Goal: Information Seeking & Learning: Check status

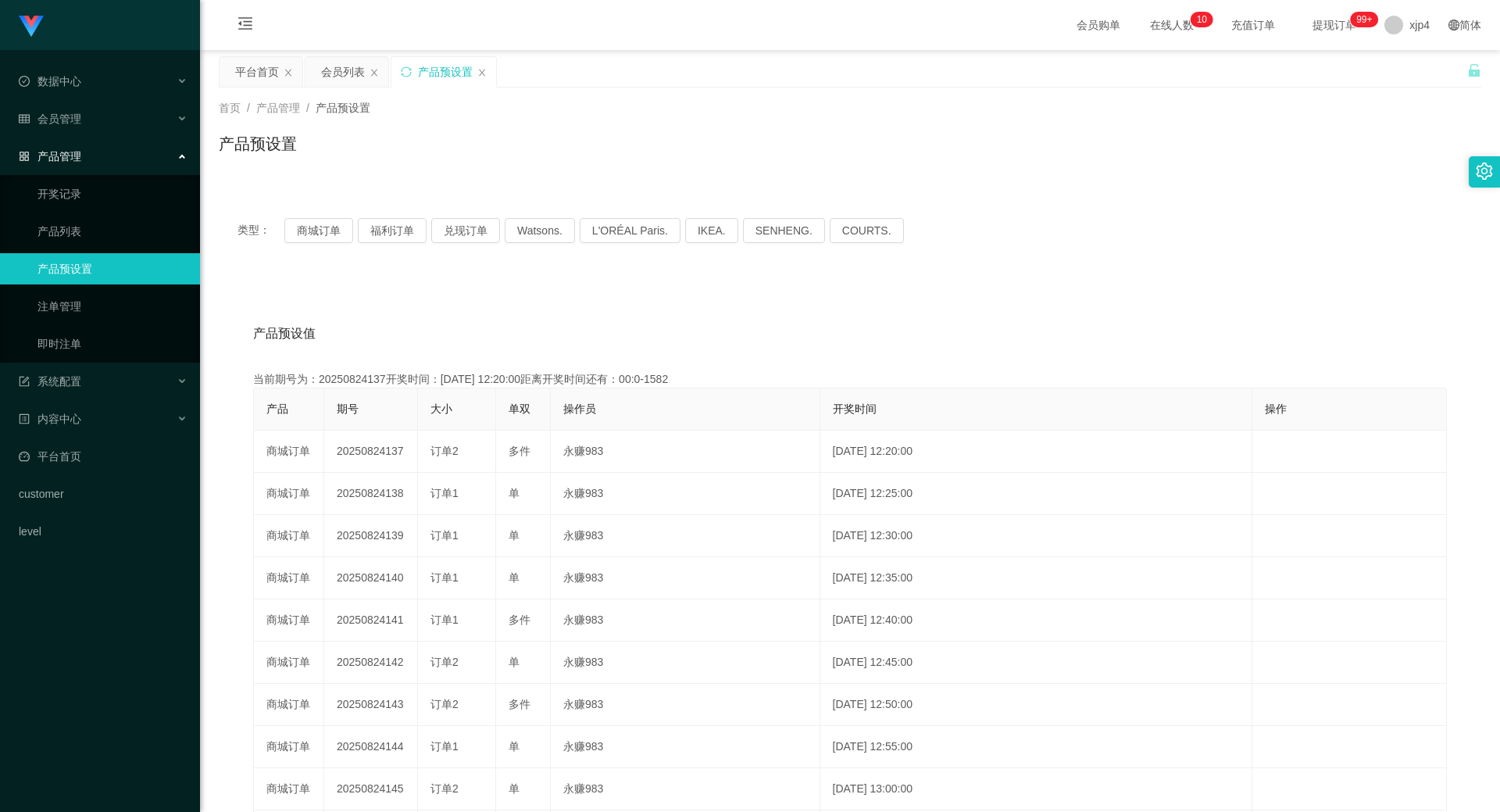
click at [317, 232] on button "商城订单" at bounding box center [319, 231] width 69 height 25
drag, startPoint x: 0, startPoint y: 0, endPoint x: 317, endPoint y: 232, distance: 392.8
click at [317, 232] on button "商城订单" at bounding box center [319, 231] width 69 height 25
click at [455, 227] on button "兑现订单" at bounding box center [466, 231] width 69 height 25
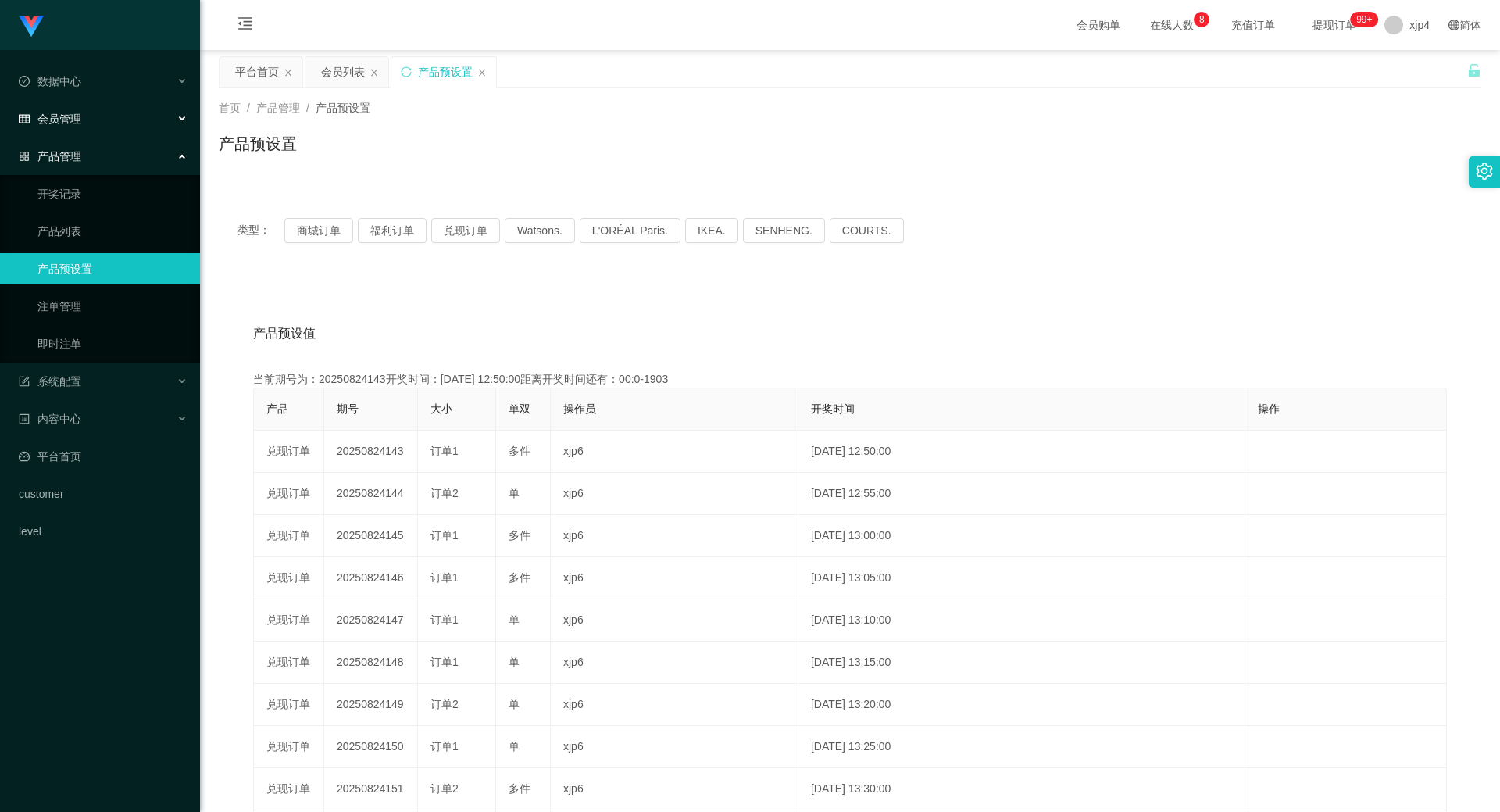
click at [92, 120] on div "会员管理" at bounding box center [100, 119] width 200 height 31
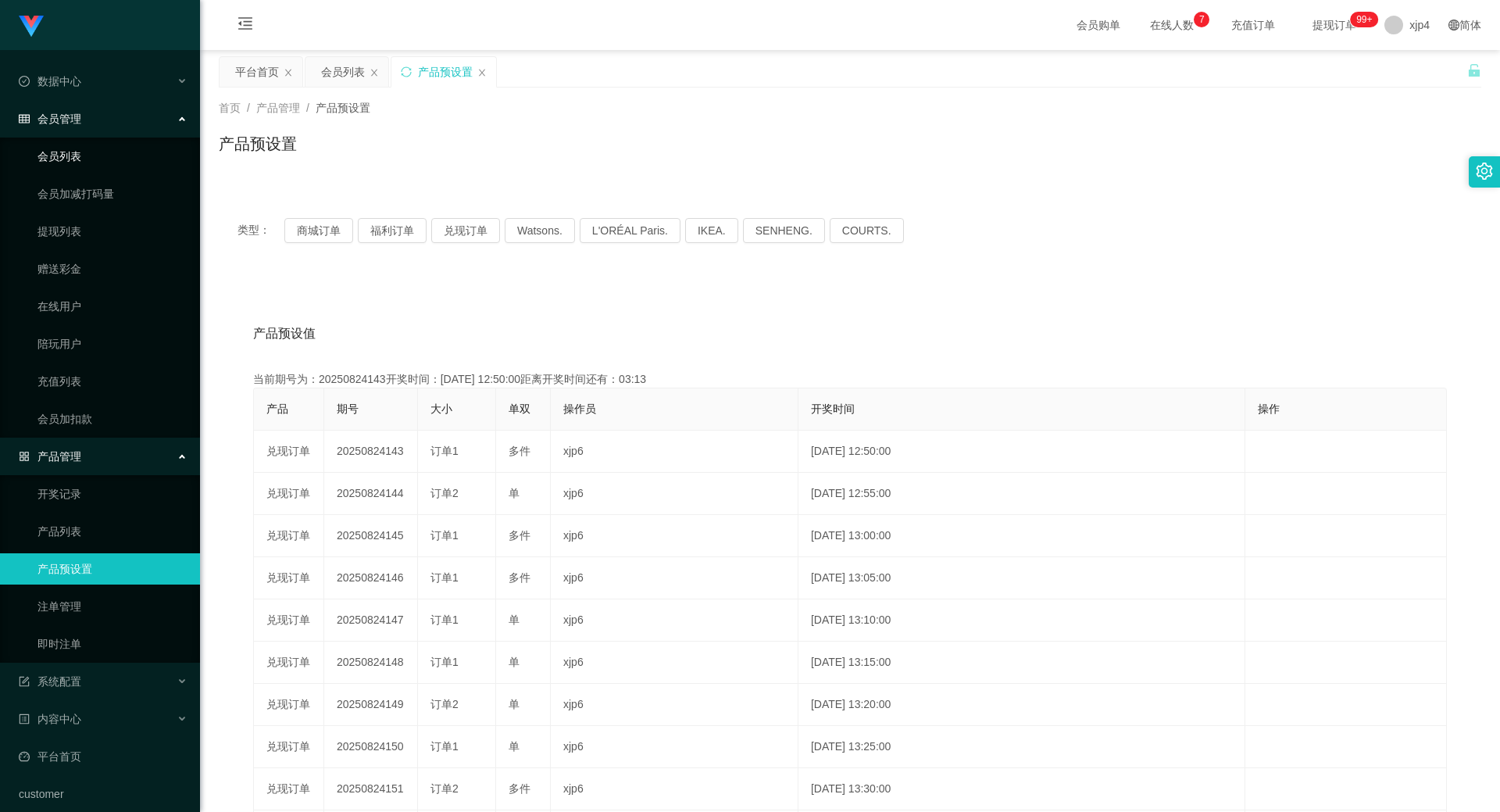
click at [85, 152] on link "会员列表" at bounding box center [112, 156] width 150 height 31
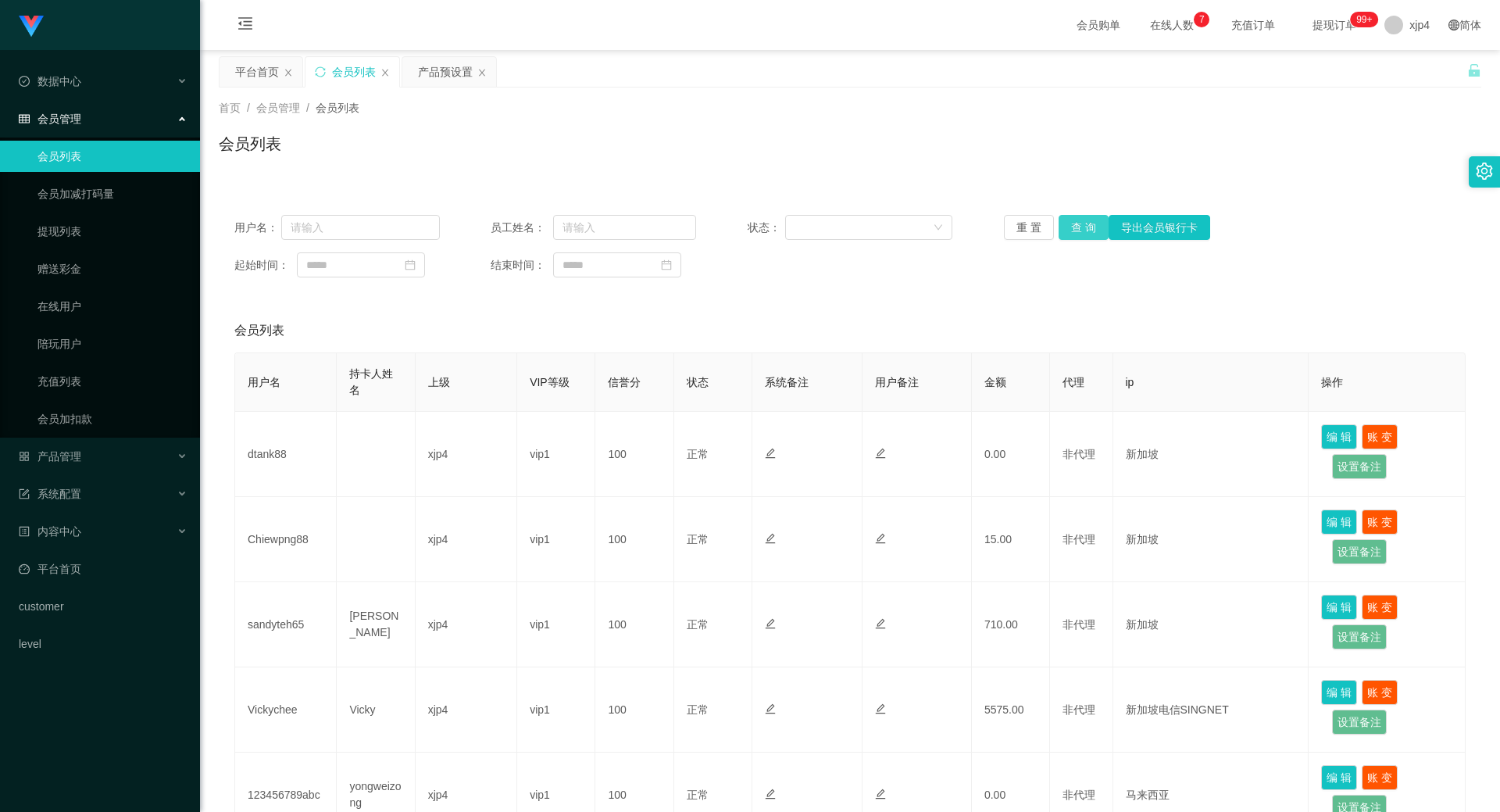
click at [1082, 223] on button "查 询" at bounding box center [1083, 228] width 50 height 25
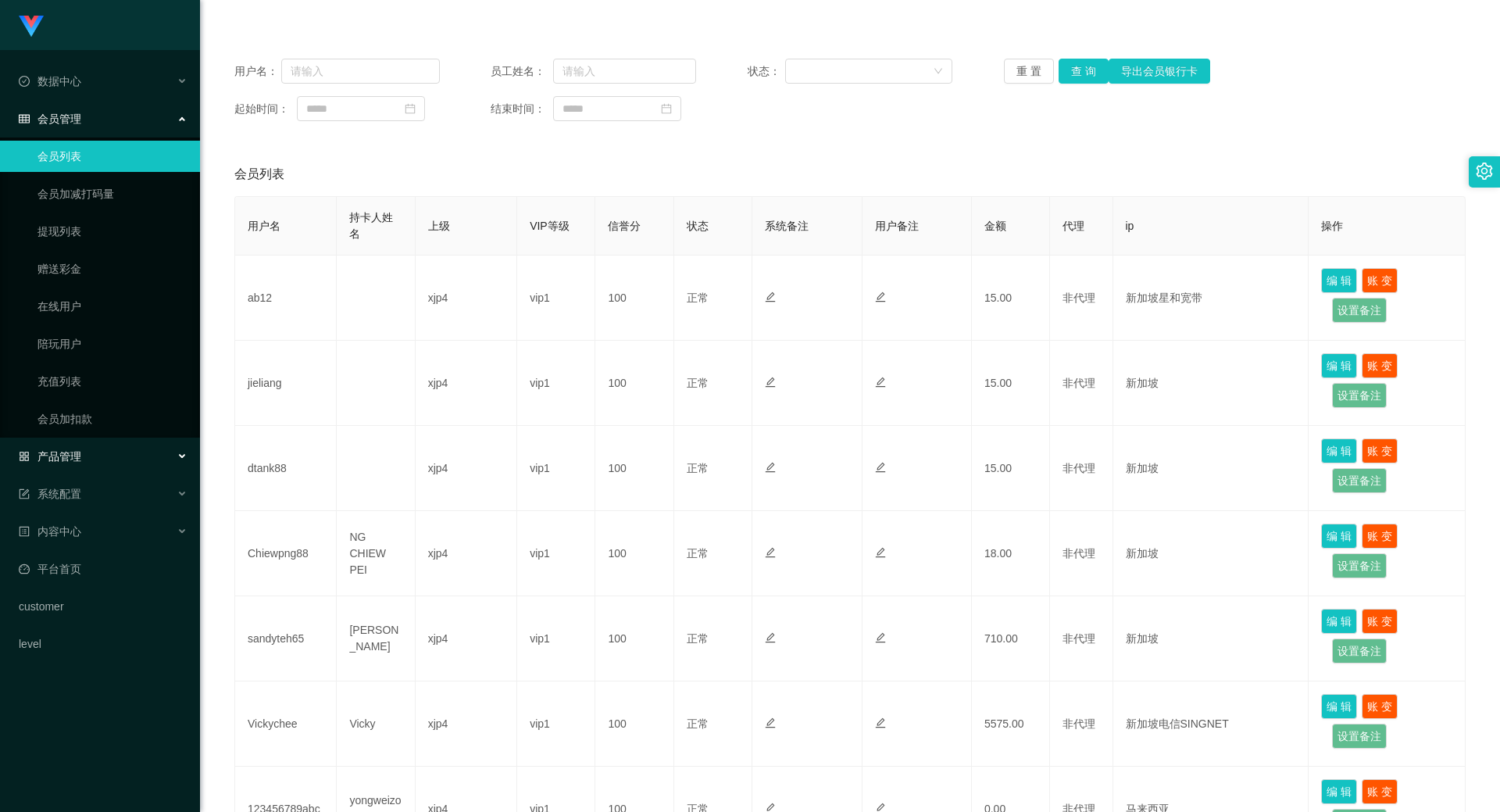
click at [90, 456] on div "产品管理" at bounding box center [100, 456] width 200 height 31
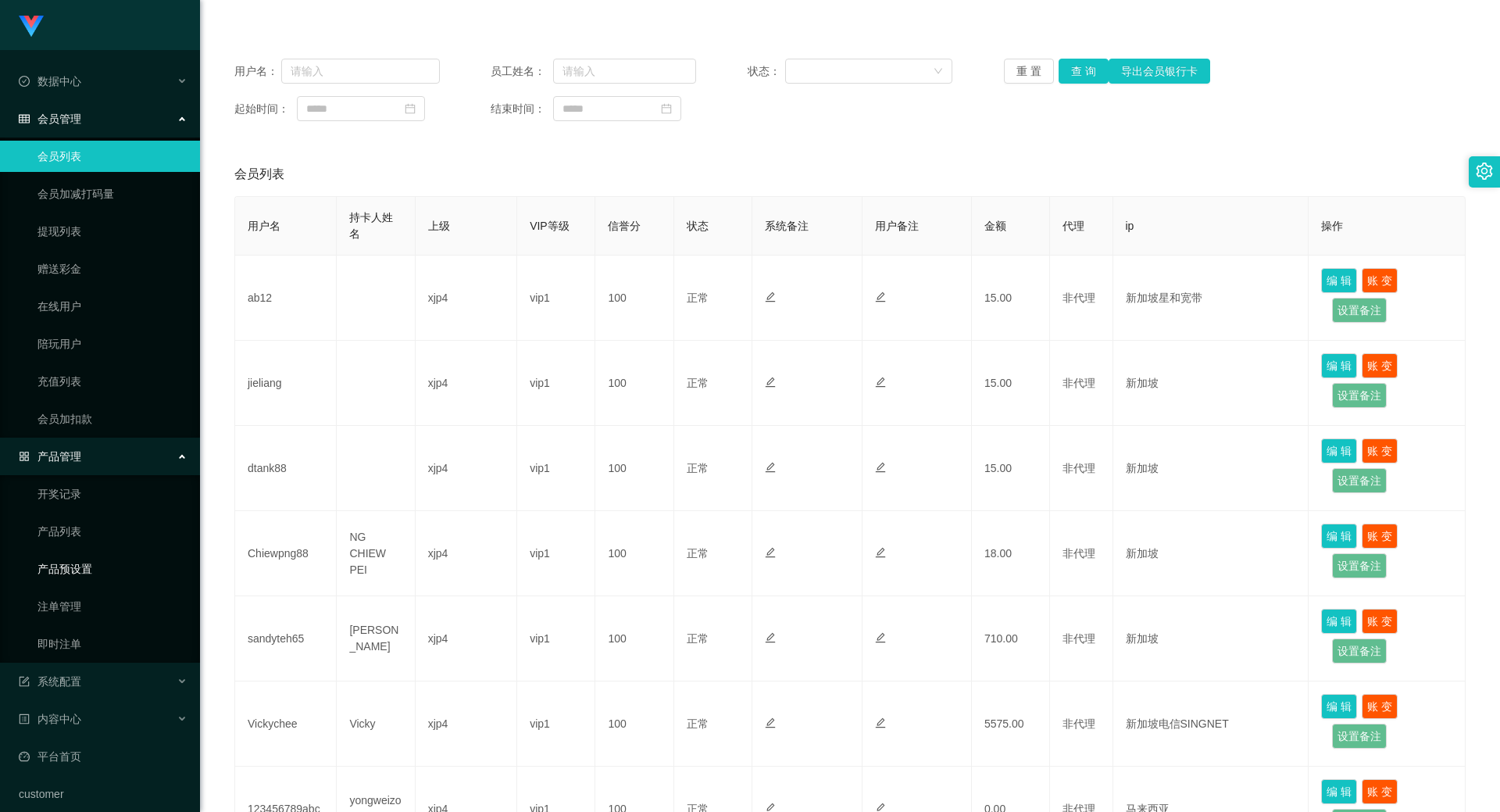
click at [92, 564] on link "产品预设置" at bounding box center [112, 569] width 150 height 31
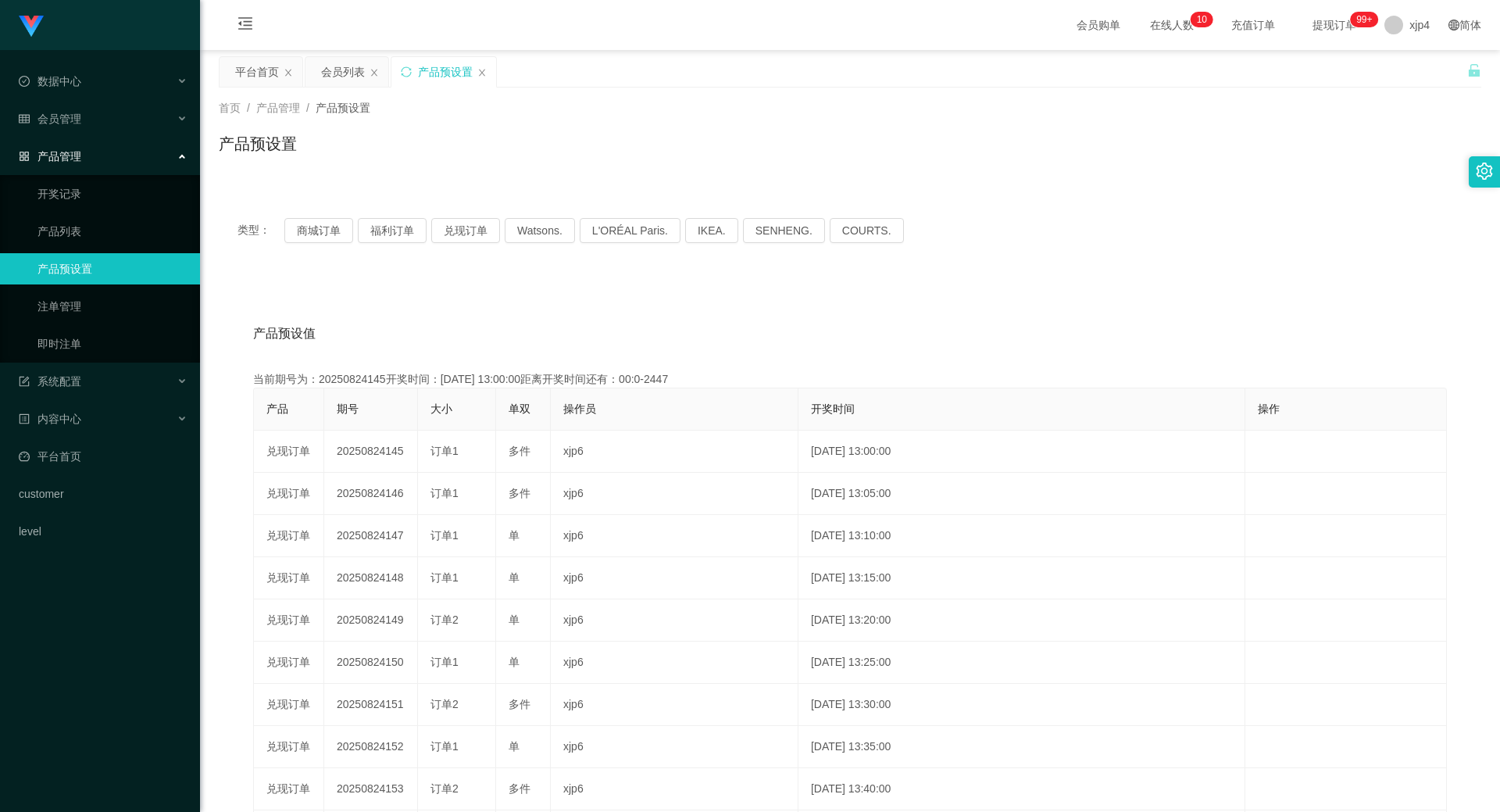
click at [299, 217] on div "类型： 商城订单 福利订单 兑现订单 Watsons. L'ORÉAL Paris. IKEA. [GEOGRAPHIC_DATA]. COURTS." at bounding box center [850, 230] width 1263 height 63
click at [307, 227] on button "商城订单" at bounding box center [319, 231] width 69 height 25
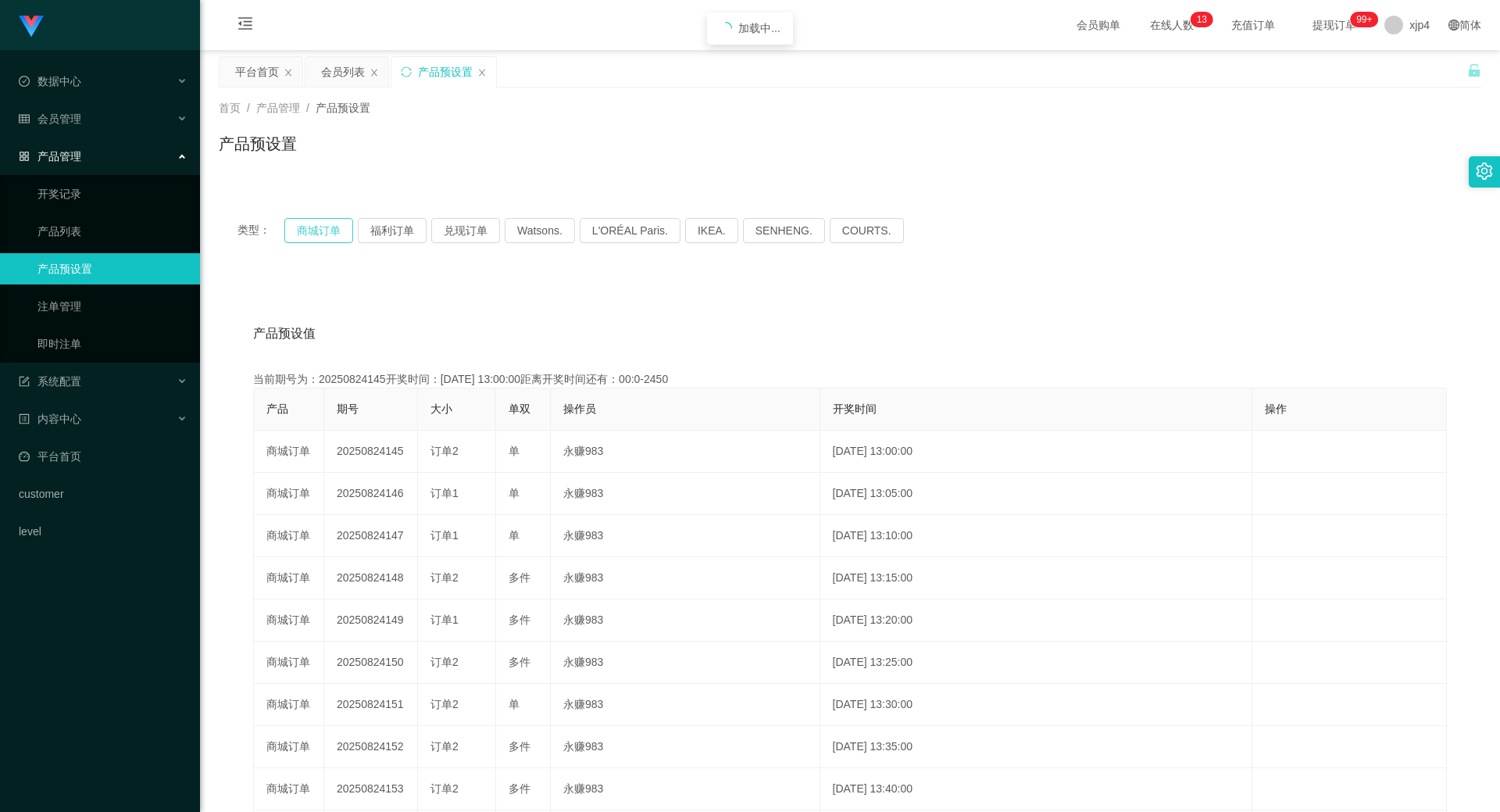
click at [307, 227] on button "商城订单" at bounding box center [319, 231] width 69 height 25
click at [315, 231] on button "商城订单" at bounding box center [319, 231] width 69 height 25
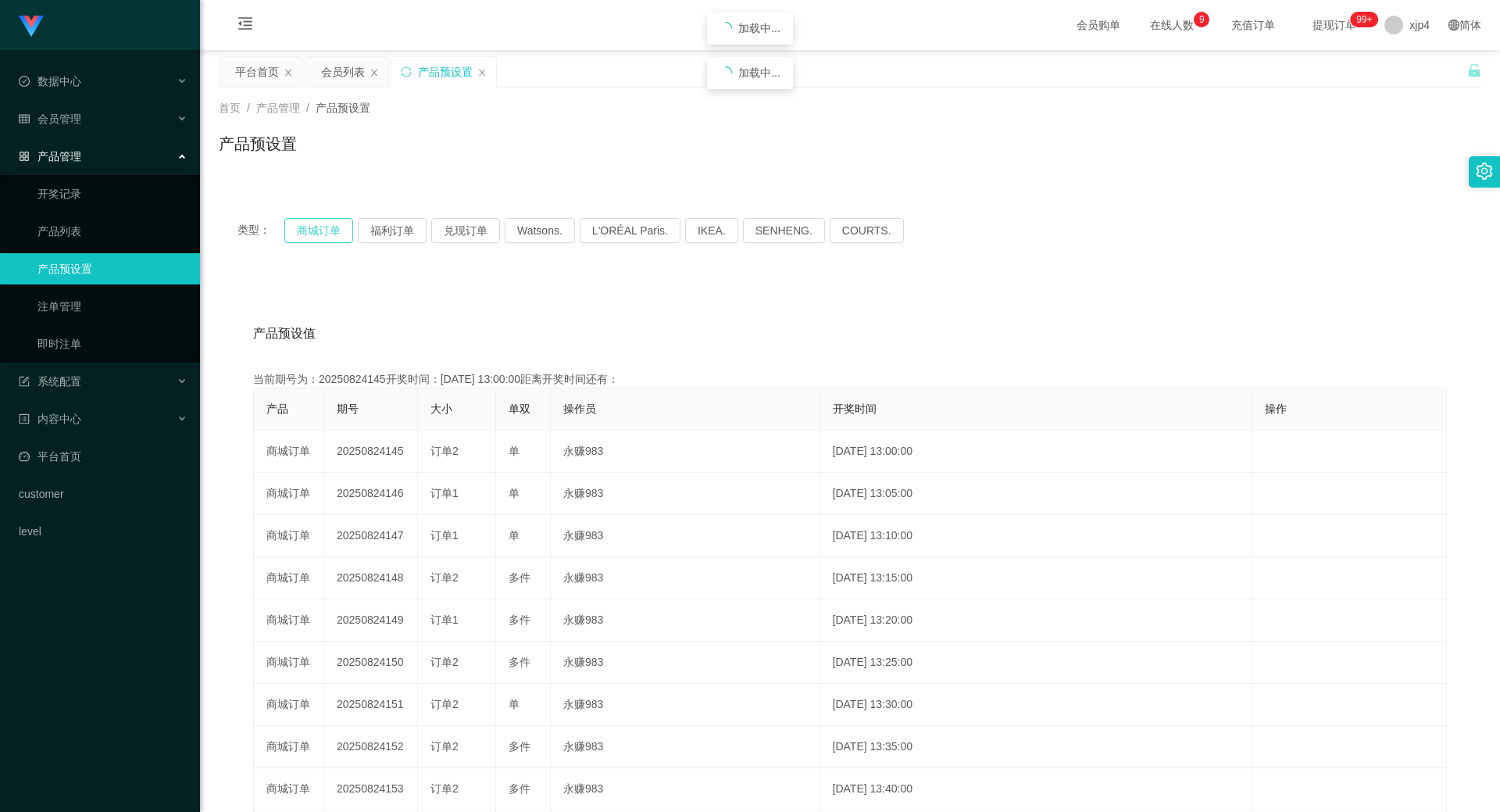
click at [315, 231] on button "商城订单" at bounding box center [319, 231] width 69 height 25
click at [121, 262] on link "产品预设置" at bounding box center [112, 269] width 150 height 31
click at [303, 229] on button "商城订单" at bounding box center [319, 231] width 69 height 25
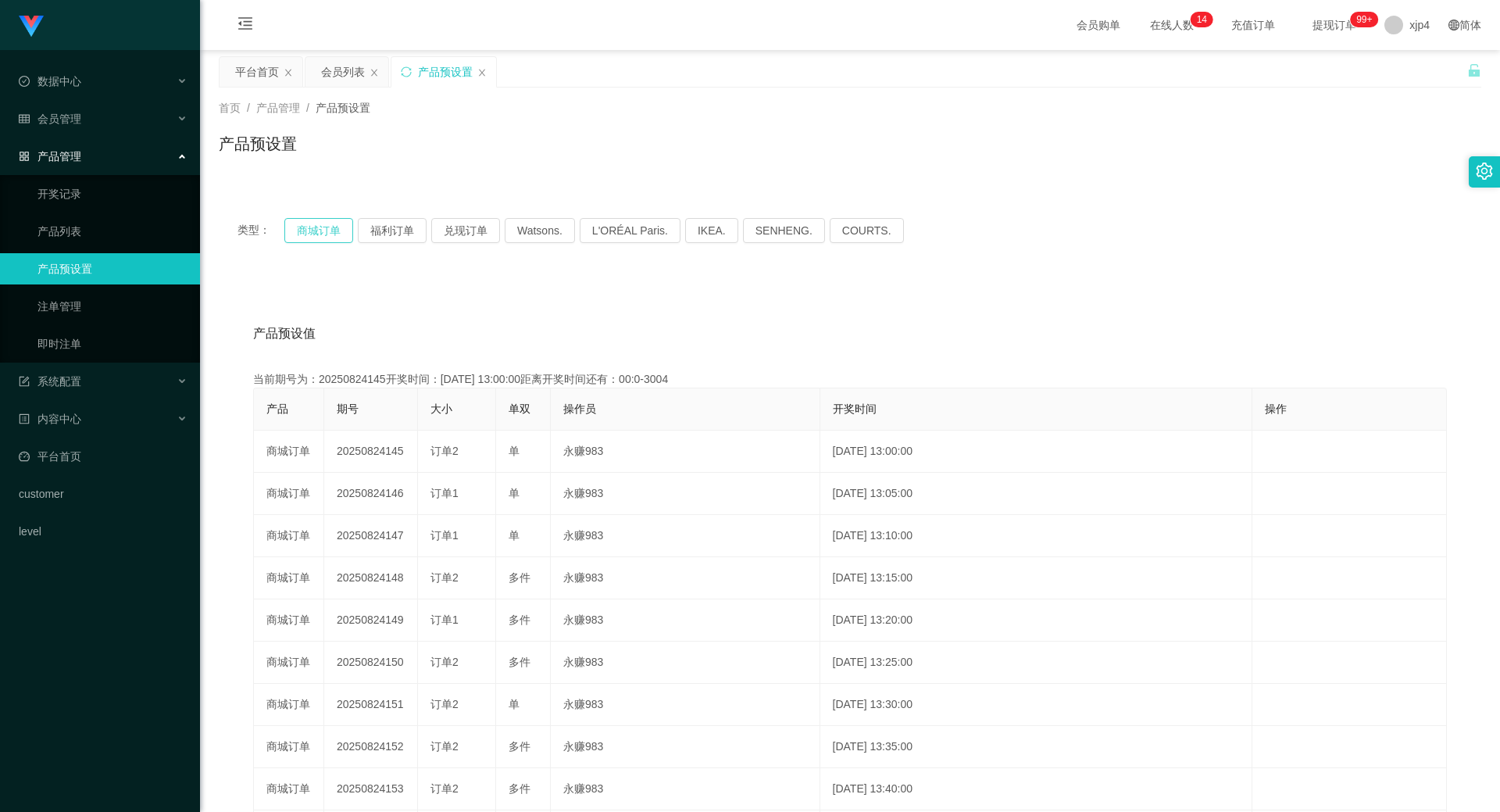
click at [303, 229] on button "商城订单" at bounding box center [319, 231] width 69 height 25
click at [74, 313] on link "注单管理" at bounding box center [112, 306] width 150 height 31
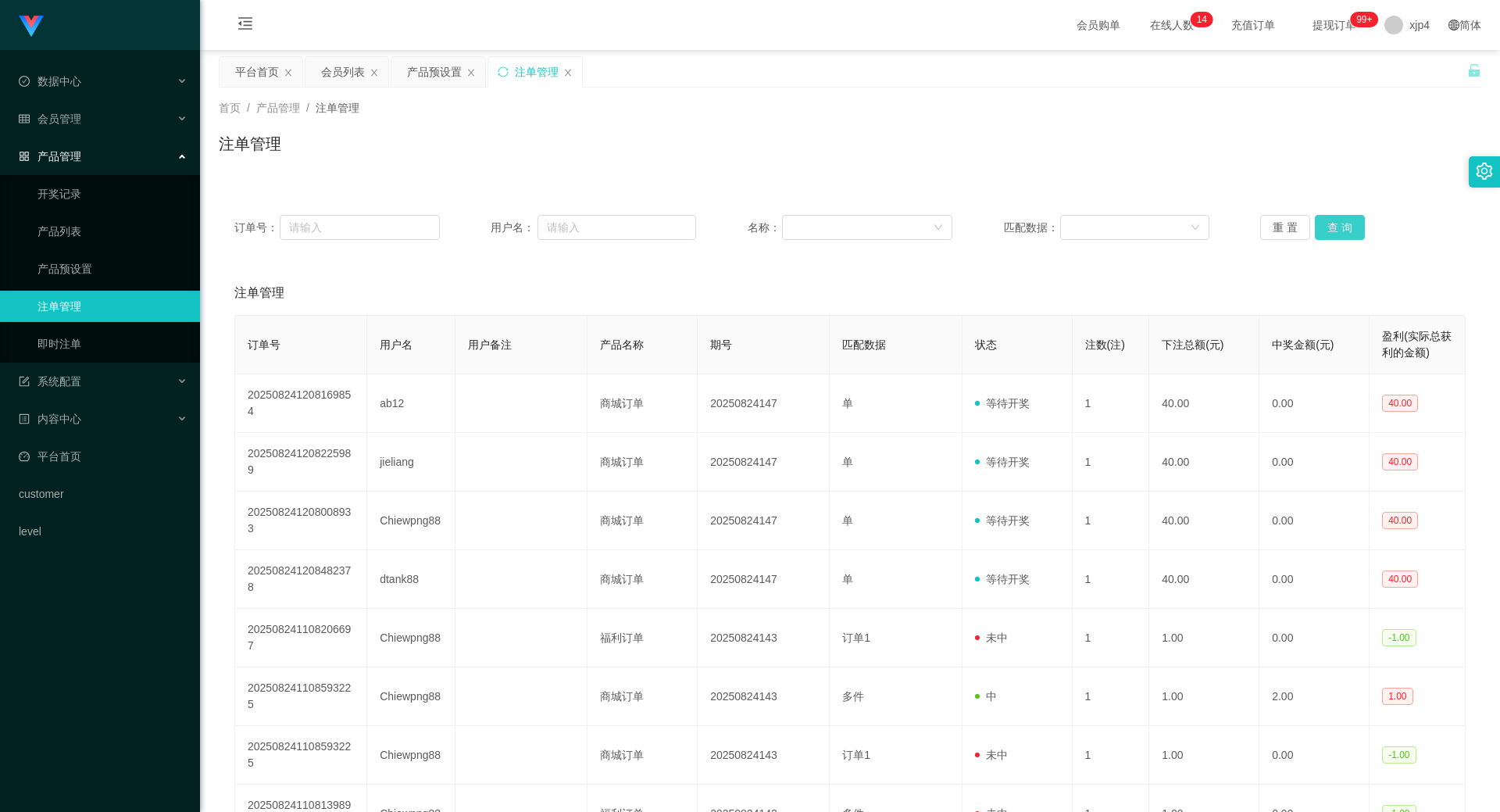
click at [1343, 233] on button "查 询" at bounding box center [1340, 228] width 50 height 25
click at [1343, 233] on div "重 置 查 询" at bounding box center [1363, 228] width 205 height 25
click at [1343, 233] on button "查 询" at bounding box center [1340, 228] width 50 height 25
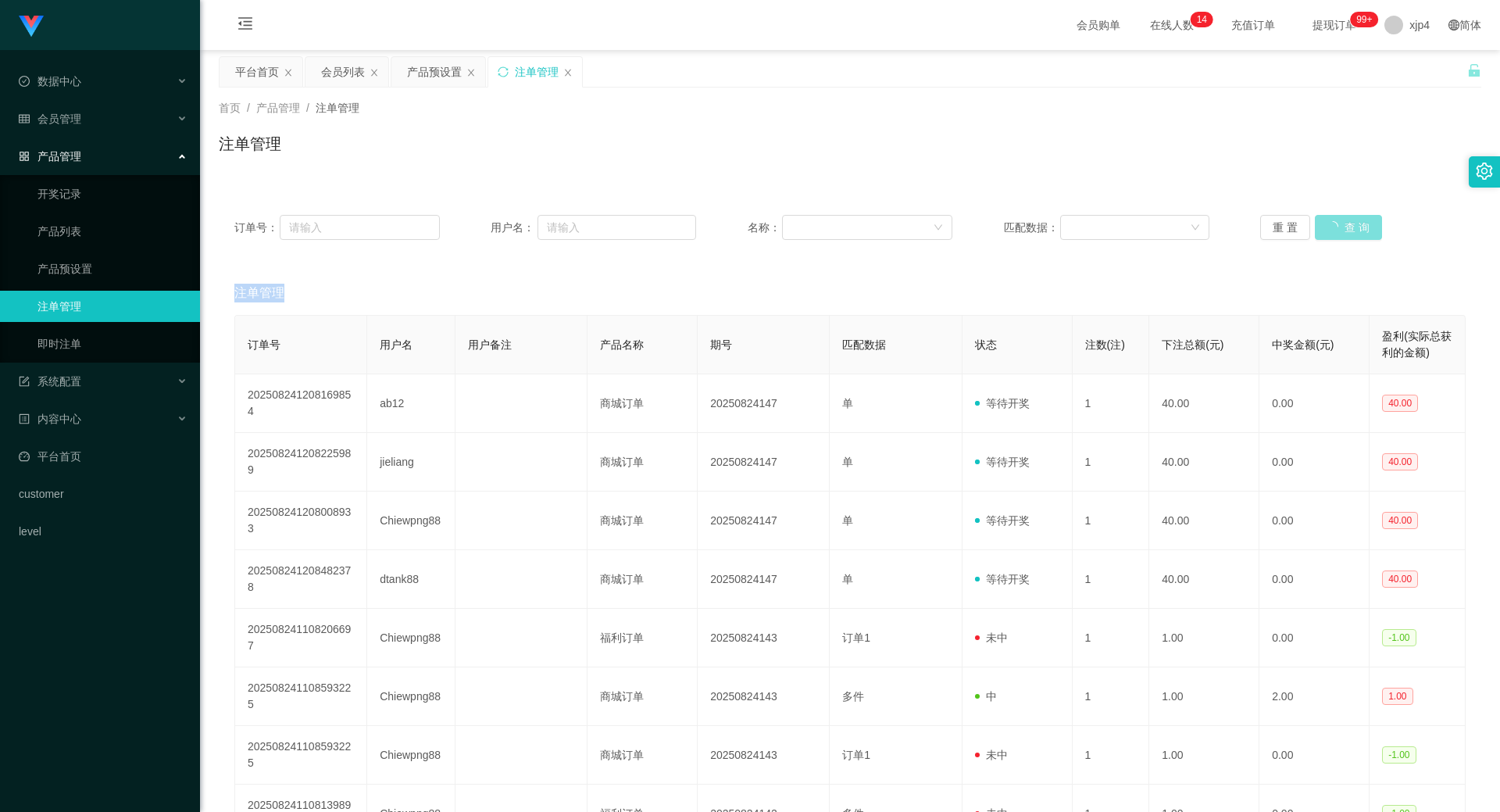
click at [1343, 233] on div "重 置 查 询" at bounding box center [1363, 228] width 205 height 25
click at [1344, 225] on button "查 询" at bounding box center [1340, 228] width 50 height 25
click at [1344, 225] on div "重 置 查 询" at bounding box center [1363, 228] width 205 height 25
click at [1344, 225] on button "查 询" at bounding box center [1340, 228] width 50 height 25
click at [1344, 225] on div "重 置 查 询" at bounding box center [1363, 228] width 205 height 25
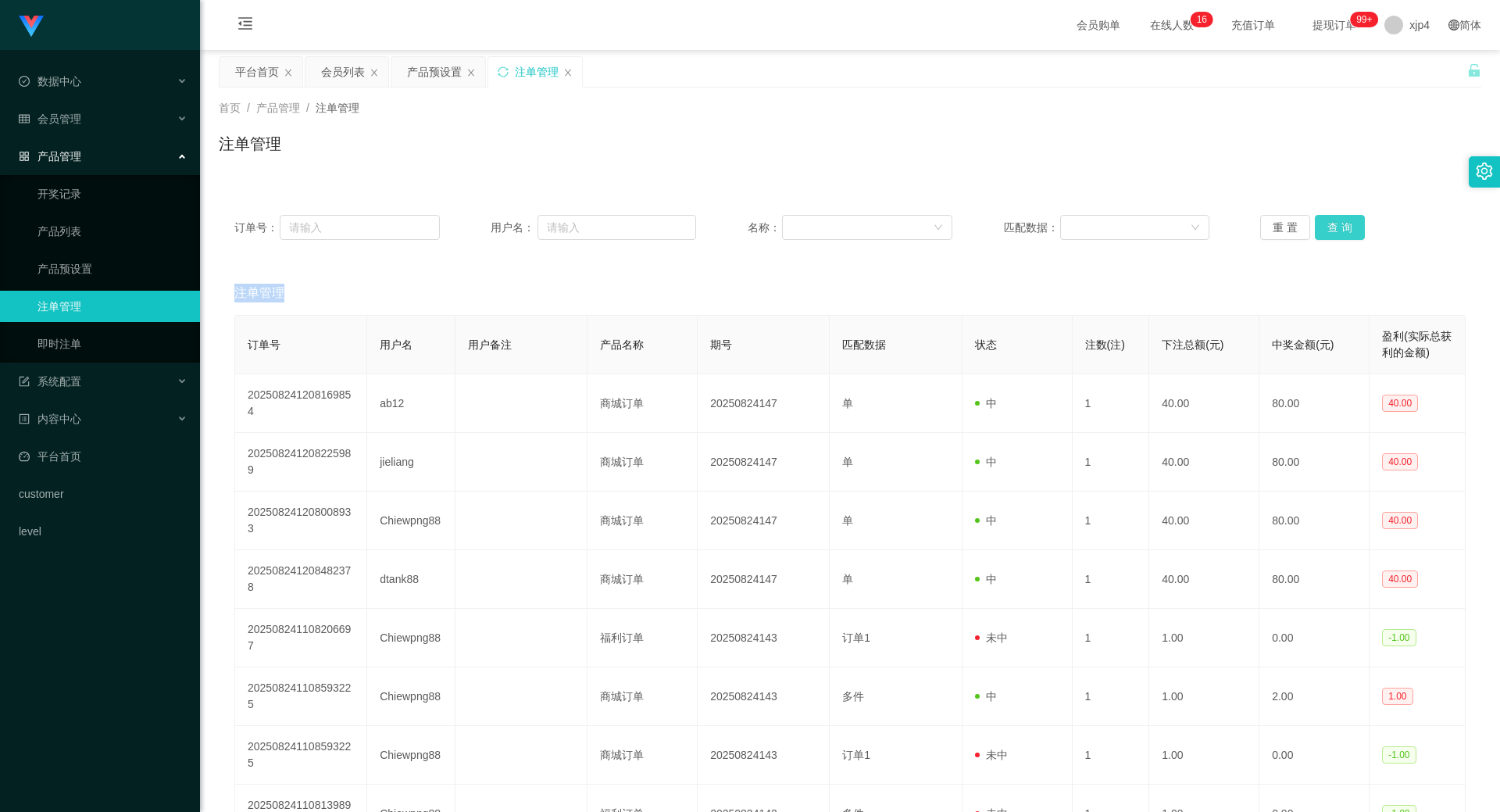
drag, startPoint x: 1344, startPoint y: 225, endPoint x: 1328, endPoint y: 222, distance: 16.3
click at [1344, 225] on button "查 询" at bounding box center [1340, 228] width 50 height 25
click at [81, 114] on span "会员管理" at bounding box center [50, 119] width 63 height 13
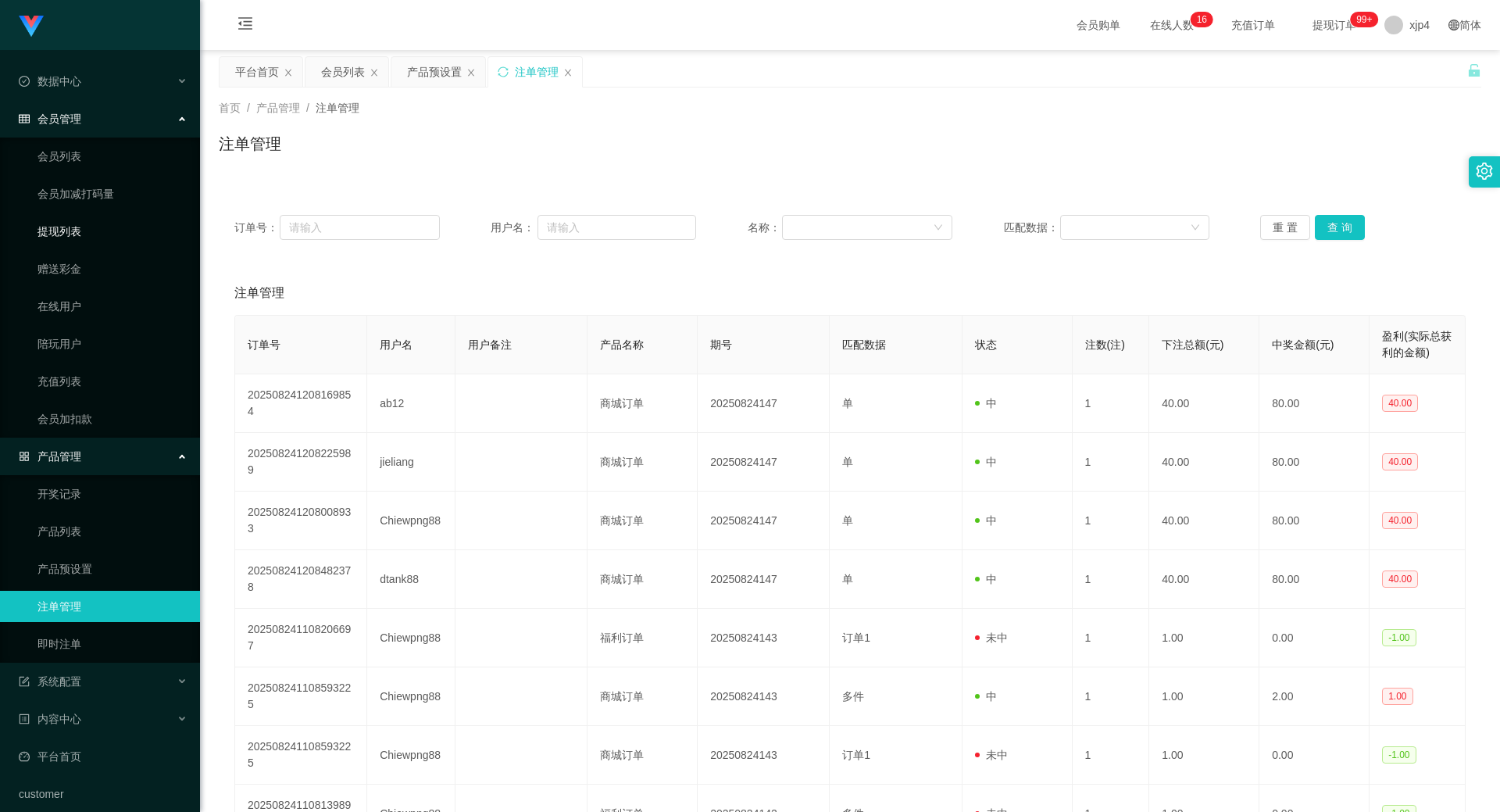
click at [65, 229] on link "提现列表" at bounding box center [112, 231] width 150 height 31
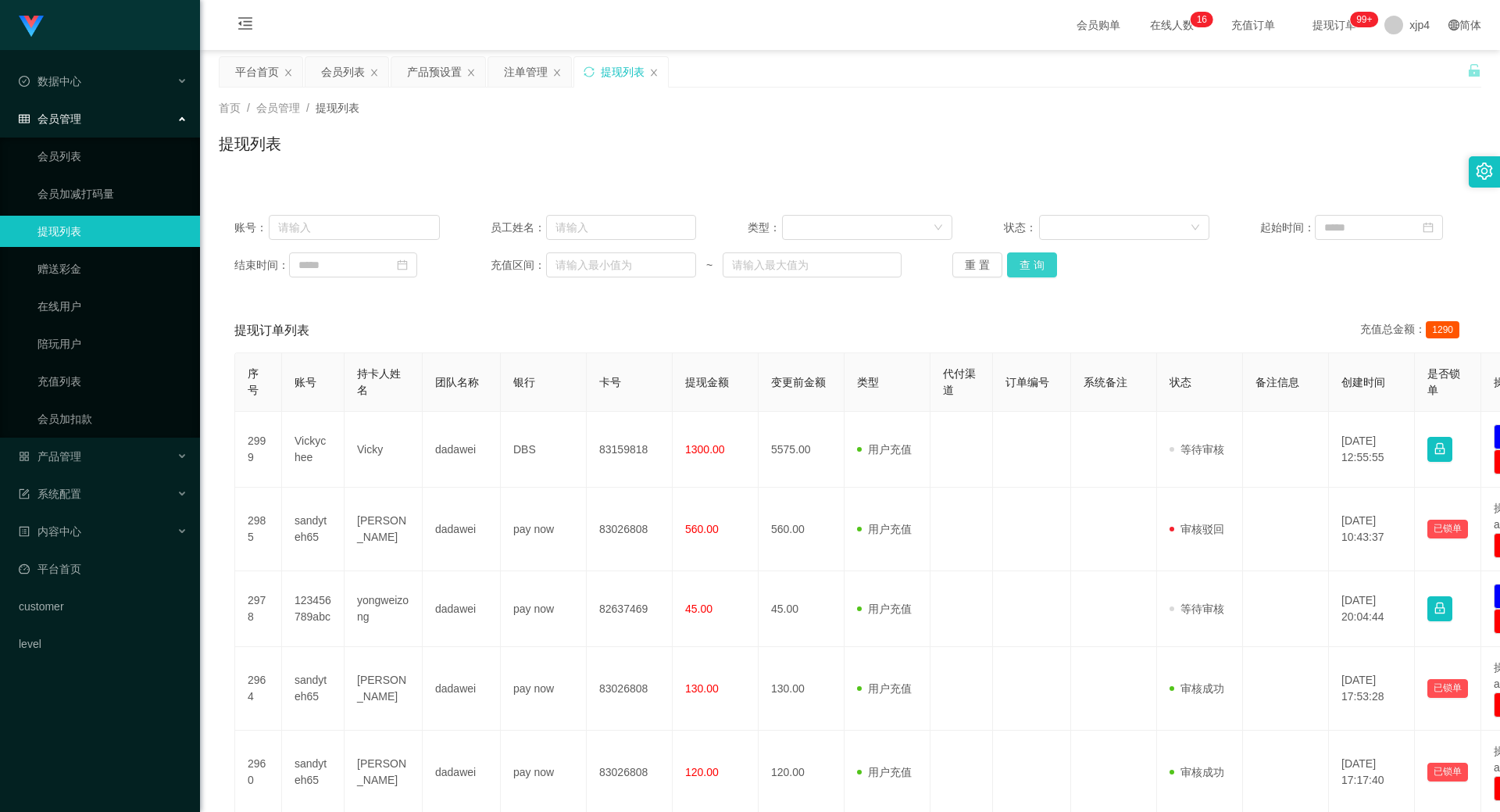
click at [1024, 258] on button "查 询" at bounding box center [1032, 265] width 50 height 25
click at [1024, 258] on div "重 置 查 询" at bounding box center [1055, 265] width 205 height 25
click at [1024, 258] on button "查 询" at bounding box center [1041, 265] width 67 height 25
click at [1024, 258] on div "重 置 查 询" at bounding box center [1055, 265] width 205 height 25
click at [1024, 258] on button "查 询" at bounding box center [1032, 265] width 50 height 25
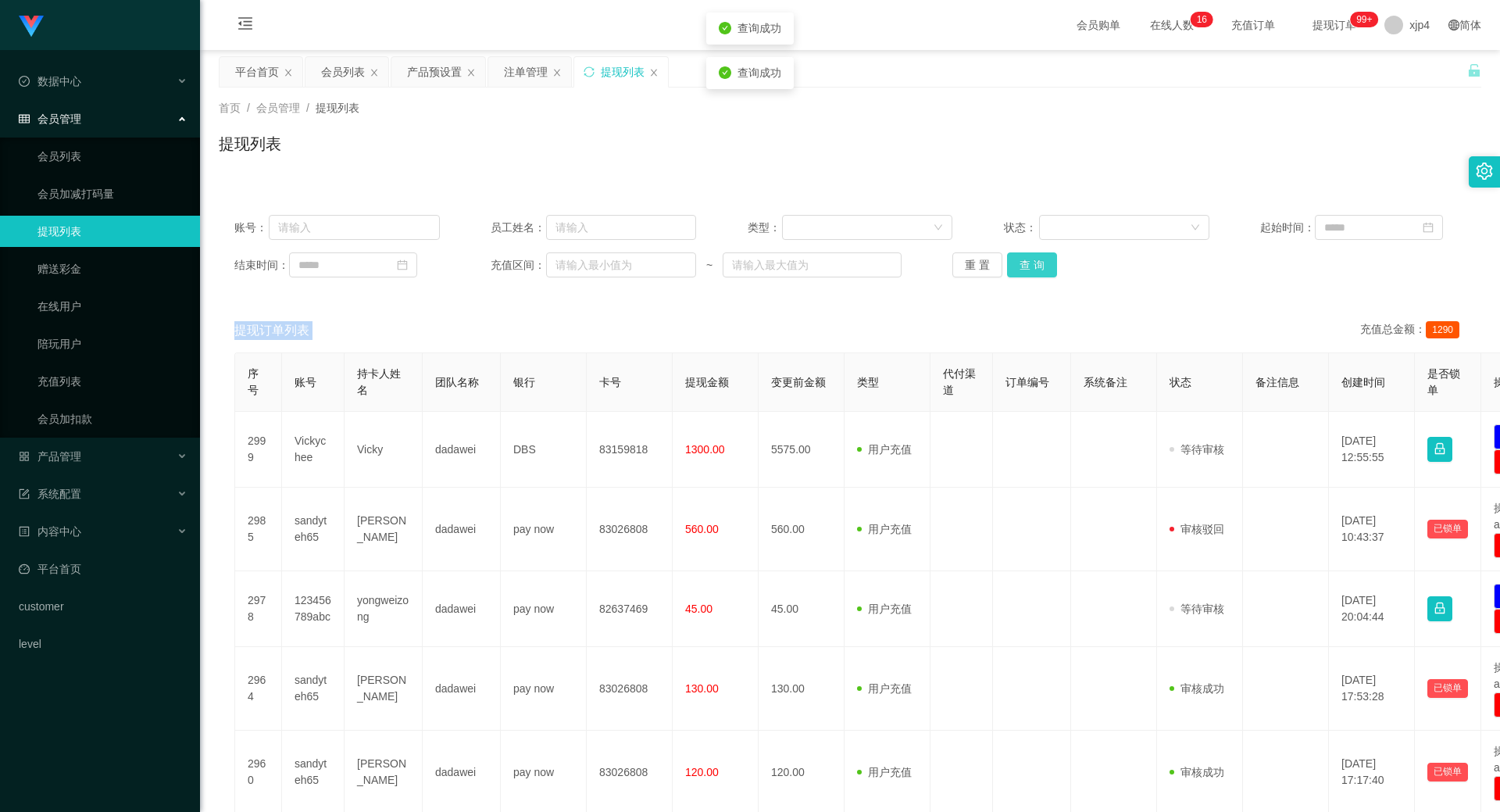
click at [1024, 258] on div "重 置 查 询" at bounding box center [1055, 265] width 205 height 25
click at [1024, 258] on button "查 询" at bounding box center [1032, 265] width 50 height 25
click at [1024, 258] on div "重 置 查 询" at bounding box center [1055, 265] width 205 height 25
click at [1024, 258] on button "查 询" at bounding box center [1032, 265] width 50 height 25
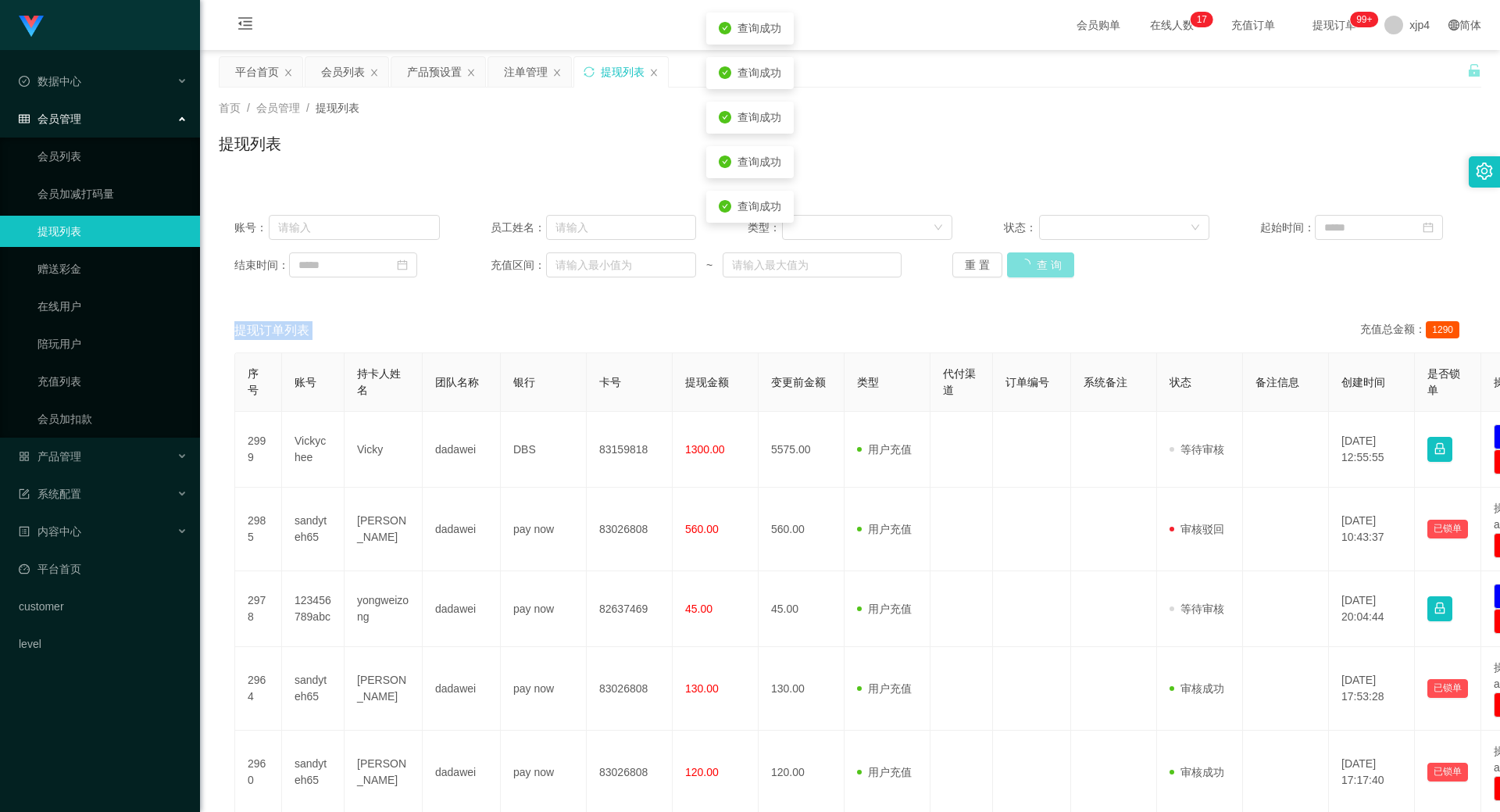
click at [1024, 258] on div "重 置 查 询" at bounding box center [1055, 265] width 205 height 25
click at [1024, 258] on button "查 询" at bounding box center [1032, 265] width 50 height 25
click at [1024, 258] on div "重 置 查 询" at bounding box center [1055, 265] width 205 height 25
click at [1026, 257] on button "查 询" at bounding box center [1032, 265] width 50 height 25
click at [1025, 257] on div "重 置 查 询" at bounding box center [1055, 265] width 205 height 25
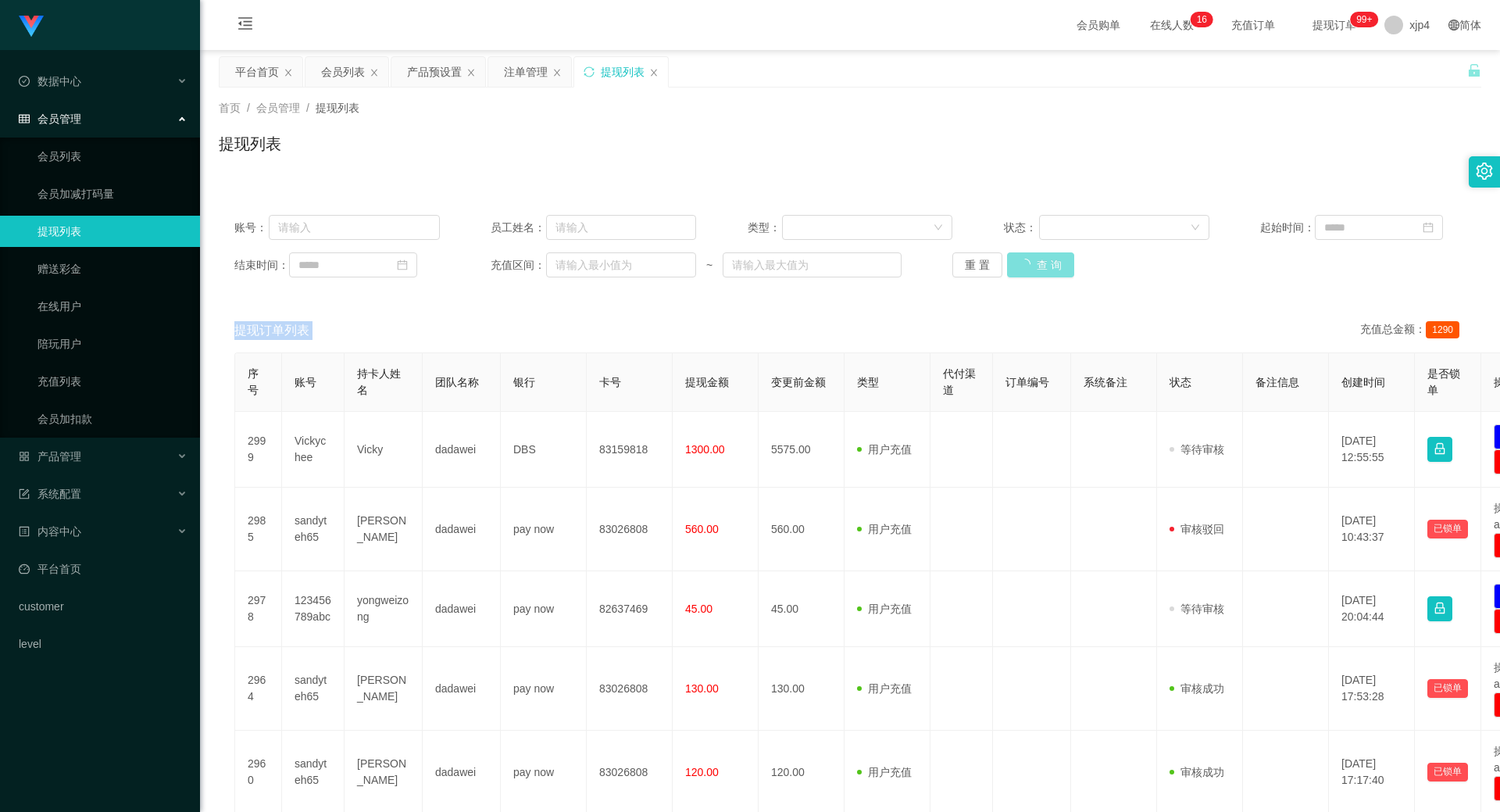
click at [1025, 257] on button "查 询" at bounding box center [1041, 265] width 67 height 25
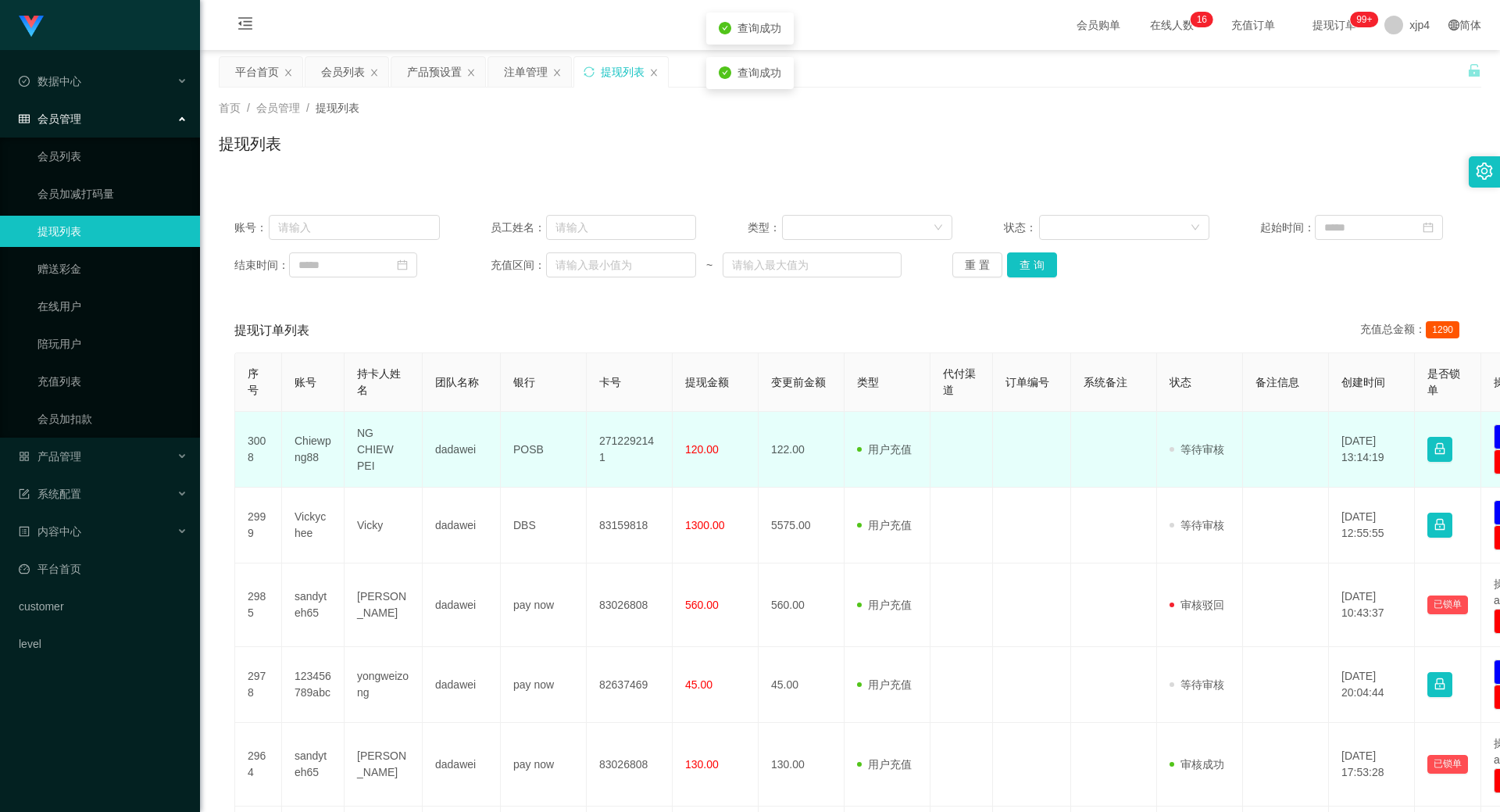
click at [312, 440] on td "Chiewpng88" at bounding box center [313, 449] width 63 height 75
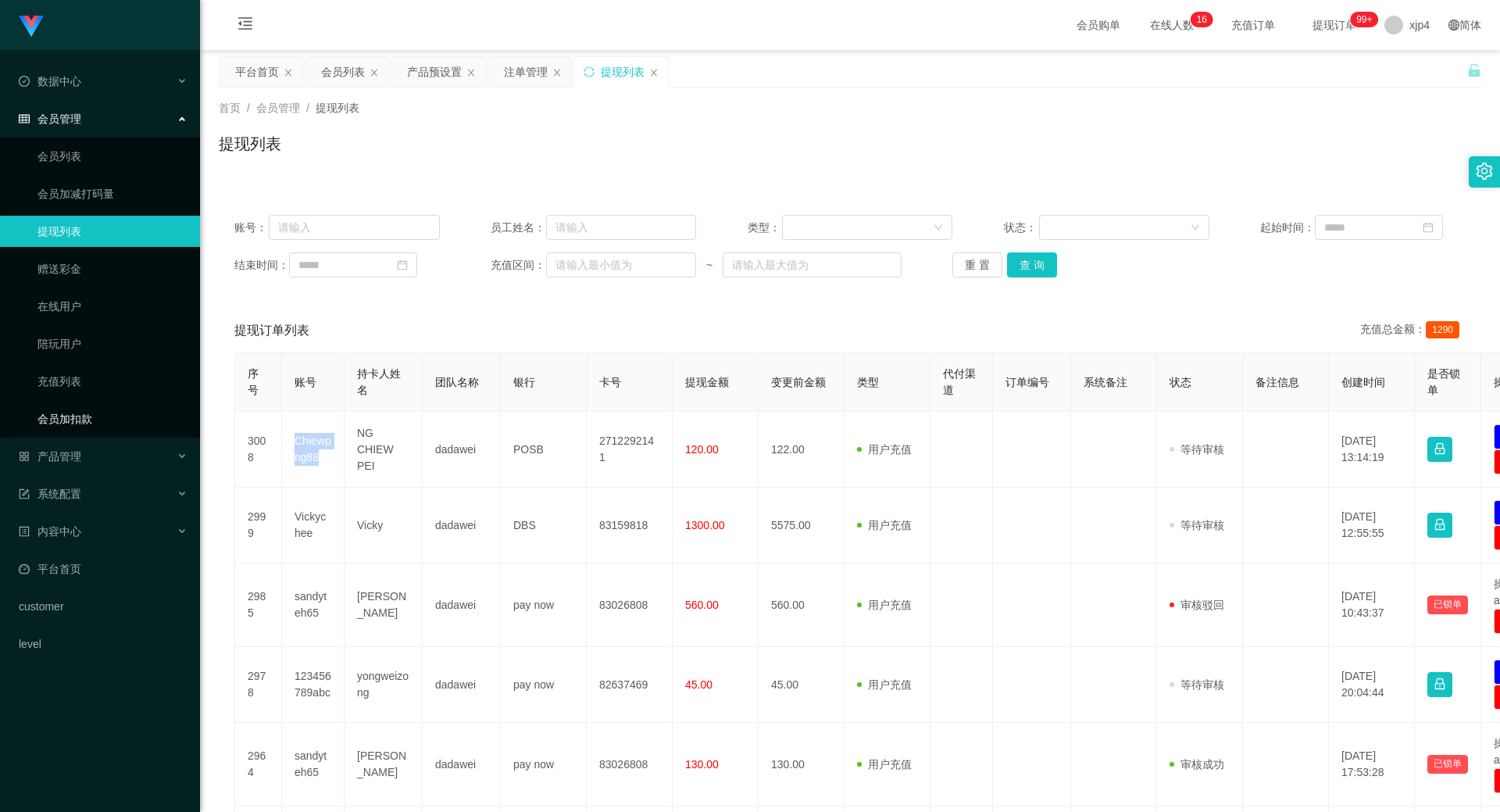
copy td "Chiewpng88"
click at [1028, 257] on button "查 询" at bounding box center [1032, 265] width 50 height 25
click at [1028, 257] on div "重 置 查 询" at bounding box center [1055, 265] width 205 height 25
click at [1028, 257] on button "查 询" at bounding box center [1041, 265] width 67 height 25
click at [1030, 276] on button "查 询" at bounding box center [1032, 265] width 50 height 25
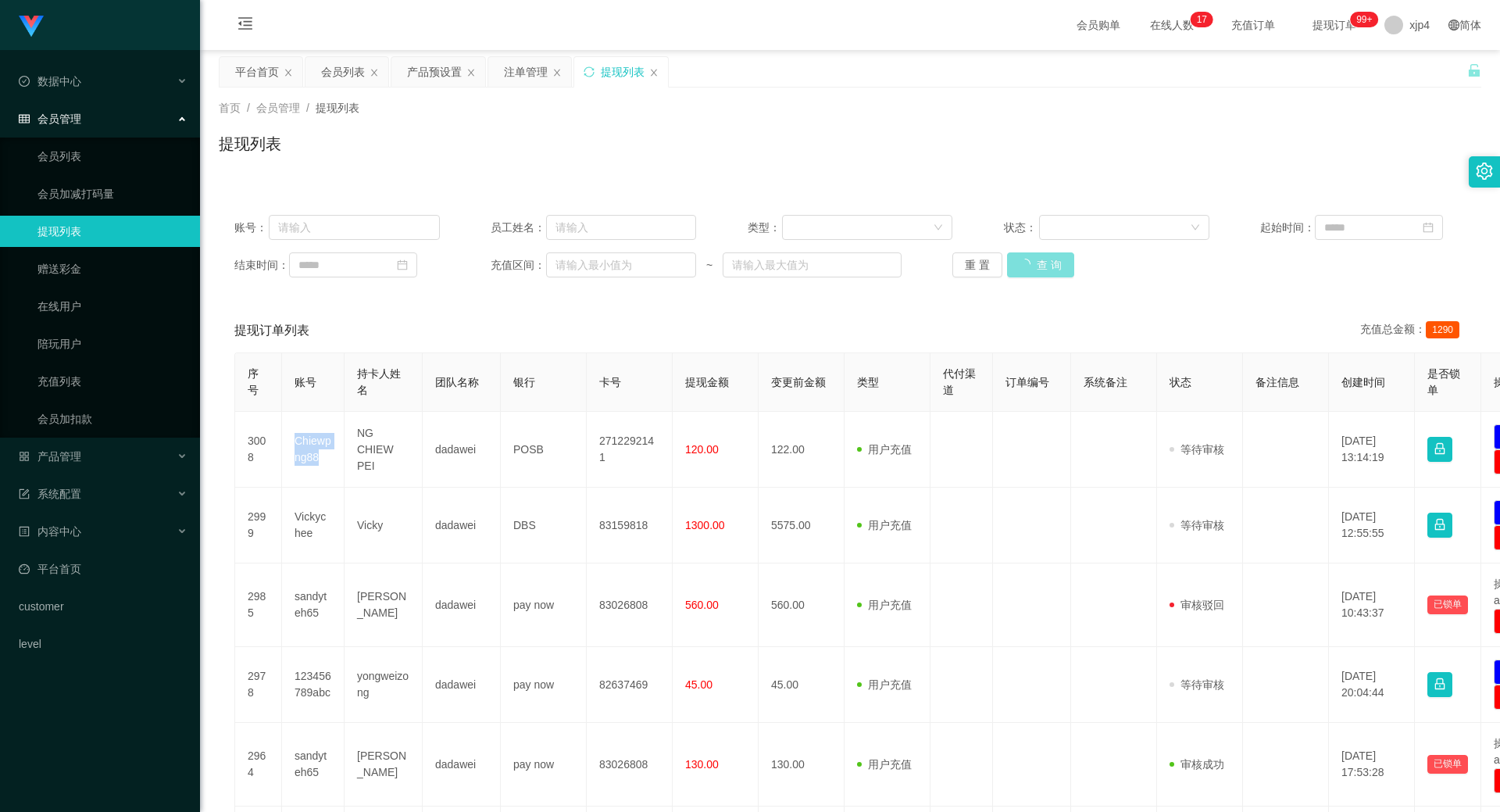
click at [1030, 273] on button "查 询" at bounding box center [1041, 265] width 67 height 25
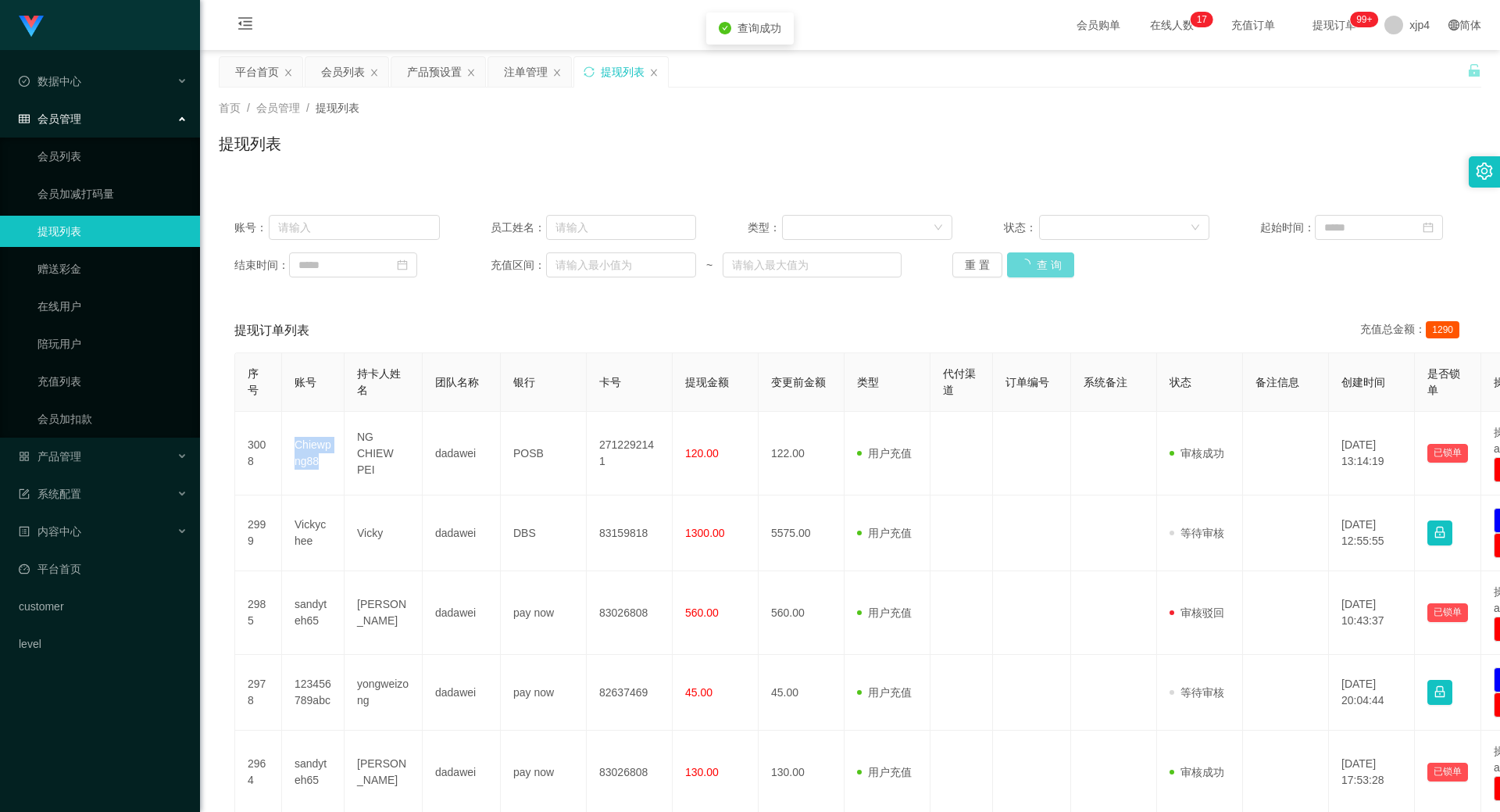
click at [1030, 273] on div "重 置 查 询" at bounding box center [1055, 265] width 205 height 25
click at [1030, 273] on button "查 询" at bounding box center [1032, 265] width 50 height 25
click at [1030, 273] on div "重 置 查 询" at bounding box center [1055, 265] width 205 height 25
click at [1030, 273] on button "查 询" at bounding box center [1032, 265] width 50 height 25
click at [1030, 273] on div "重 置 查 询" at bounding box center [1055, 265] width 205 height 25
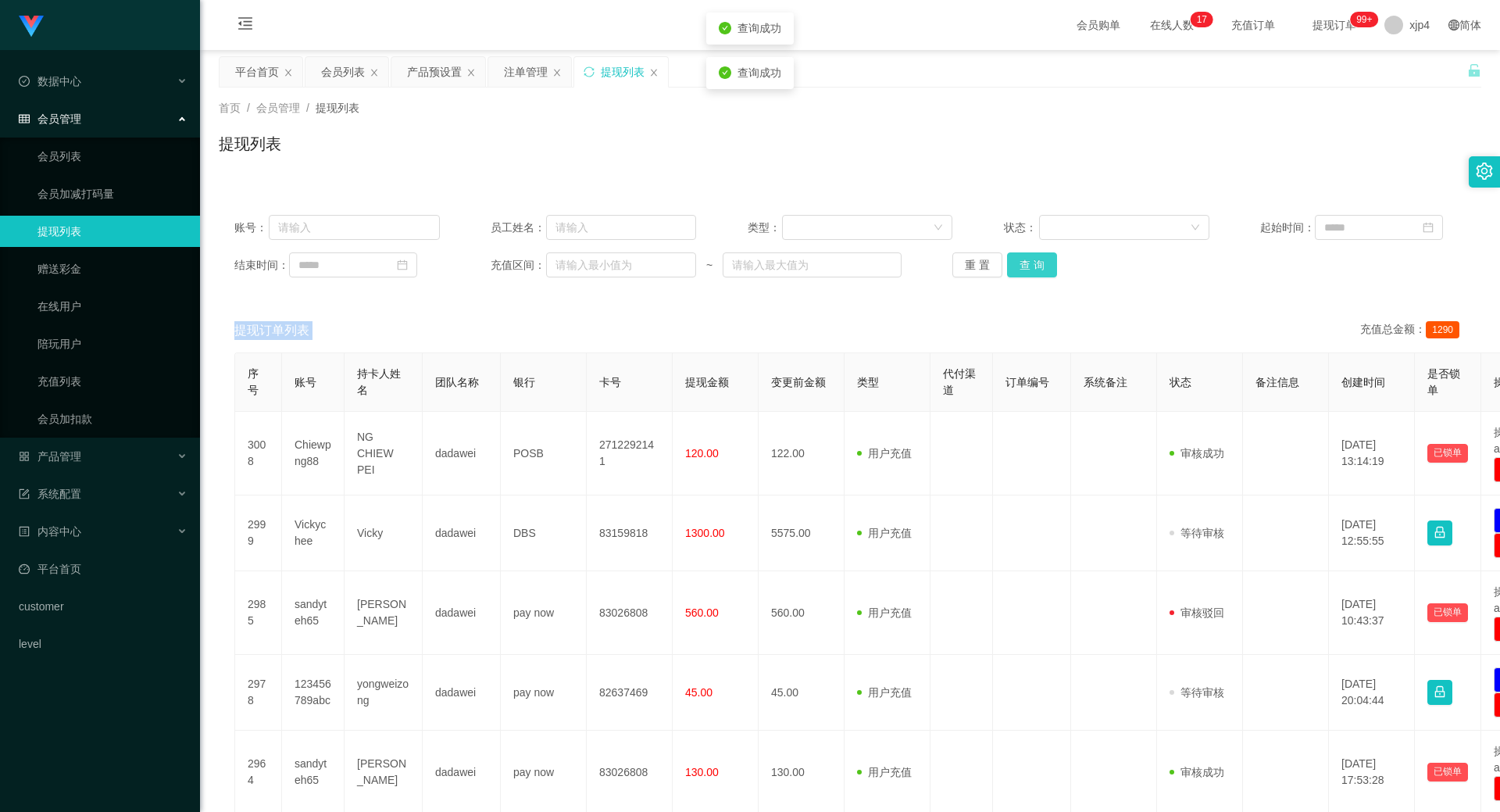
click at [1030, 273] on button "查 询" at bounding box center [1032, 265] width 50 height 25
click at [1030, 273] on div "重 置 查 询" at bounding box center [1055, 265] width 205 height 25
click at [1030, 273] on button "查 询" at bounding box center [1032, 265] width 50 height 25
click at [1030, 273] on div "重 置 查 询" at bounding box center [1055, 265] width 205 height 25
click at [1030, 273] on button "查 询" at bounding box center [1041, 265] width 67 height 25
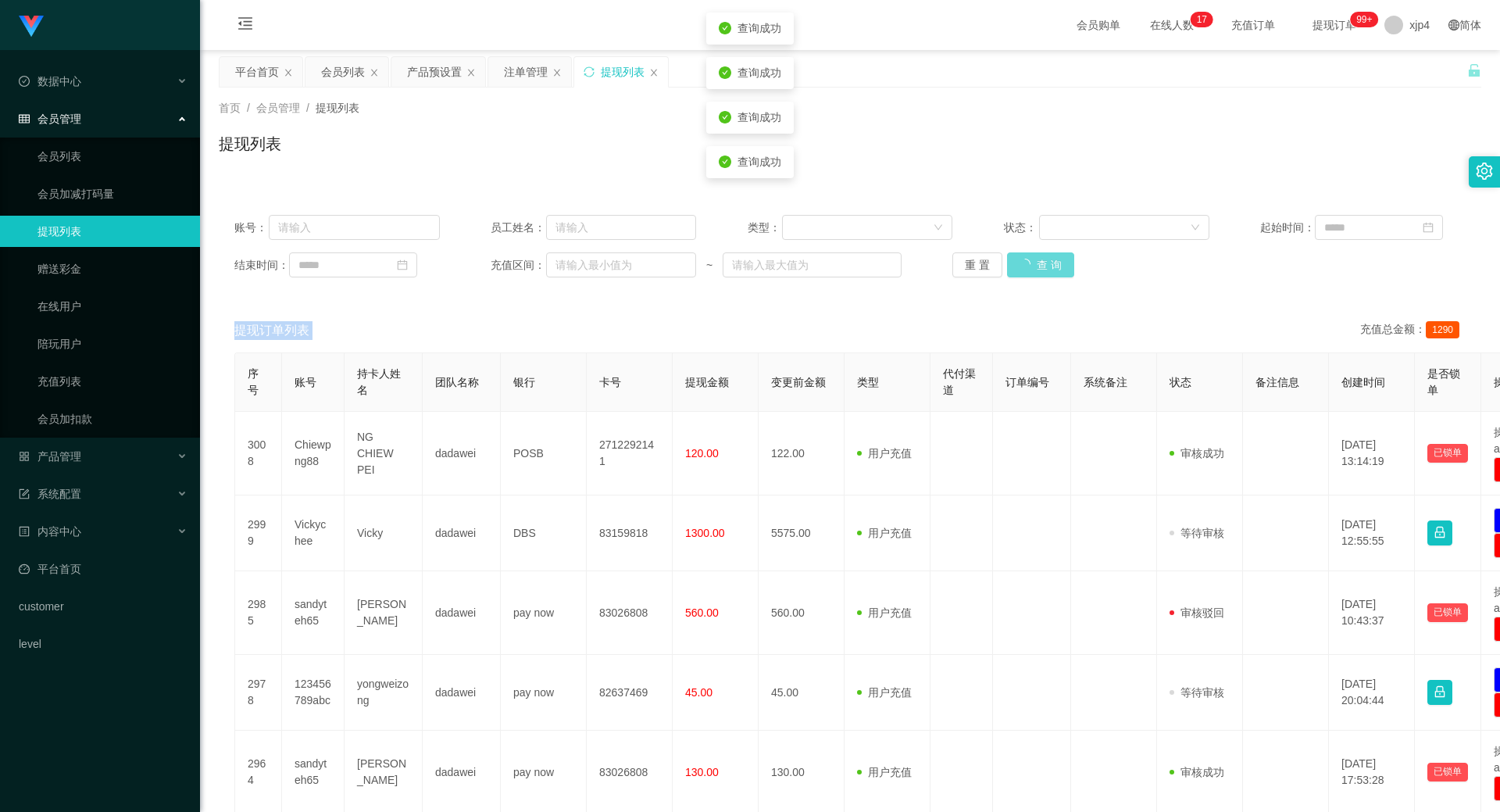
click at [1030, 273] on div "重 置 查 询" at bounding box center [1055, 265] width 205 height 25
click at [1030, 273] on button "查 询" at bounding box center [1032, 265] width 50 height 25
click at [1030, 273] on div "重 置 查 询" at bounding box center [1055, 265] width 205 height 25
click at [1026, 262] on button "查 询" at bounding box center [1032, 265] width 50 height 25
click at [1026, 262] on div "重 置 查 询" at bounding box center [1055, 265] width 205 height 25
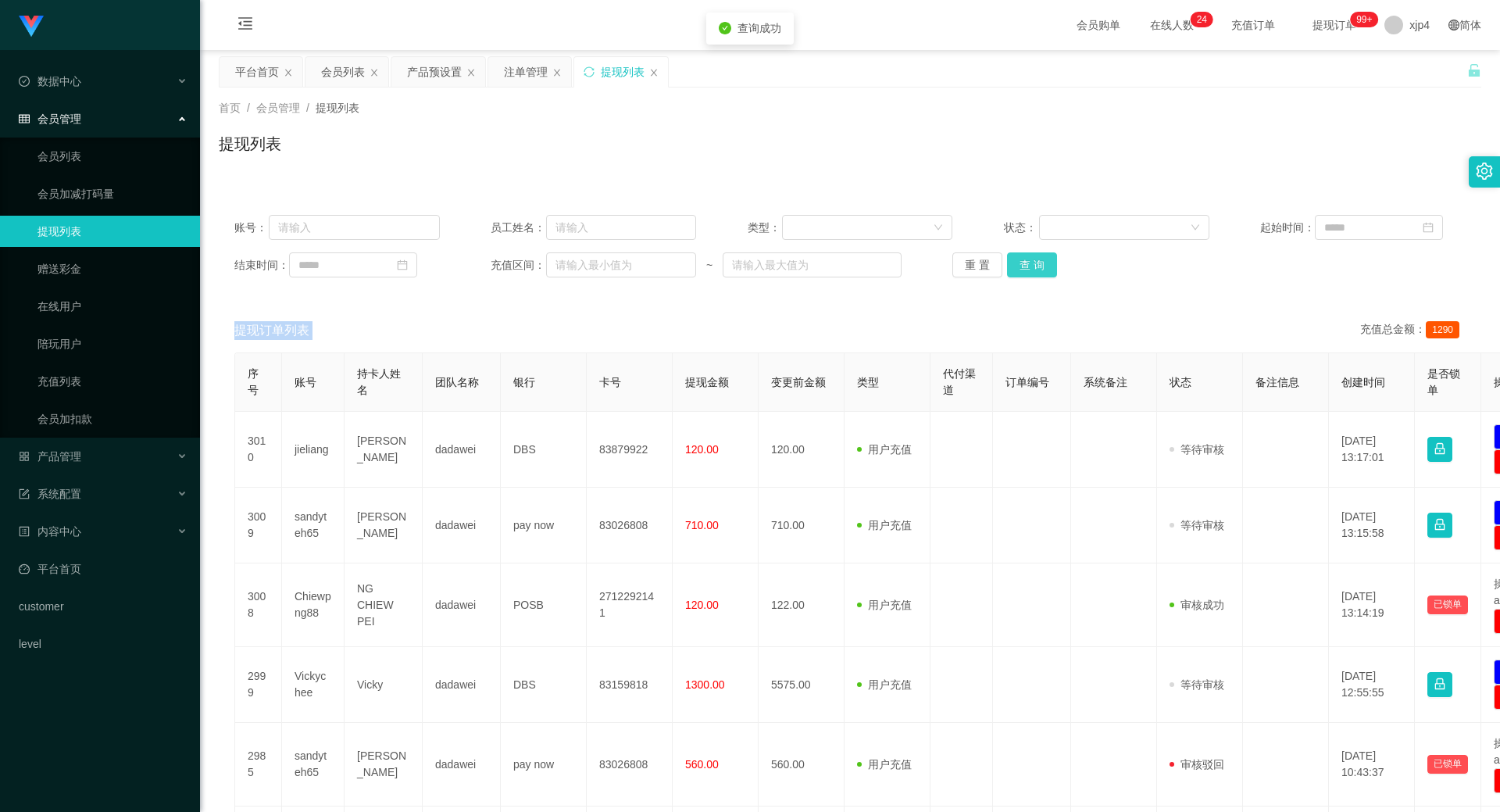
click at [1026, 262] on button "查 询" at bounding box center [1032, 265] width 50 height 25
click at [1026, 262] on div "重 置 查 询" at bounding box center [1055, 265] width 205 height 25
click at [1026, 262] on button "查 询" at bounding box center [1032, 265] width 50 height 25
click at [1026, 262] on div "重 置 查 询" at bounding box center [1055, 265] width 205 height 25
click at [1026, 262] on button "查 询" at bounding box center [1032, 265] width 50 height 25
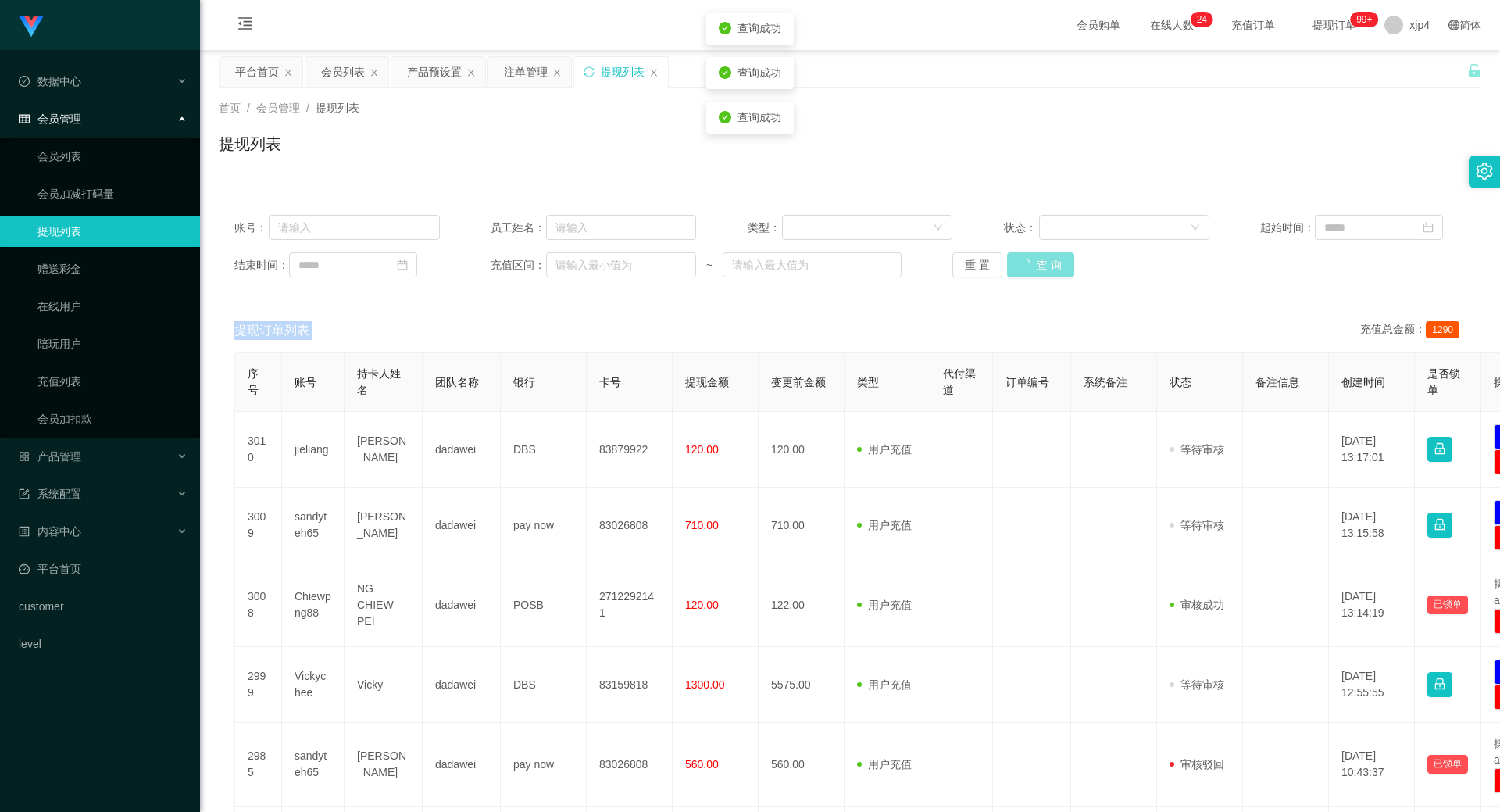
click at [1026, 262] on div "重 置 查 询" at bounding box center [1055, 265] width 205 height 25
click at [1026, 262] on button "查 询" at bounding box center [1041, 265] width 67 height 25
click at [1026, 262] on div "重 置 查 询" at bounding box center [1055, 265] width 205 height 25
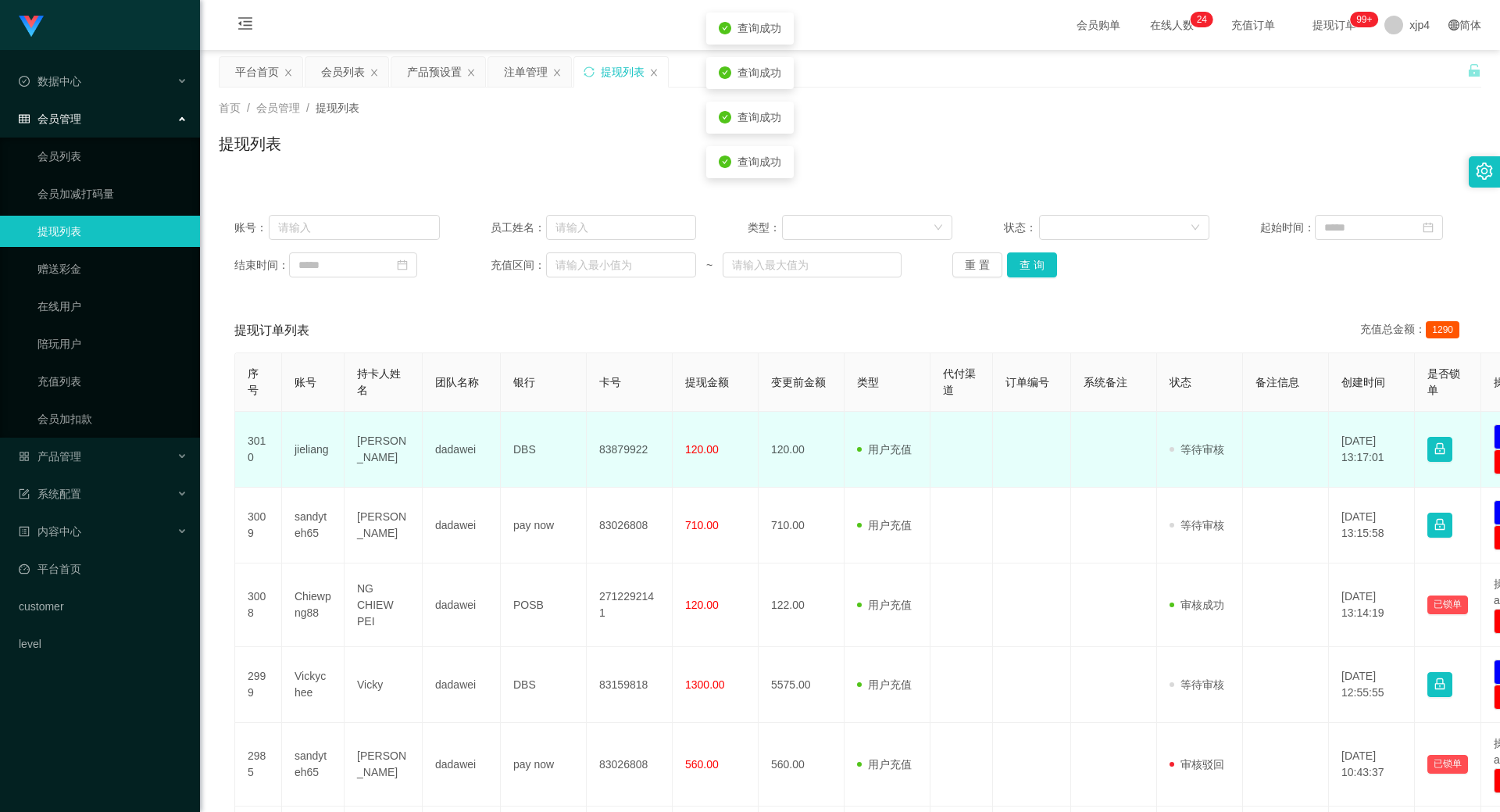
click at [315, 453] on td "jieliang" at bounding box center [313, 449] width 63 height 75
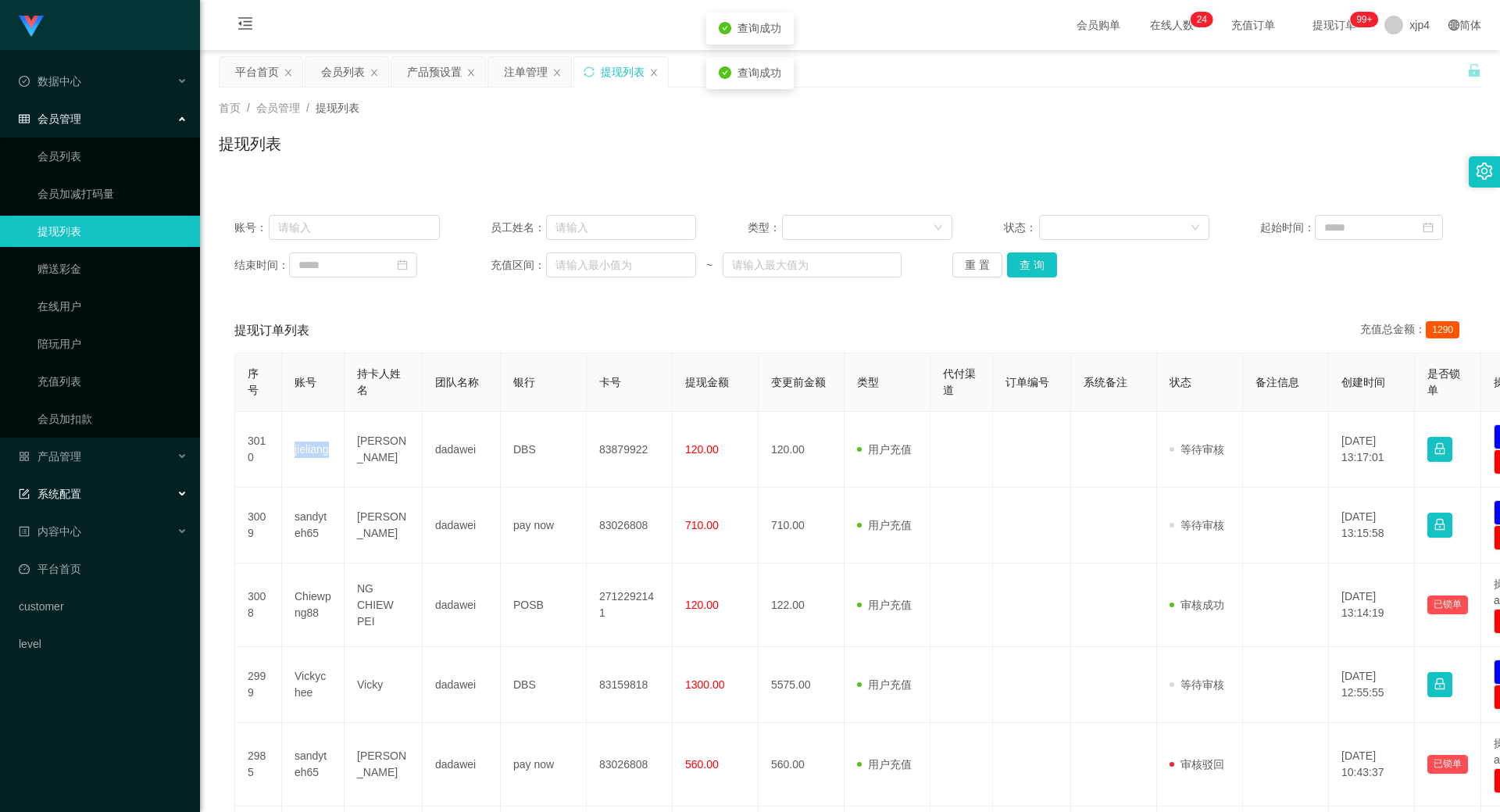
copy td "jieliang"
click at [1025, 272] on button "查 询" at bounding box center [1032, 265] width 50 height 25
click at [1025, 272] on div "重 置 查 询" at bounding box center [1055, 265] width 205 height 25
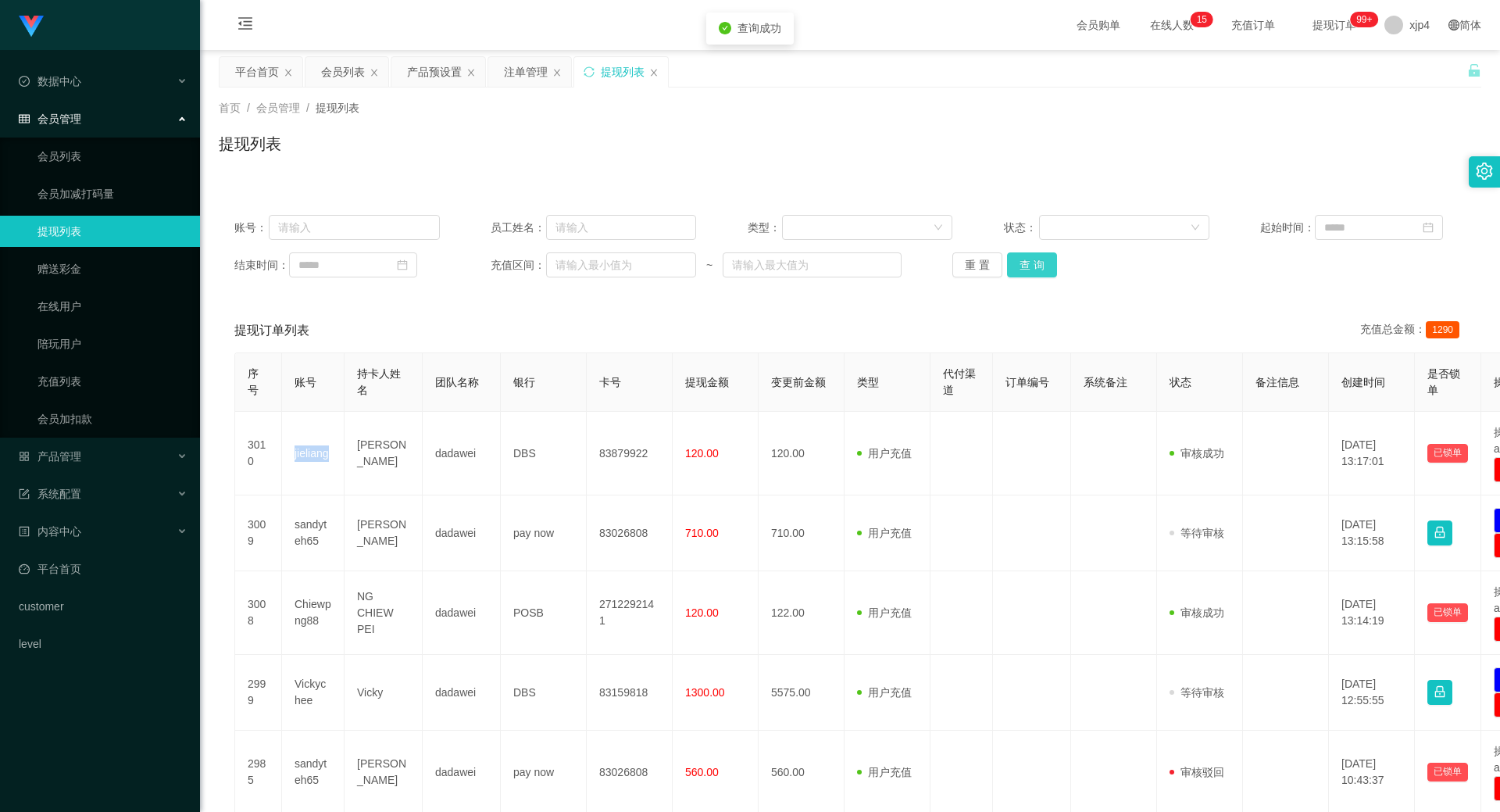
click at [1025, 272] on button "查 询" at bounding box center [1032, 265] width 50 height 25
click at [1025, 272] on div "重 置 查 询" at bounding box center [1055, 265] width 205 height 25
click at [1028, 266] on button "查 询" at bounding box center [1032, 265] width 50 height 25
click at [1028, 266] on div "重 置 查 询" at bounding box center [1055, 265] width 205 height 25
click at [1028, 266] on button "查 询" at bounding box center [1041, 265] width 67 height 25
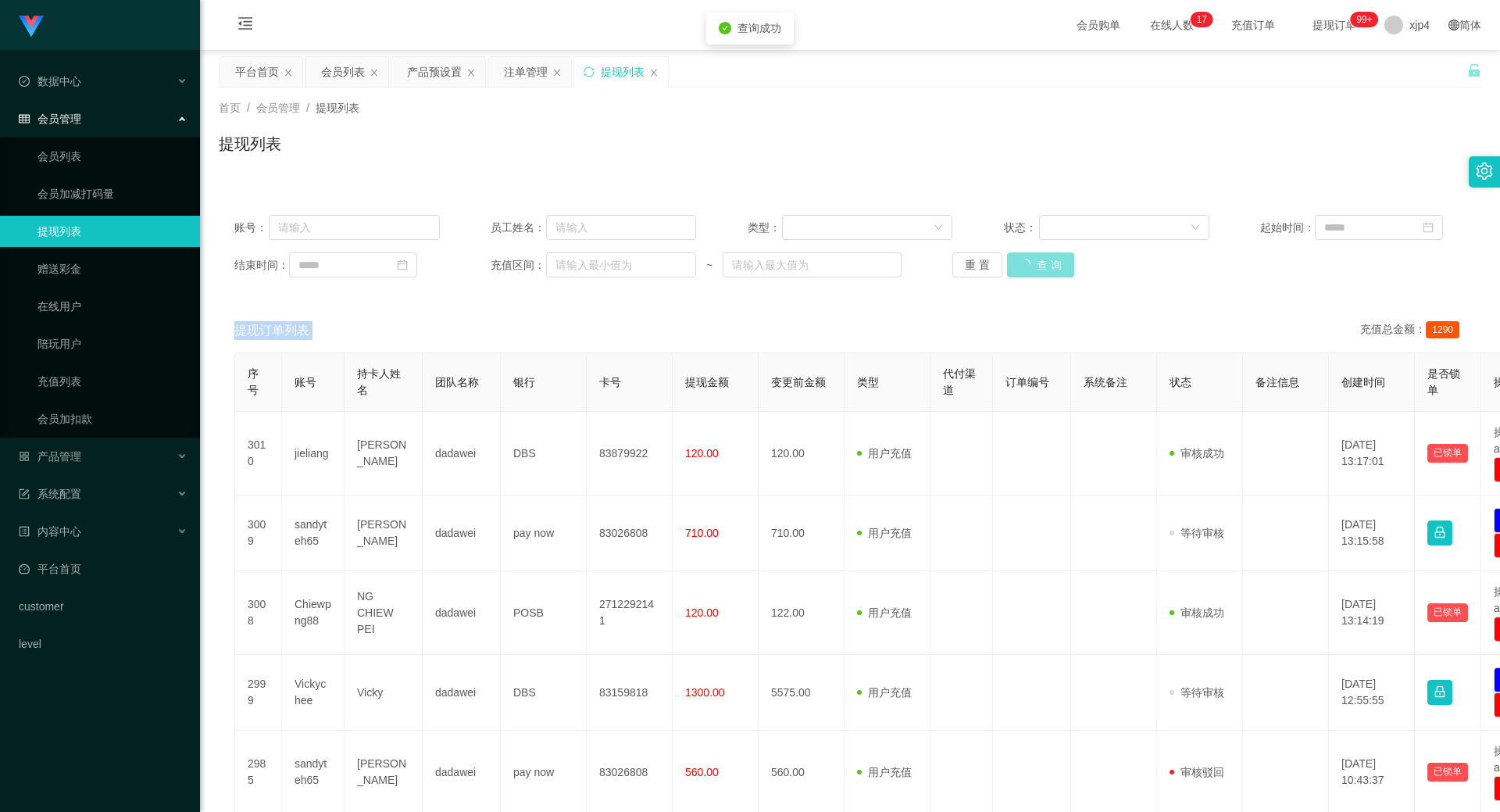
click at [1028, 266] on div "重 置 查 询" at bounding box center [1055, 265] width 205 height 25
click at [1028, 266] on button "查 询" at bounding box center [1032, 265] width 50 height 25
click at [1028, 266] on div "重 置 查 询" at bounding box center [1055, 265] width 205 height 25
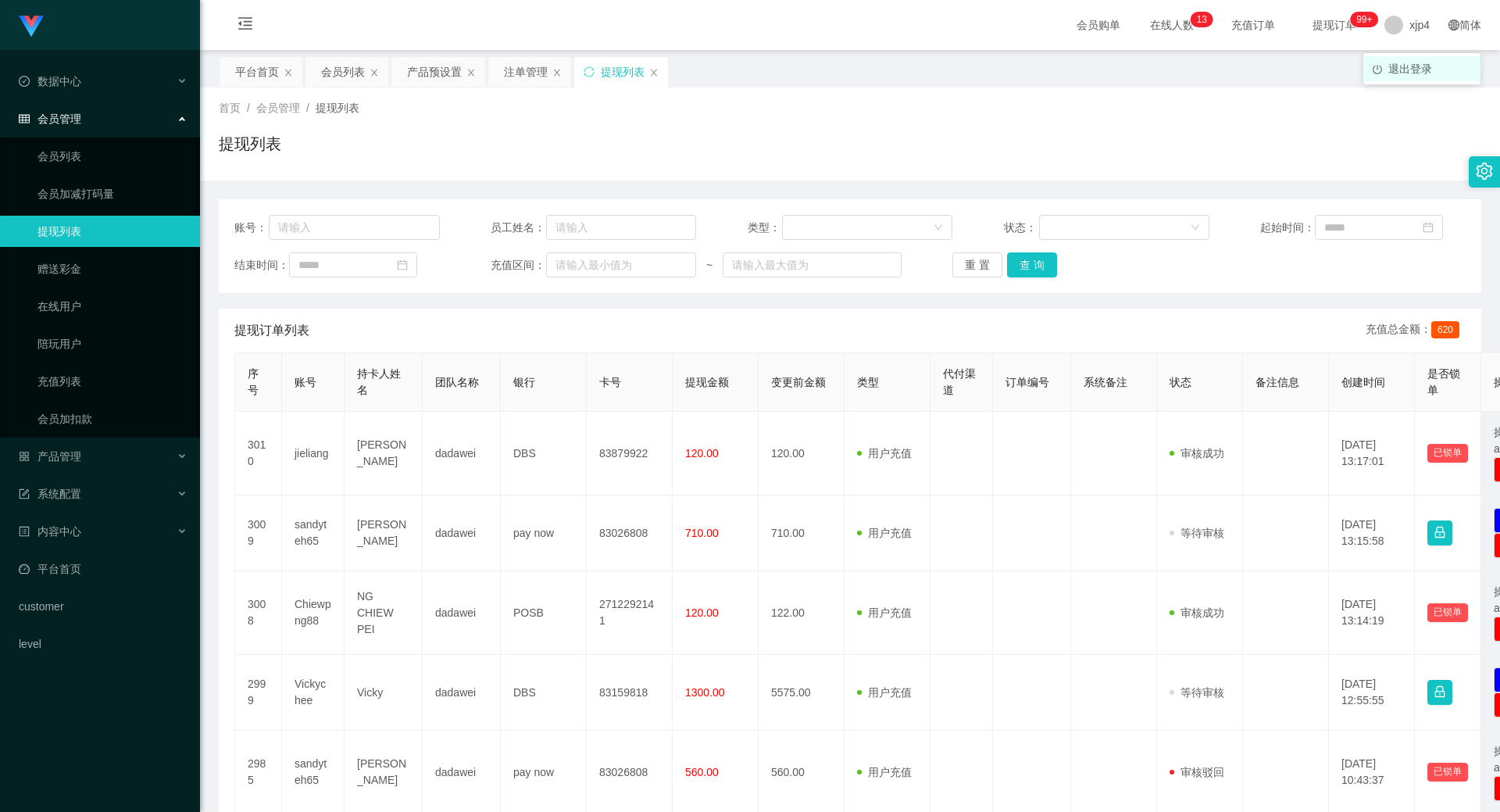
click at [1389, 63] on span "退出登录" at bounding box center [1410, 69] width 44 height 13
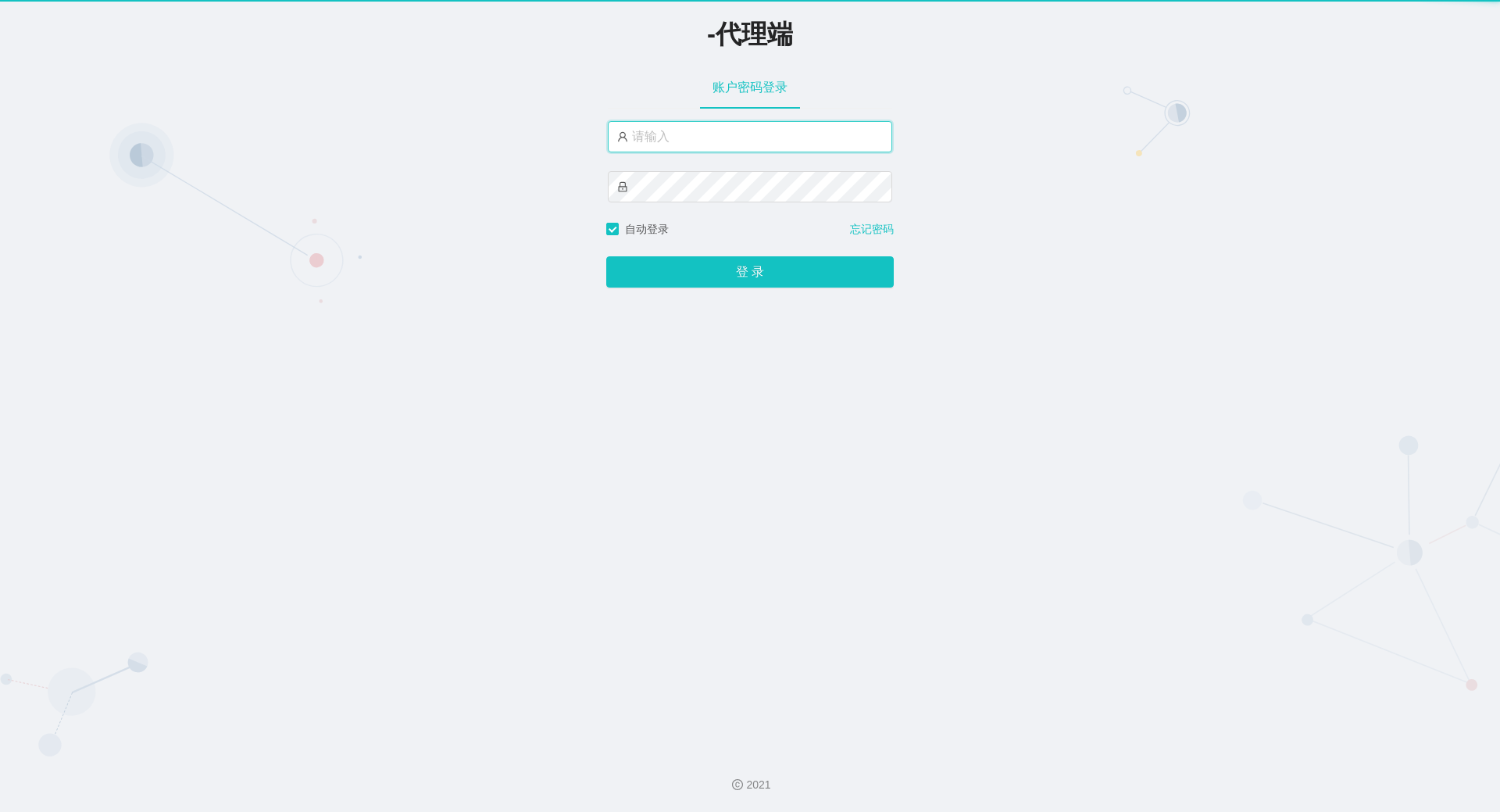
type input "xjp4"
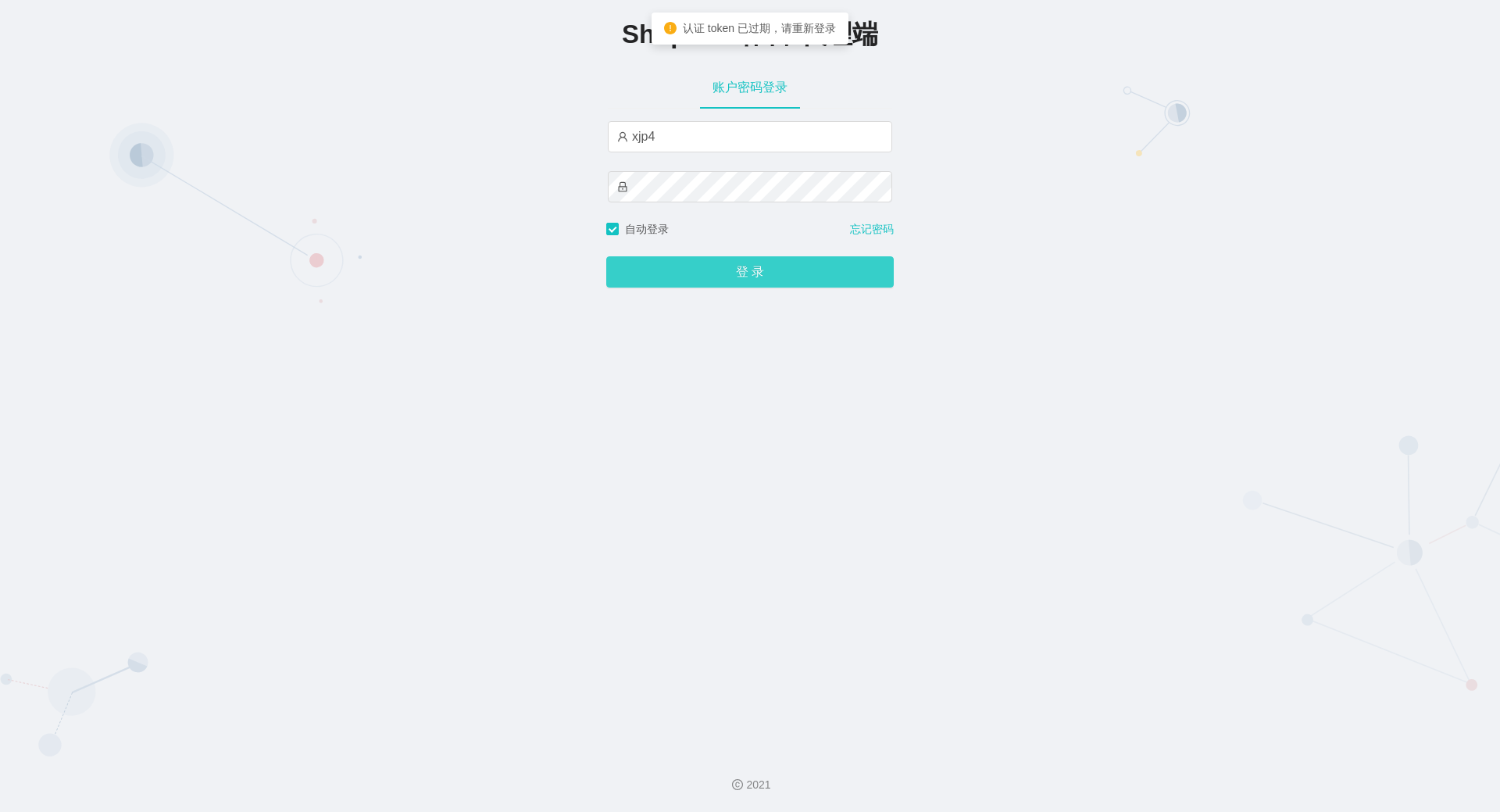
click at [683, 270] on button "登 录" at bounding box center [750, 272] width 288 height 31
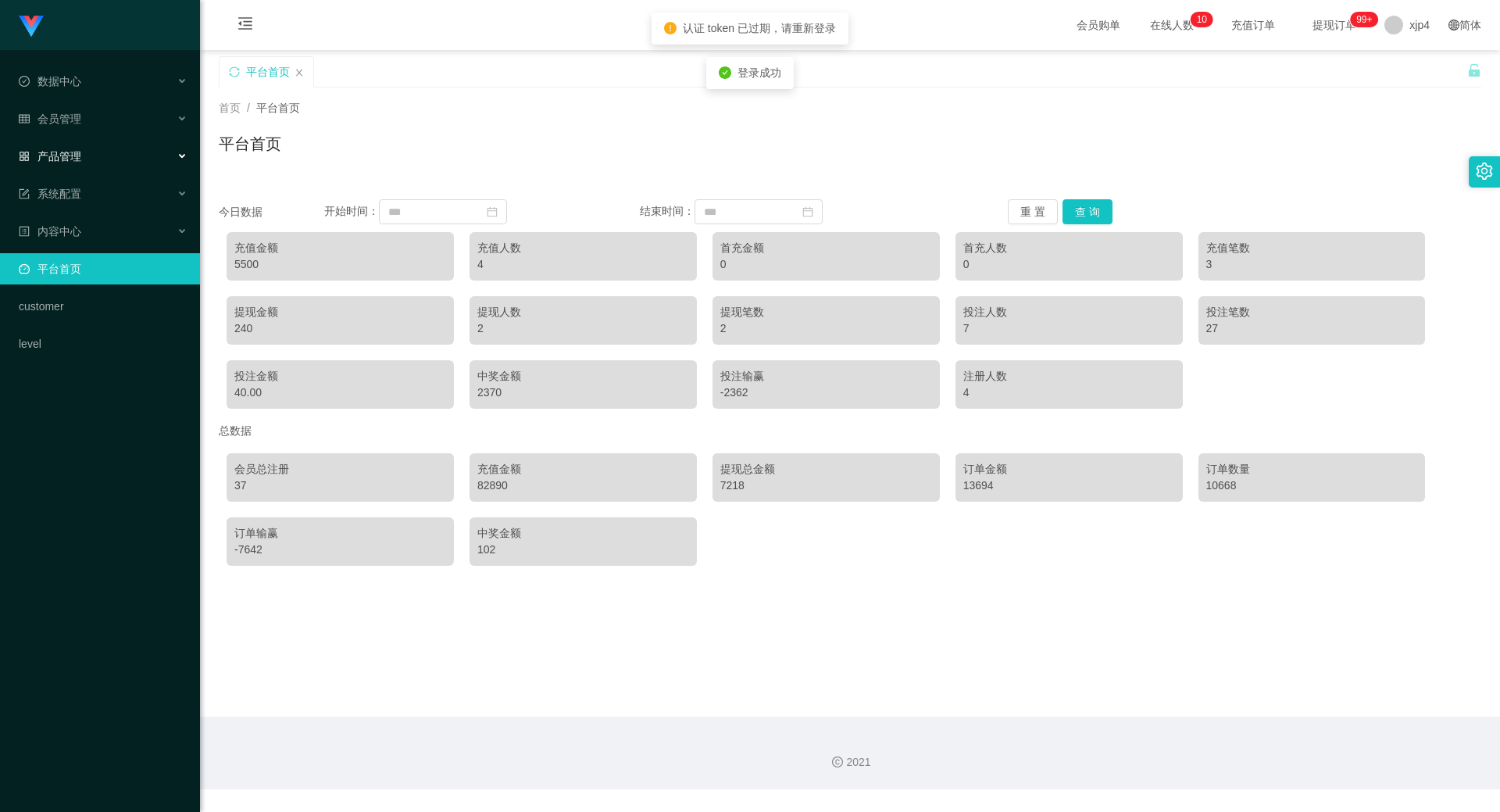
click at [92, 161] on div "产品管理" at bounding box center [100, 156] width 200 height 31
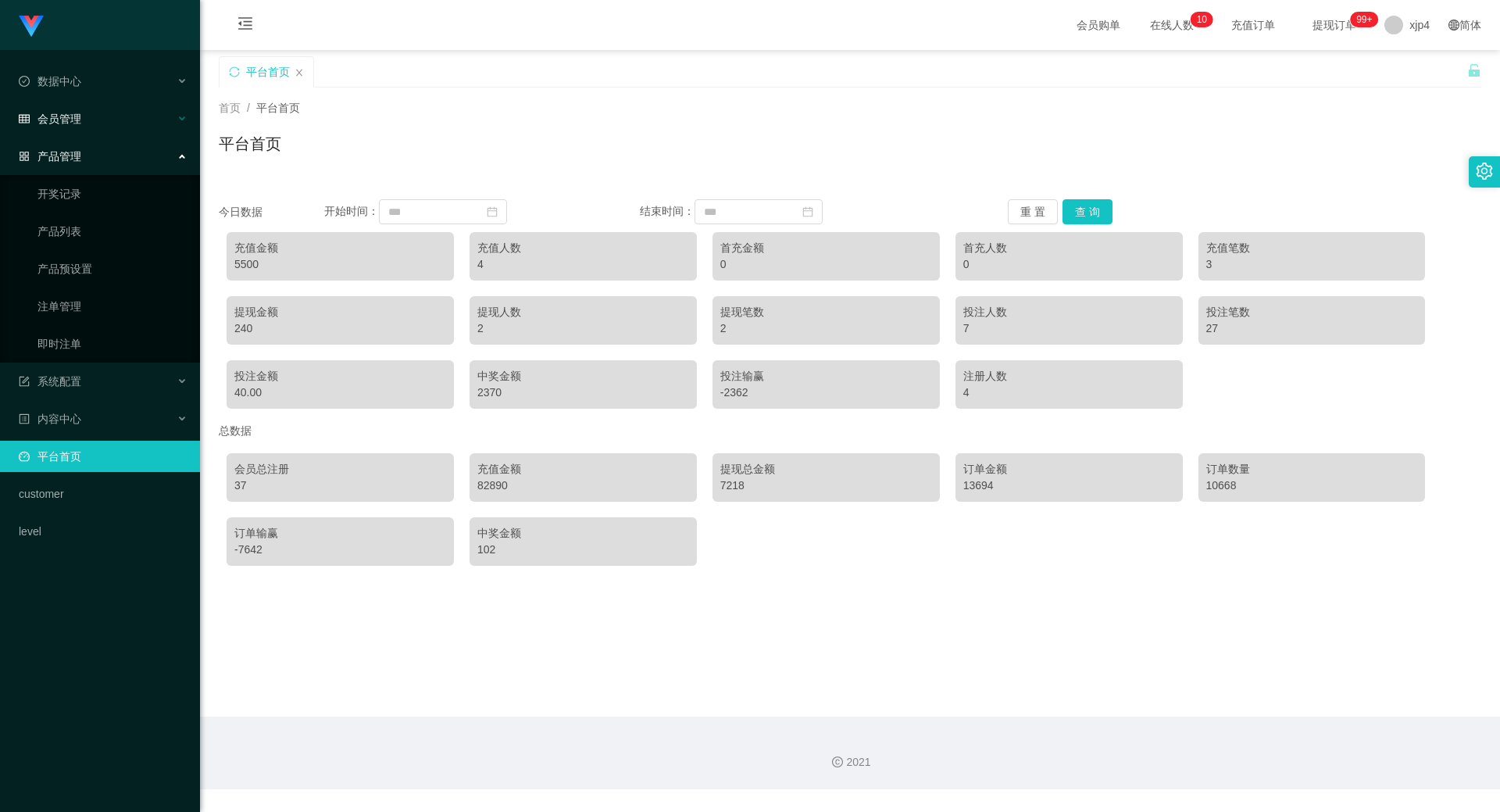
click at [84, 124] on div "会员管理" at bounding box center [100, 119] width 200 height 31
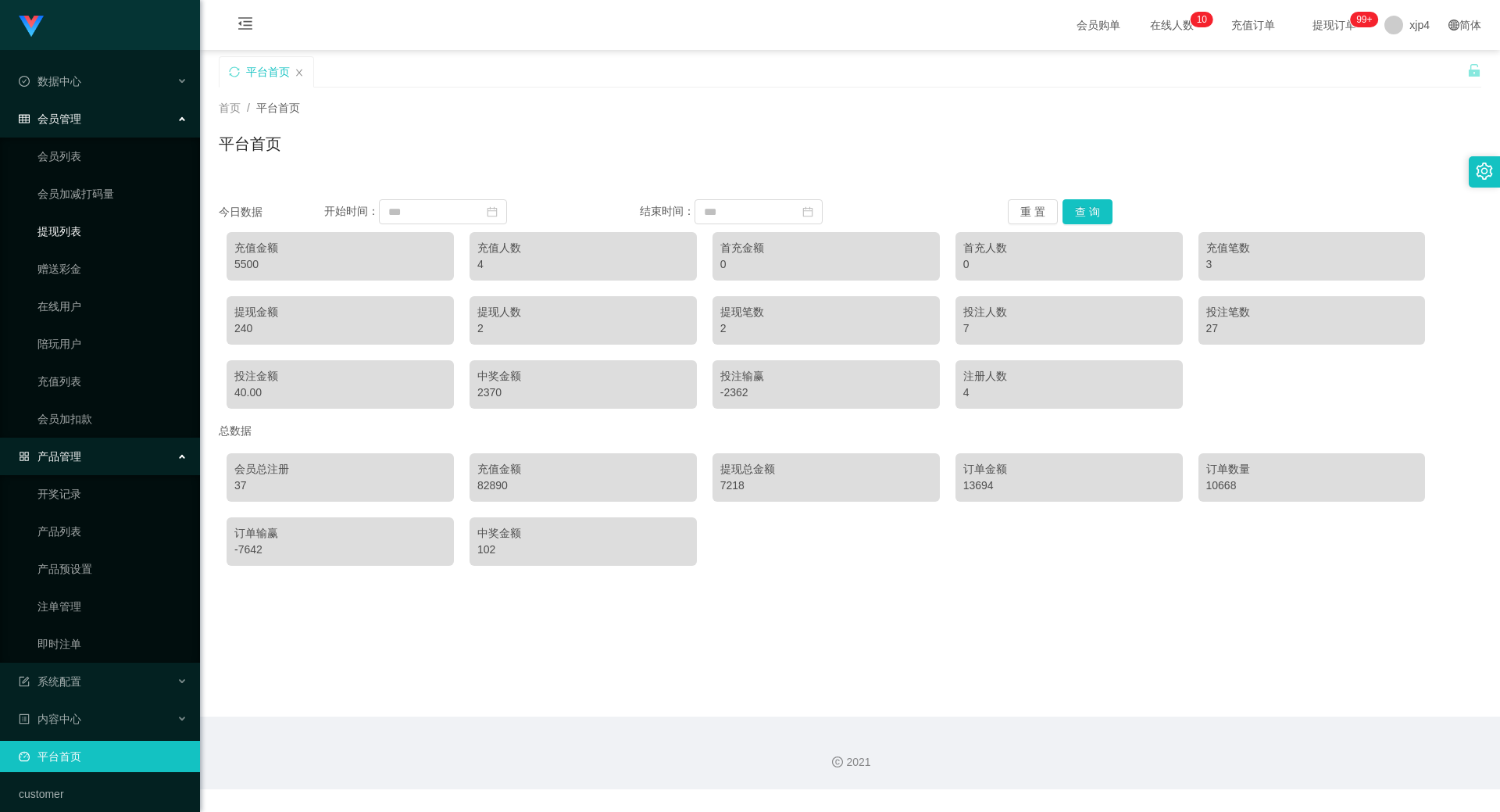
click at [74, 226] on link "提现列表" at bounding box center [112, 231] width 150 height 31
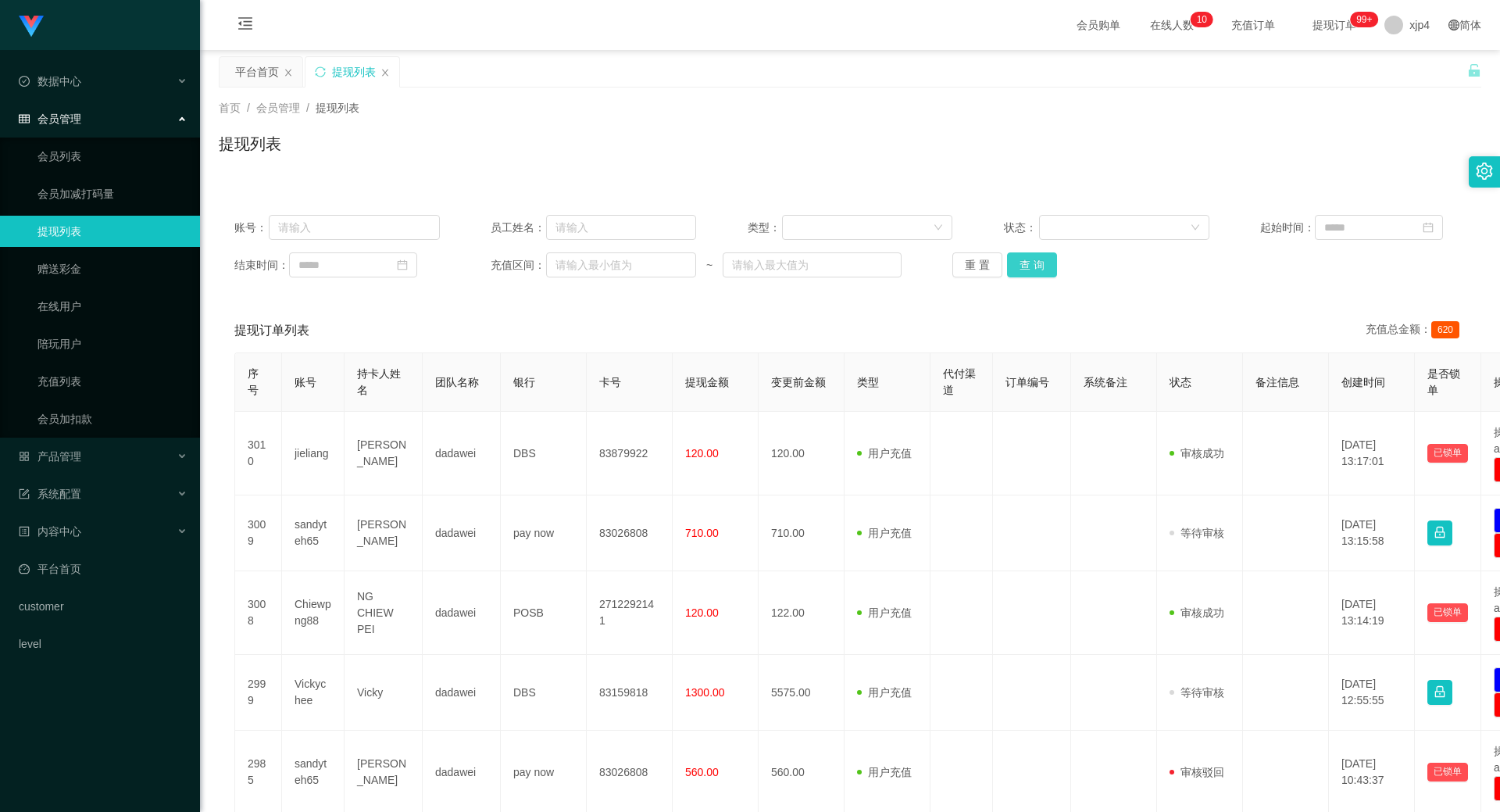
click at [1030, 257] on button "查 询" at bounding box center [1032, 265] width 50 height 25
click at [1030, 257] on div "重 置 查 询" at bounding box center [1055, 265] width 205 height 25
click at [1030, 257] on button "查 询" at bounding box center [1032, 265] width 50 height 25
click at [1030, 257] on div "重 置 查 询" at bounding box center [1055, 265] width 205 height 25
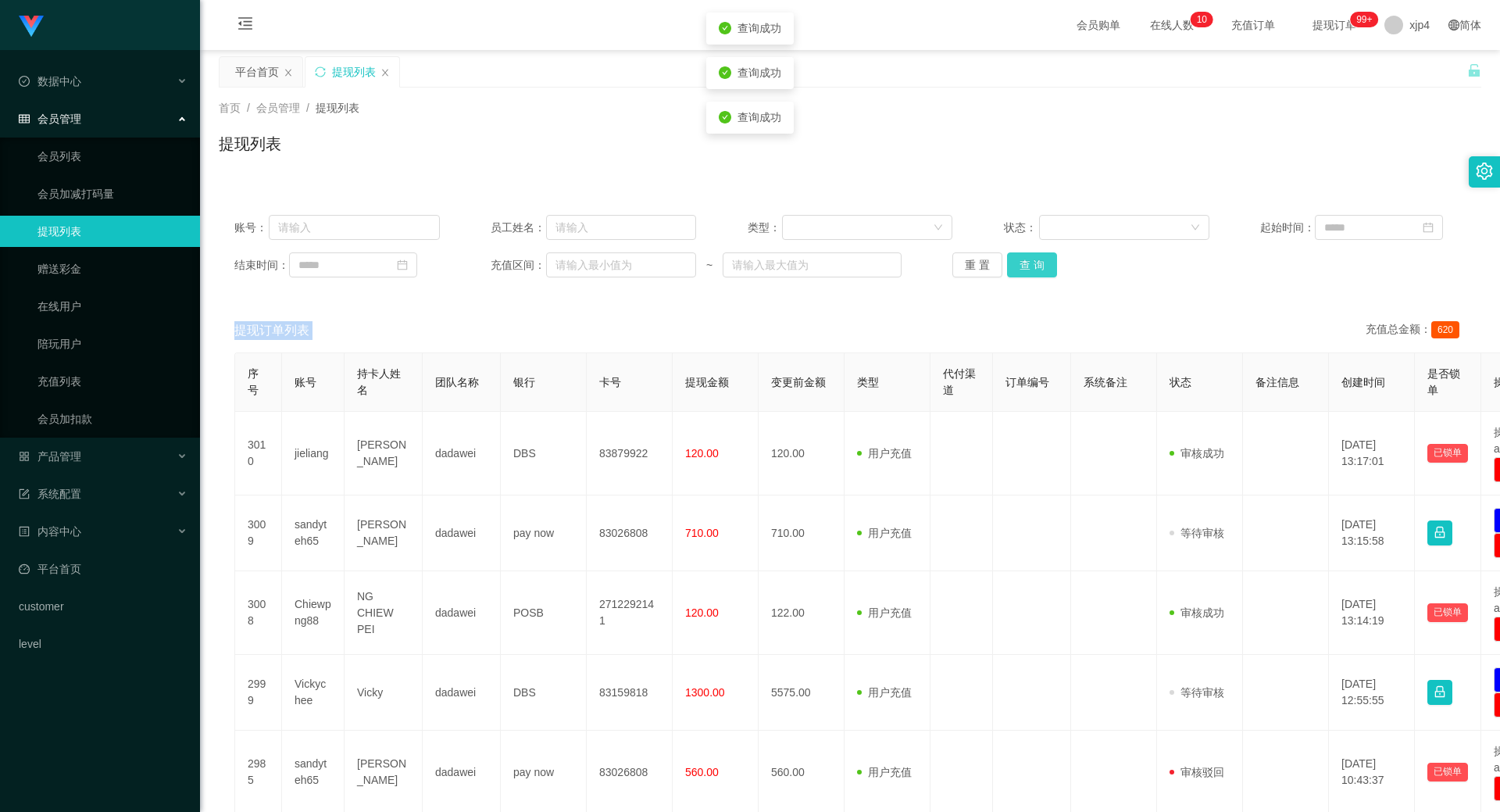
click at [1030, 257] on button "查 询" at bounding box center [1032, 265] width 50 height 25
click at [1030, 257] on div "重 置 查 询" at bounding box center [1055, 265] width 205 height 25
click at [1030, 257] on button "查 询" at bounding box center [1032, 265] width 50 height 25
click at [1030, 257] on div "重 置 查 询" at bounding box center [1055, 265] width 205 height 25
click at [1030, 257] on button "查 询" at bounding box center [1032, 265] width 50 height 25
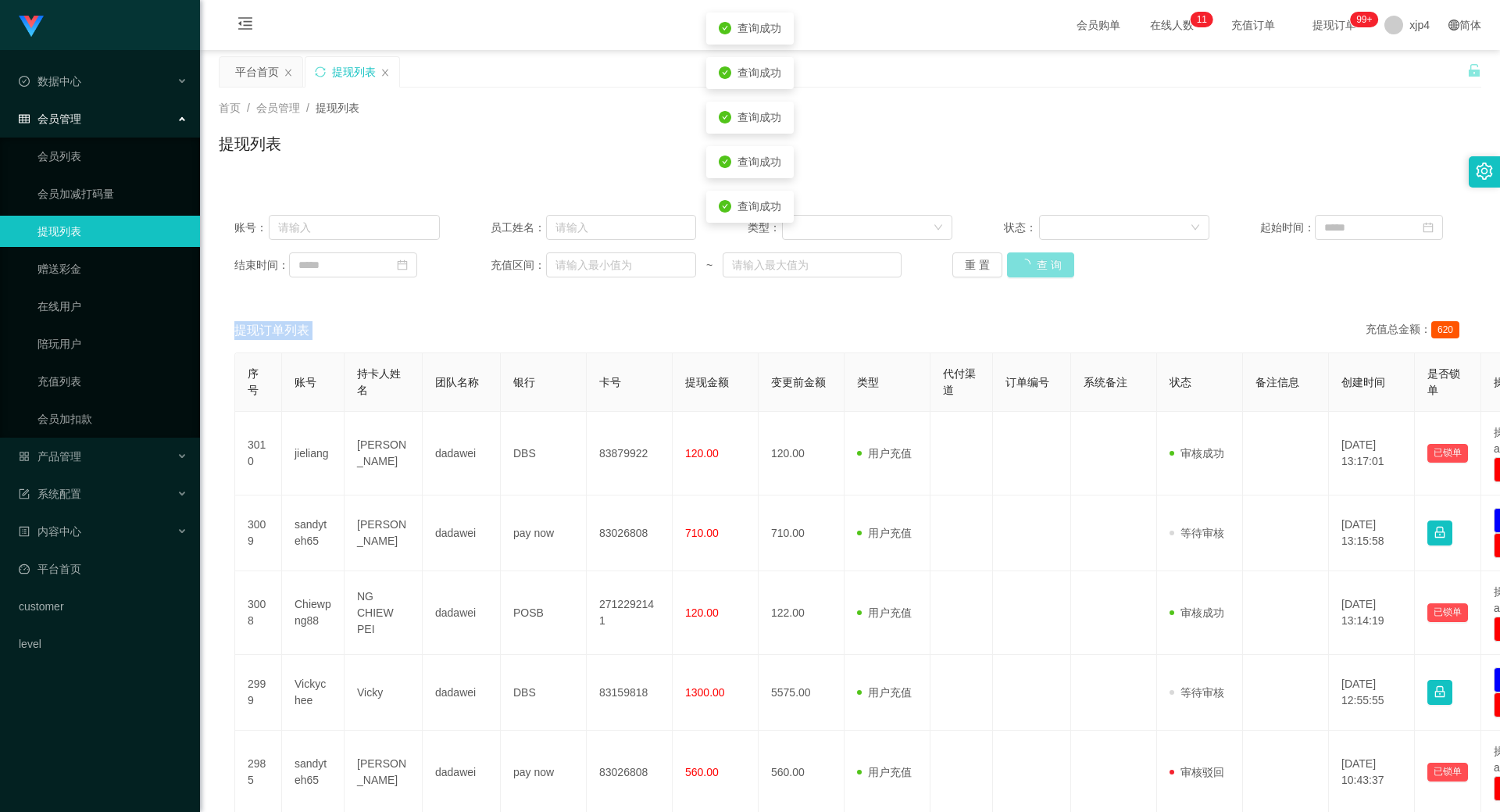
click at [1030, 257] on div "重 置 查 询" at bounding box center [1055, 265] width 205 height 25
click at [1030, 257] on button "查 询" at bounding box center [1032, 265] width 50 height 25
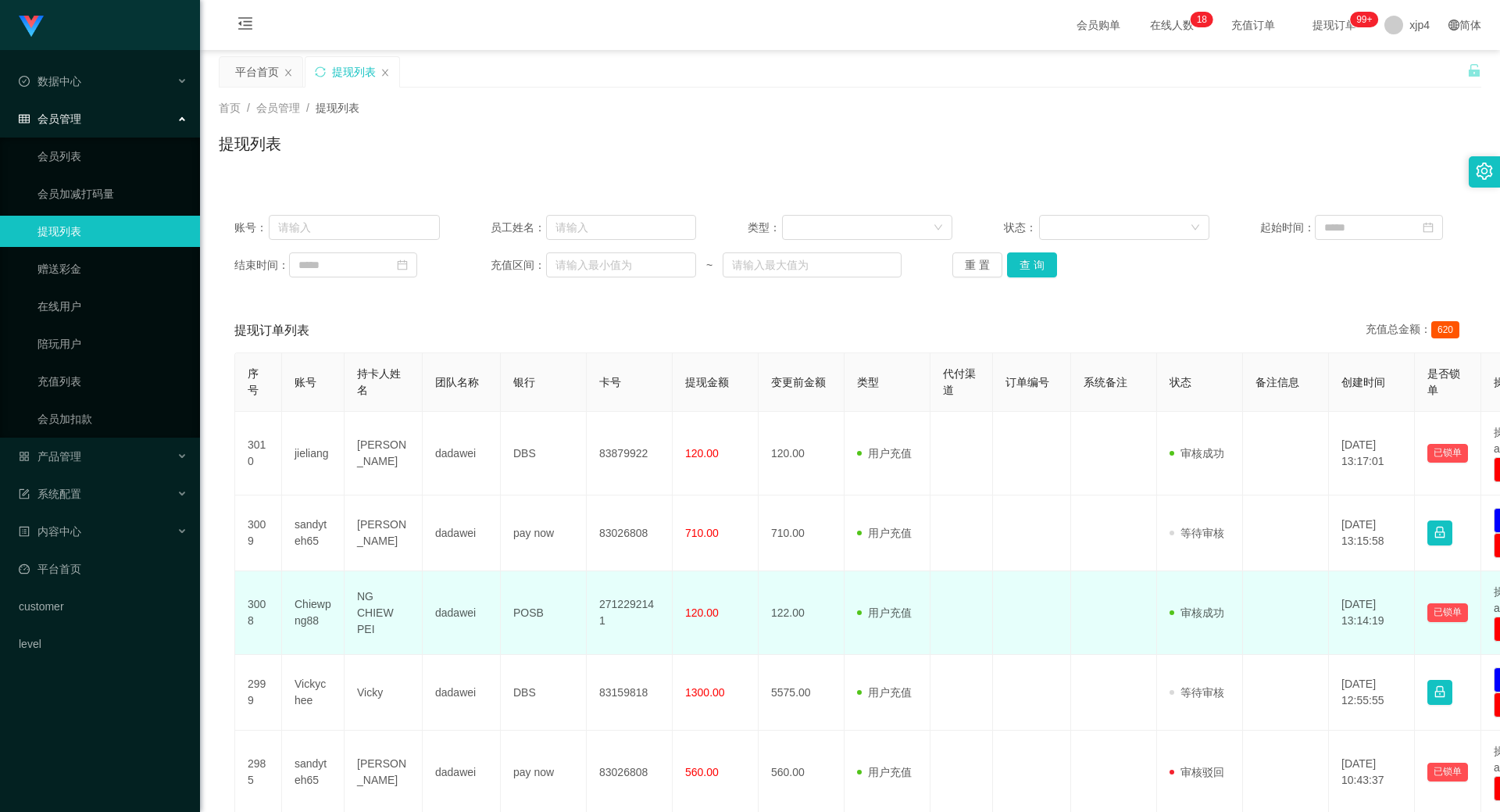
click at [606, 609] on td "2712292141" at bounding box center [630, 613] width 86 height 84
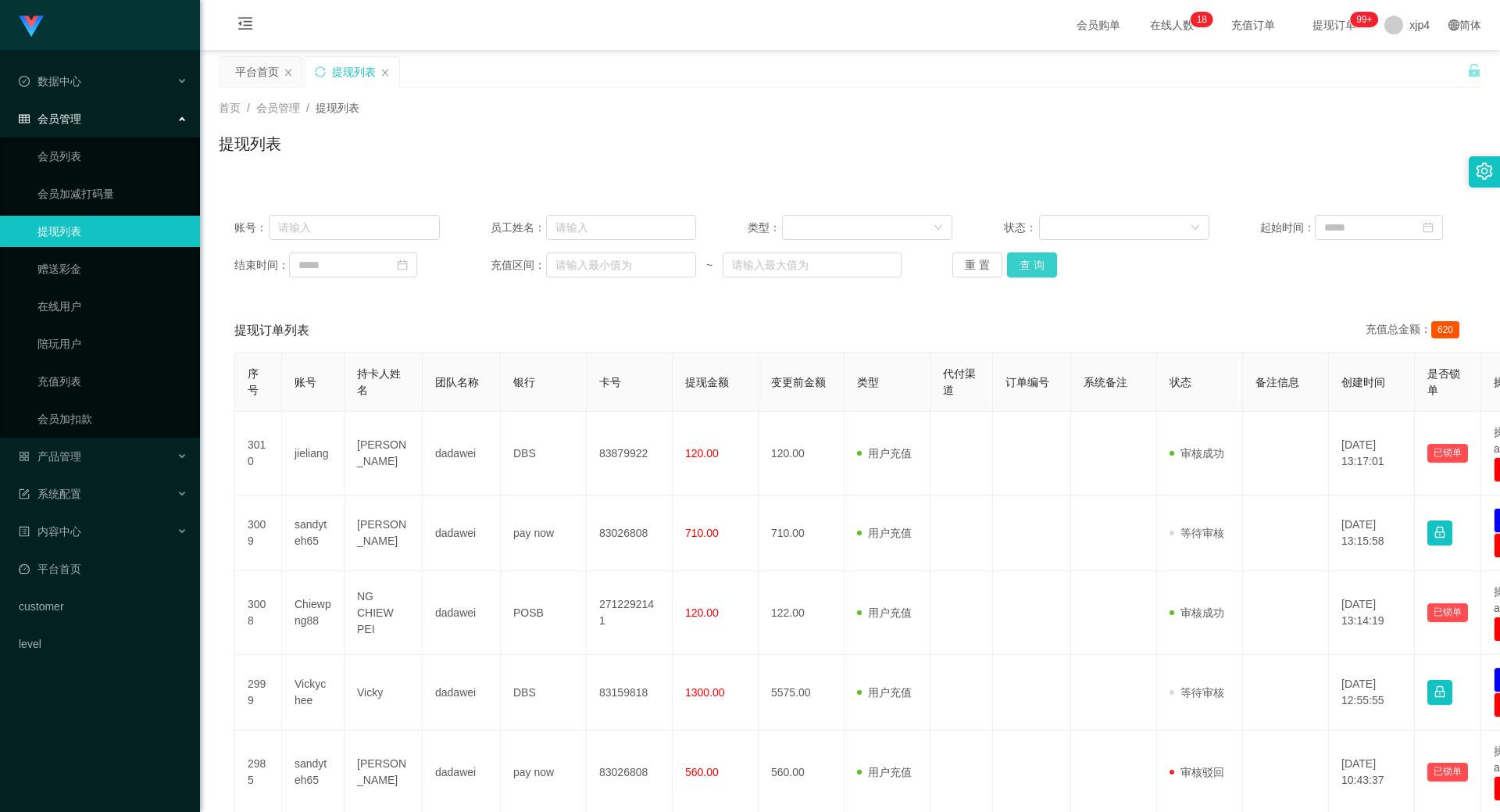
click at [1028, 265] on button "查 询" at bounding box center [1032, 265] width 50 height 25
click at [1028, 265] on div "重 置 查 询" at bounding box center [1055, 265] width 205 height 25
click at [1028, 265] on button "查 询" at bounding box center [1032, 265] width 50 height 25
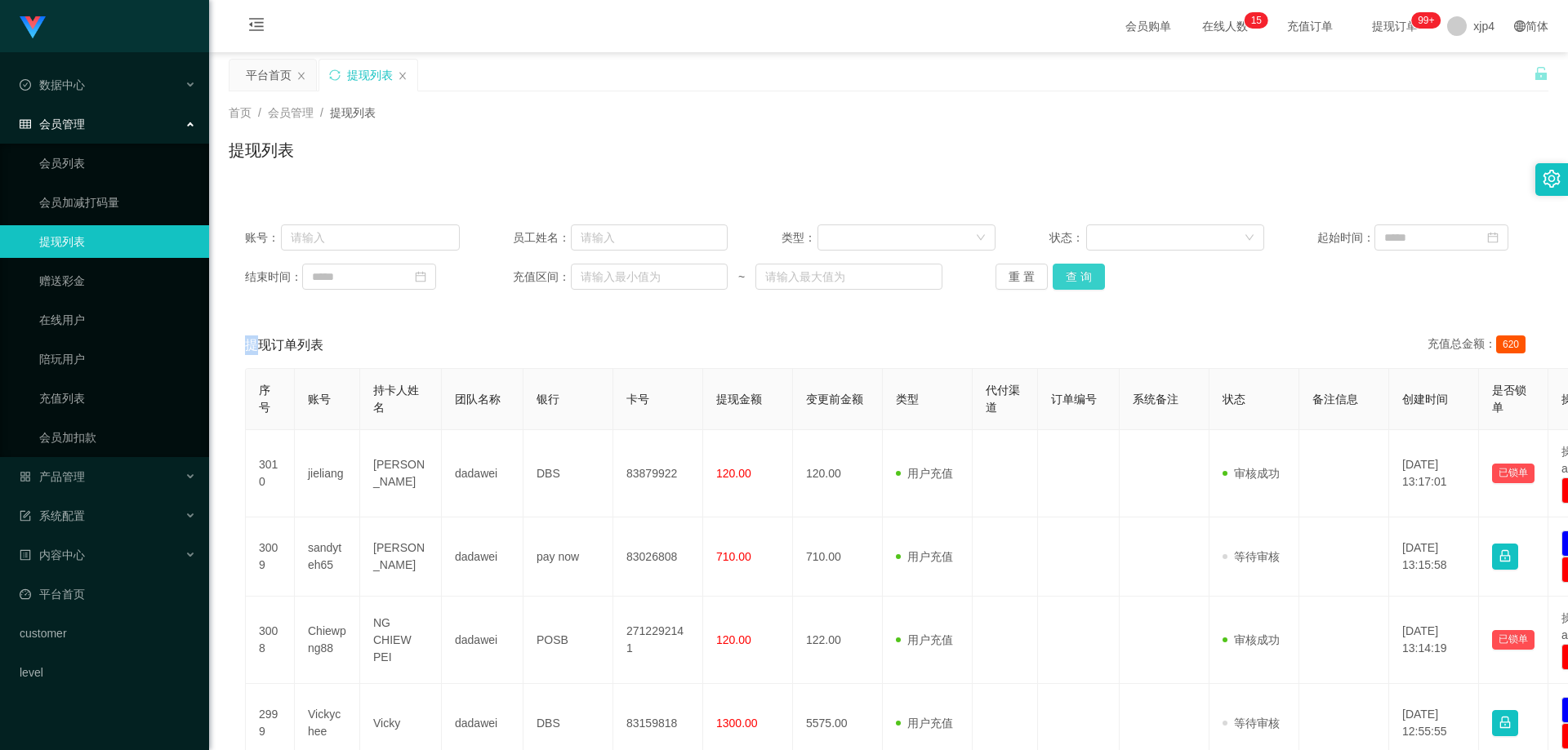
click at [1086, 272] on button "查 询" at bounding box center [1079, 277] width 52 height 27
click at [1086, 272] on div "重 置 查 询" at bounding box center [1103, 277] width 215 height 27
click at [1086, 272] on button "查 询" at bounding box center [1079, 277] width 52 height 27
click at [1086, 272] on div "重 置 查 询" at bounding box center [1103, 277] width 215 height 27
click at [1086, 272] on button "查 询" at bounding box center [1079, 277] width 52 height 27
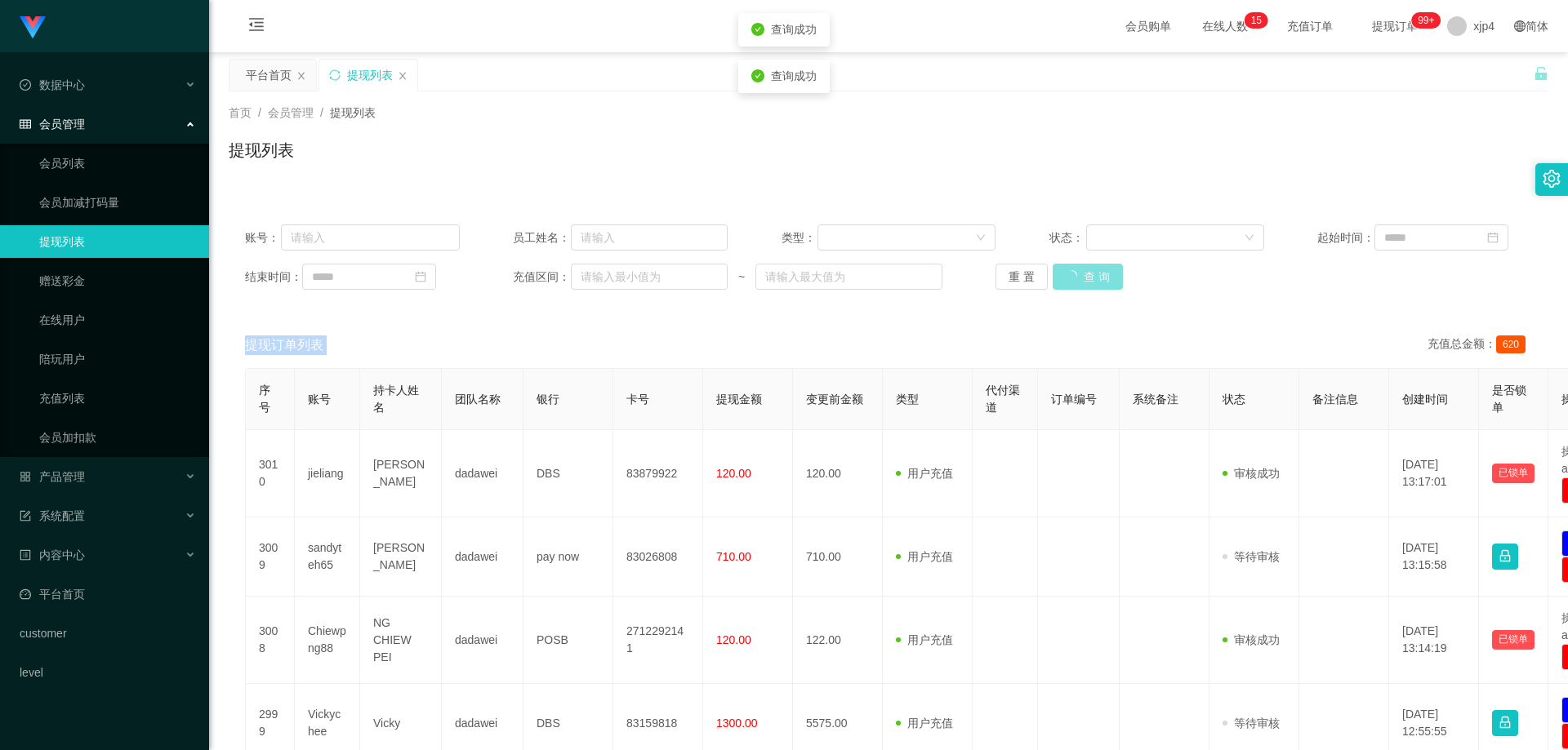
click at [1086, 272] on div "重 置 查 询" at bounding box center [1103, 277] width 215 height 27
click at [1086, 272] on button "查 询" at bounding box center [1079, 277] width 52 height 27
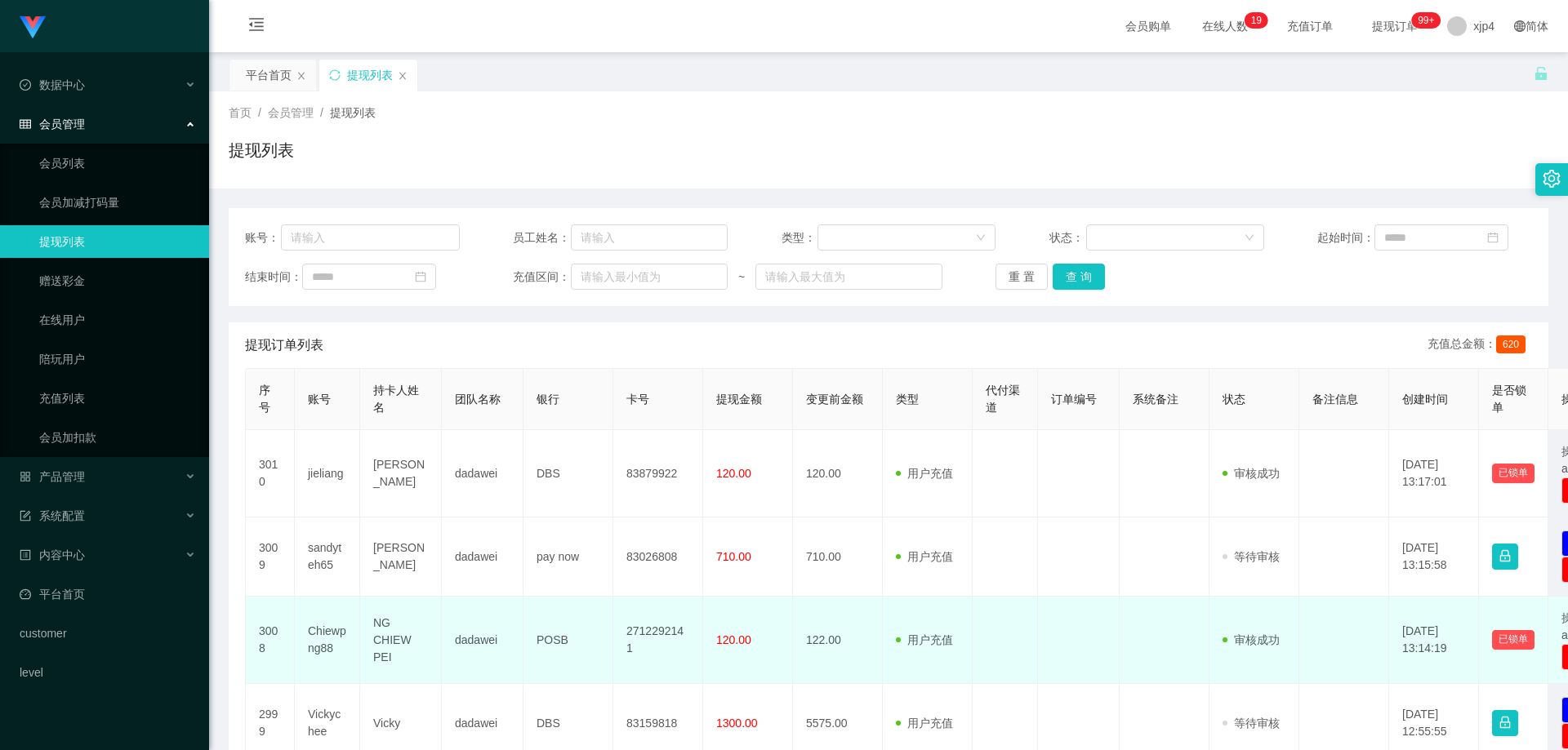
drag, startPoint x: 0, startPoint y: 0, endPoint x: 331, endPoint y: 633, distance: 714.3
click at [331, 633] on td "Chiewpng88" at bounding box center [327, 641] width 66 height 87
copy td "Chiewpng88"
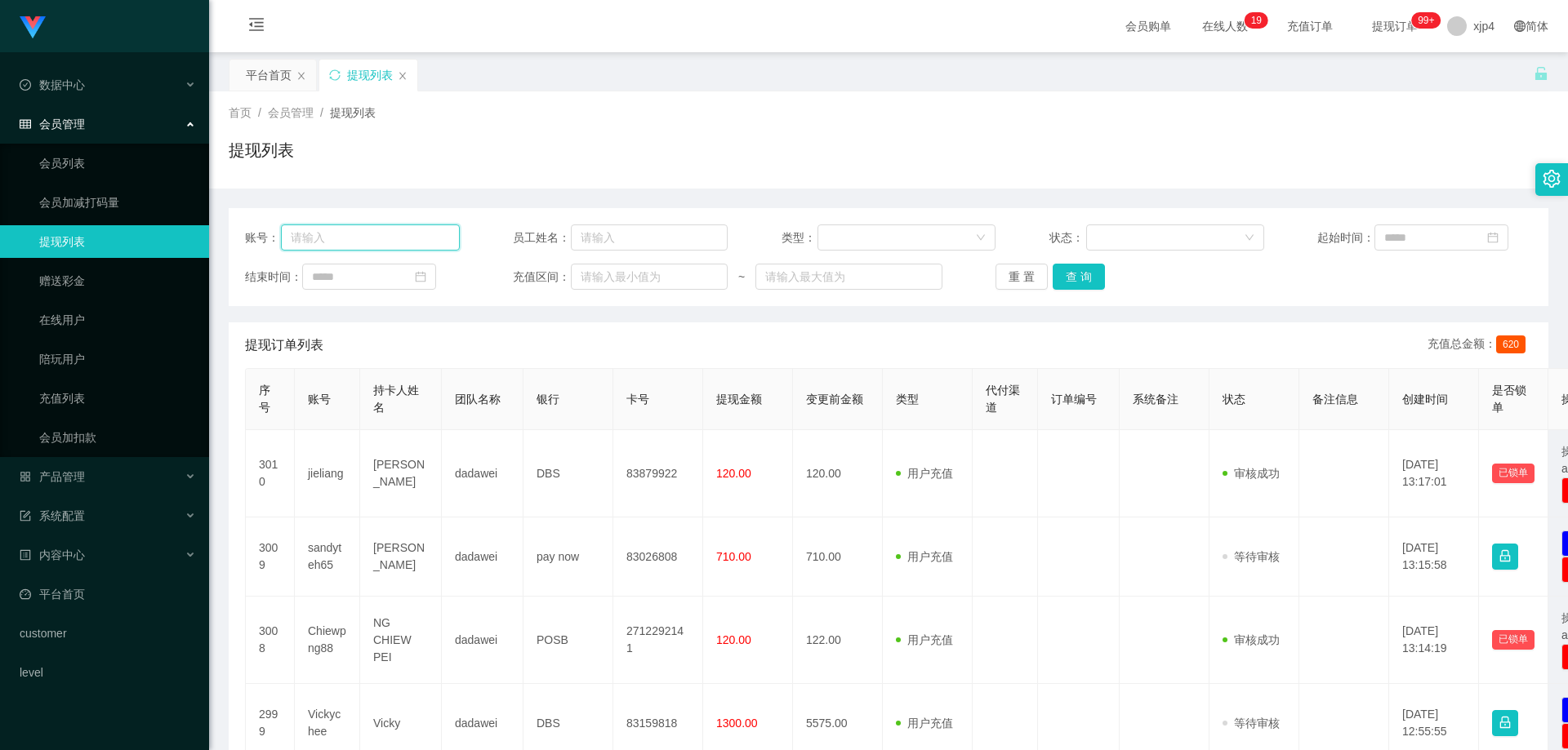
click at [320, 237] on input "text" at bounding box center [370, 238] width 179 height 27
paste input "Chiewpng88"
type input "Chiewpng88"
click at [1095, 273] on button "查 询" at bounding box center [1079, 277] width 52 height 27
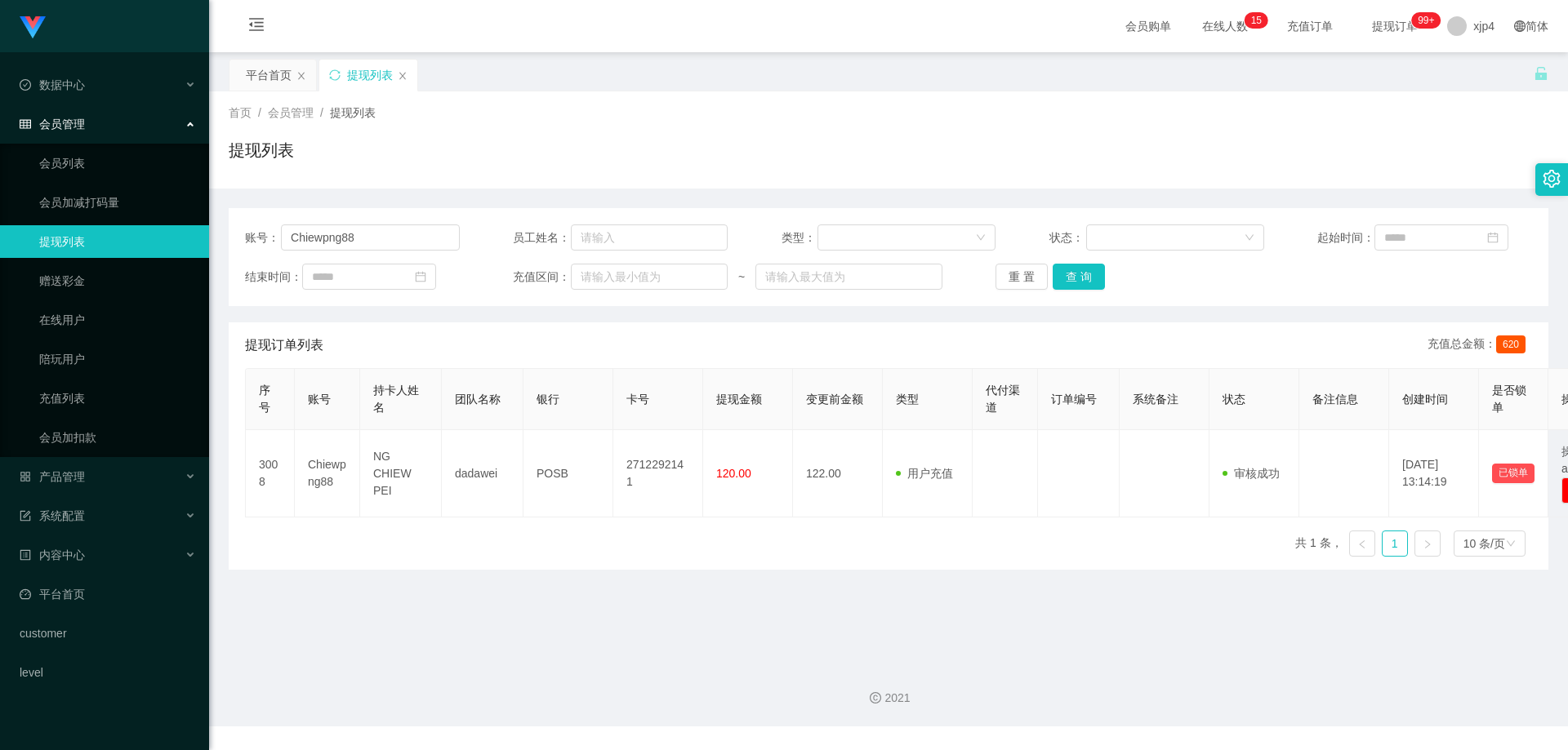
click at [79, 114] on div "会员管理" at bounding box center [104, 124] width 209 height 32
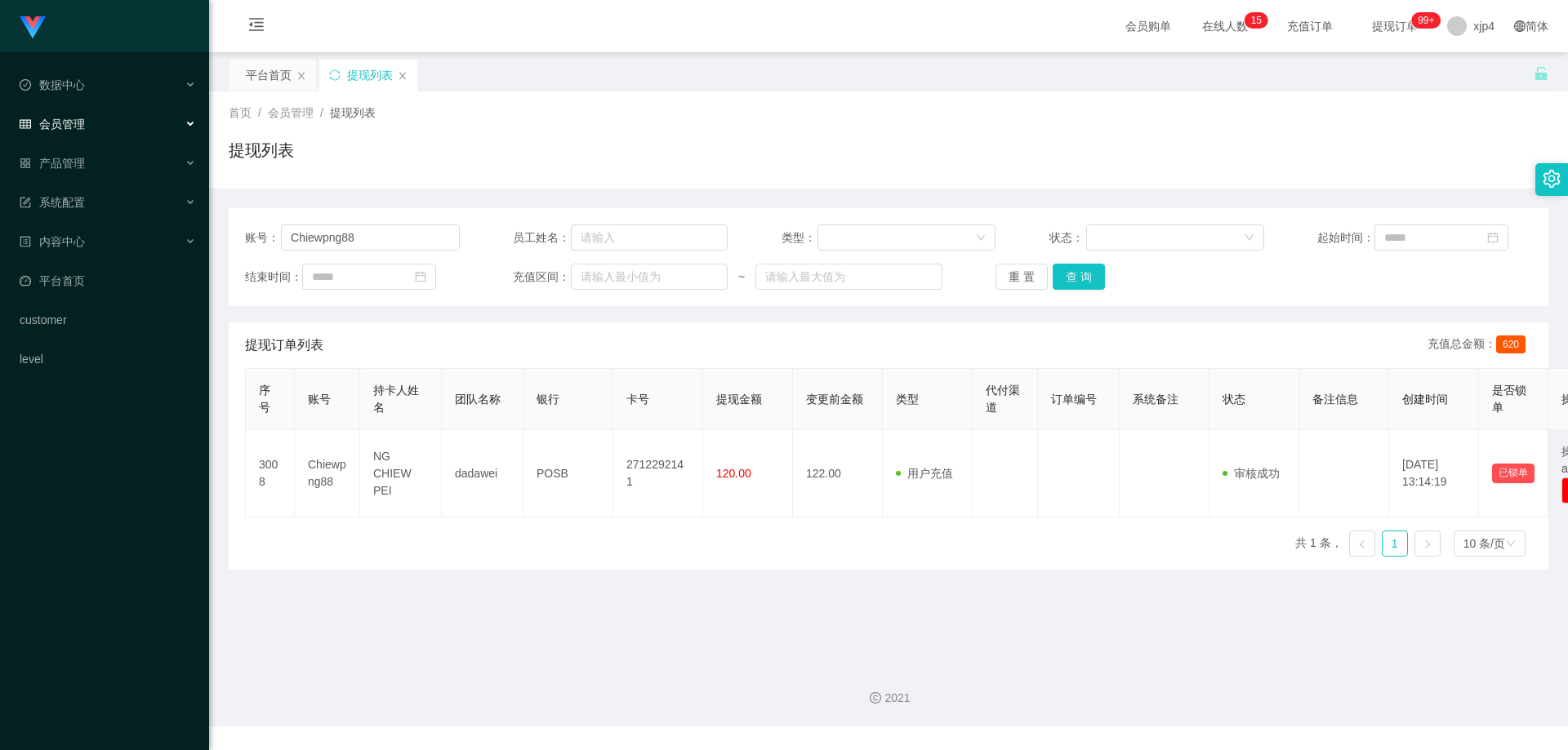
click at [79, 122] on span "会员管理" at bounding box center [52, 124] width 66 height 13
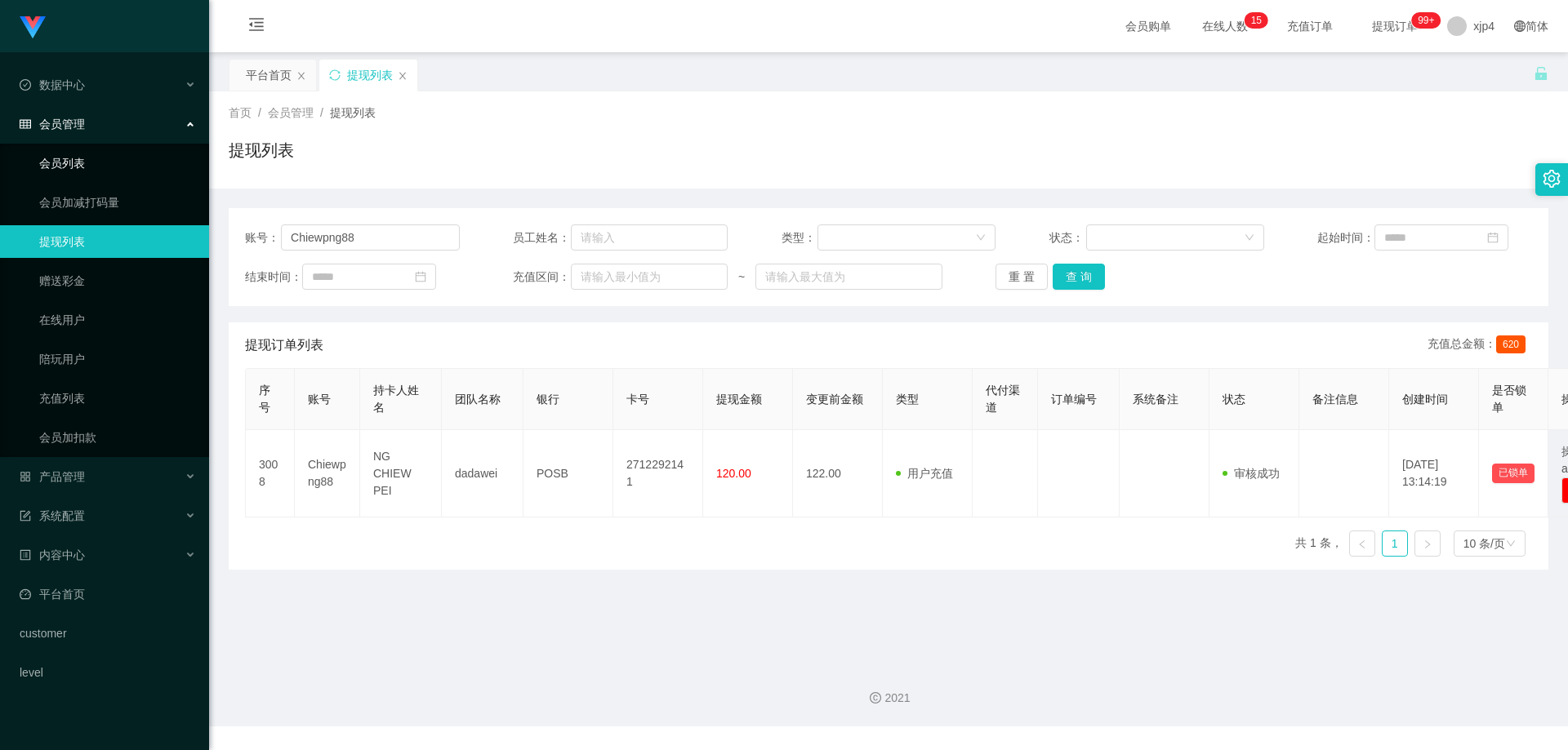
click at [70, 172] on link "会员列表" at bounding box center [117, 163] width 157 height 32
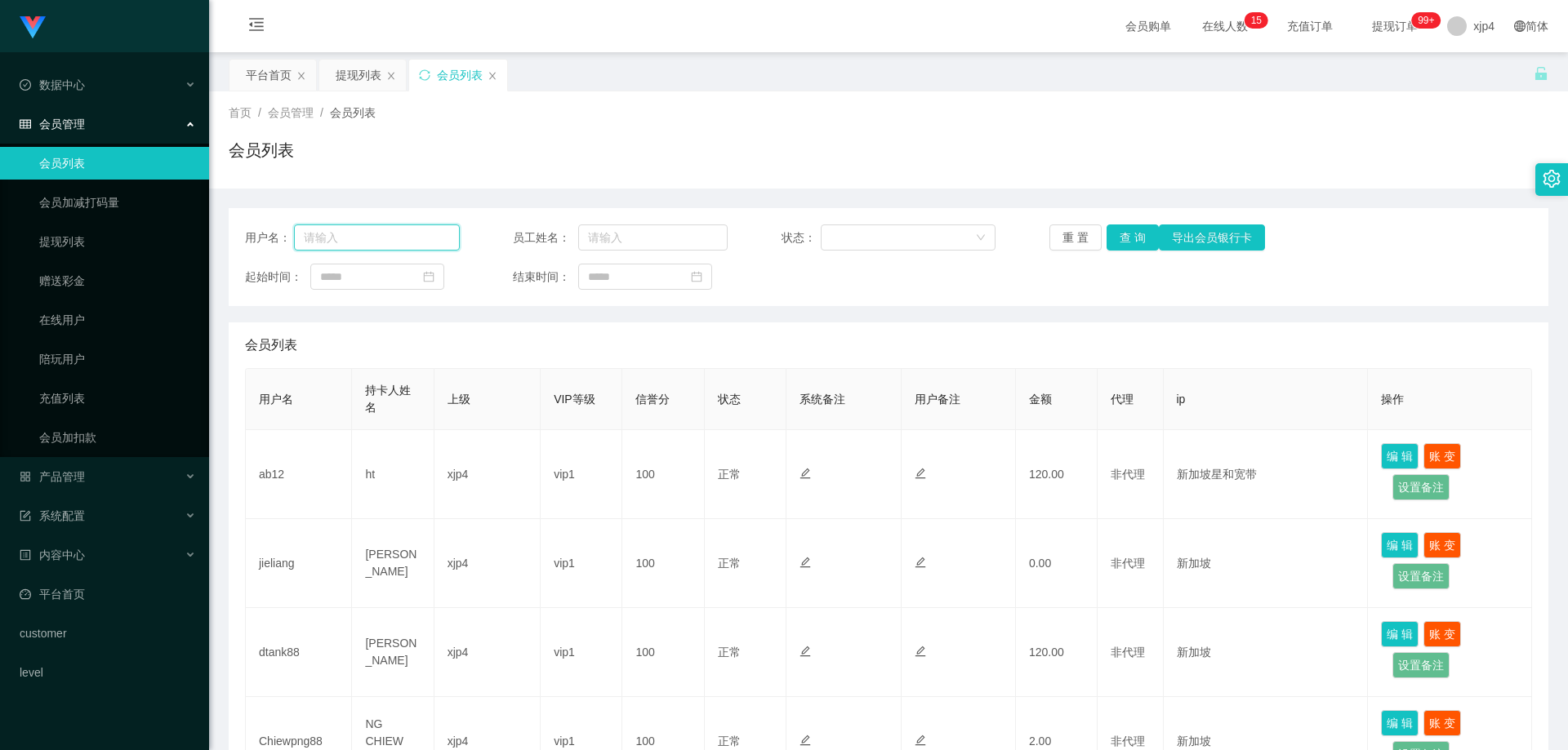
click at [390, 242] on input "text" at bounding box center [377, 238] width 166 height 27
paste input "Chiewpng88"
type input "Chiewpng88"
click at [1119, 236] on button "查 询" at bounding box center [1132, 238] width 52 height 27
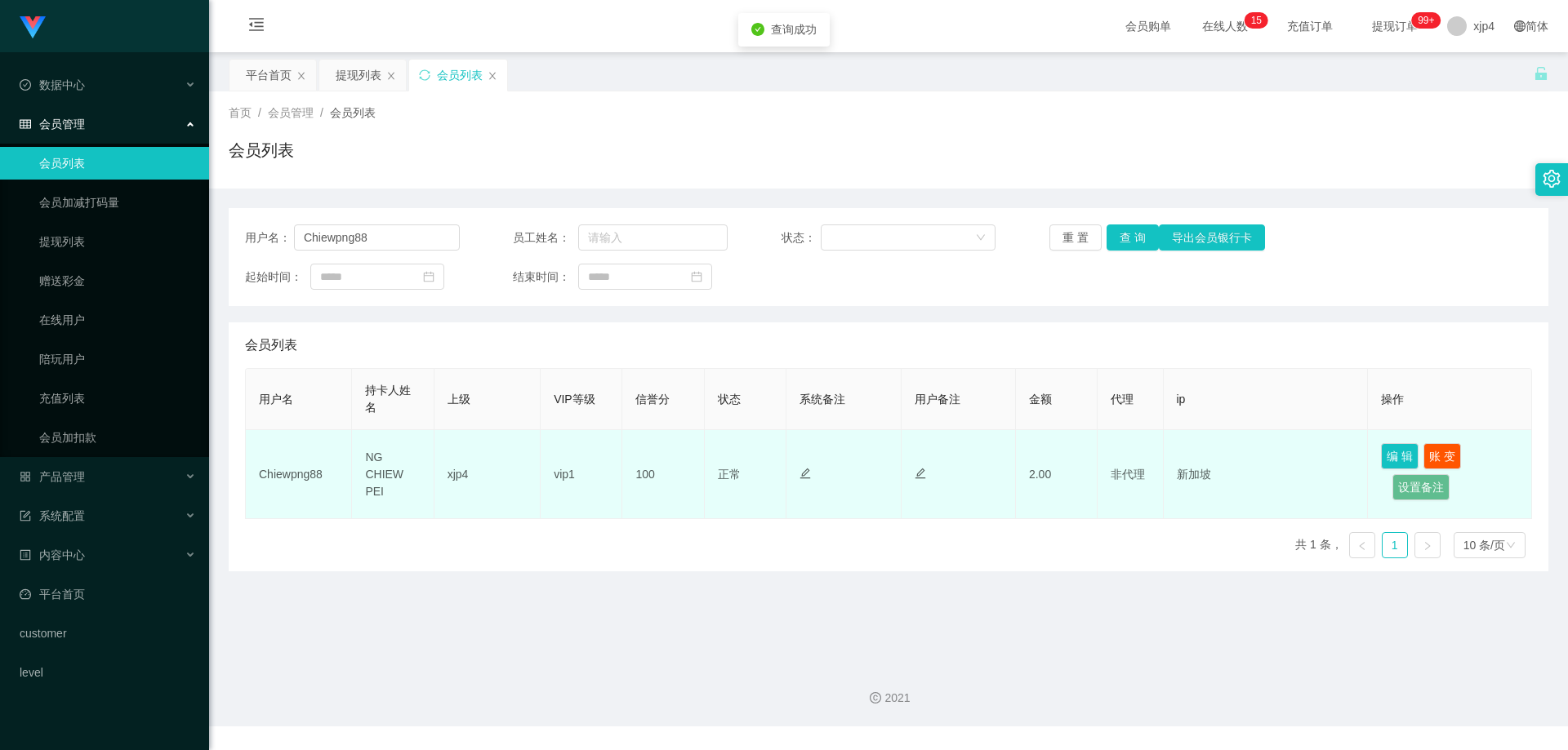
click at [385, 469] on td "NG CHIEW PEI" at bounding box center [393, 475] width 82 height 89
click at [385, 470] on td "NG CHIEW PEI" at bounding box center [393, 475] width 82 height 89
copy td "NG CHIEW PEI"
click at [302, 477] on td "Chiewpng88" at bounding box center [299, 475] width 106 height 89
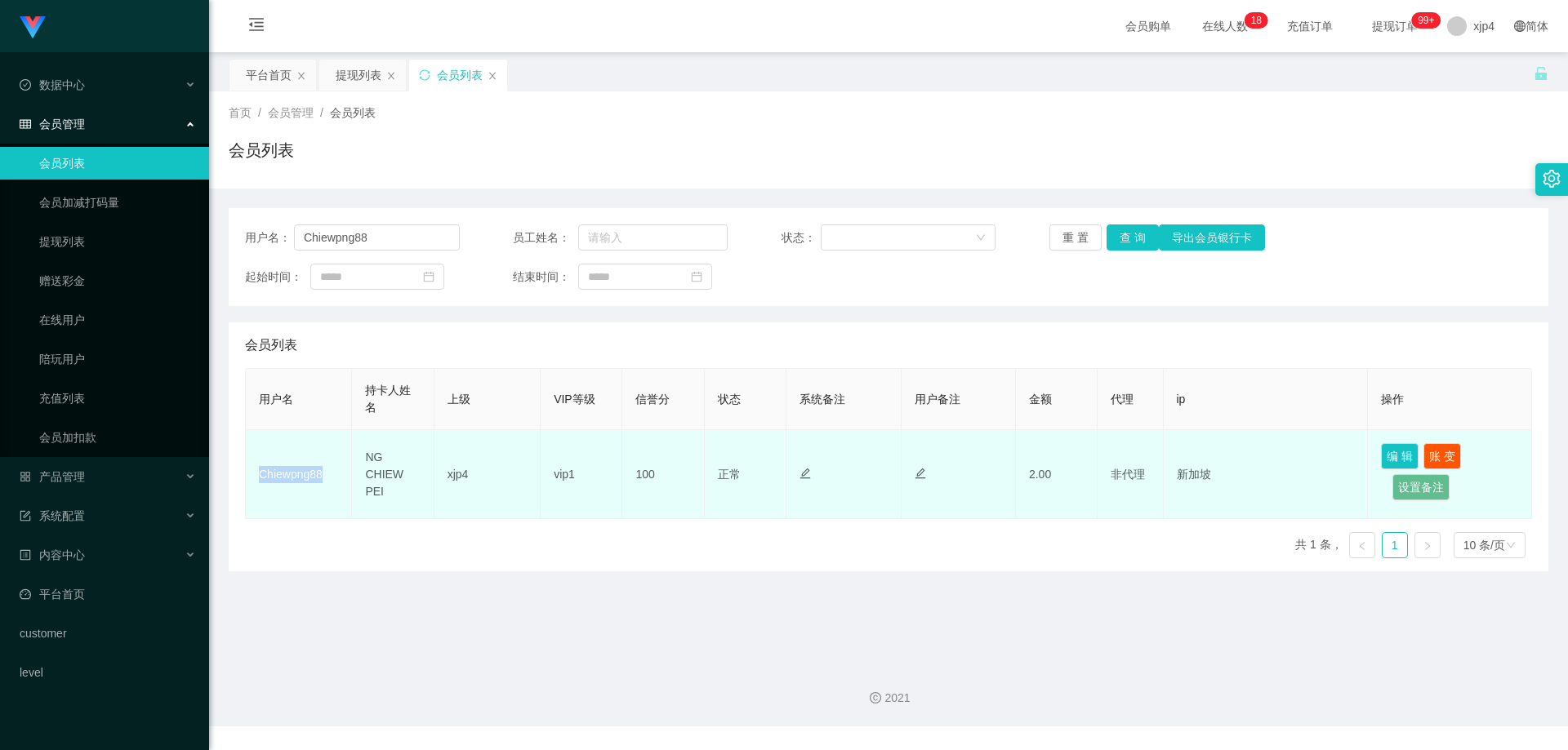
click at [302, 477] on td "Chiewpng88" at bounding box center [299, 475] width 106 height 89
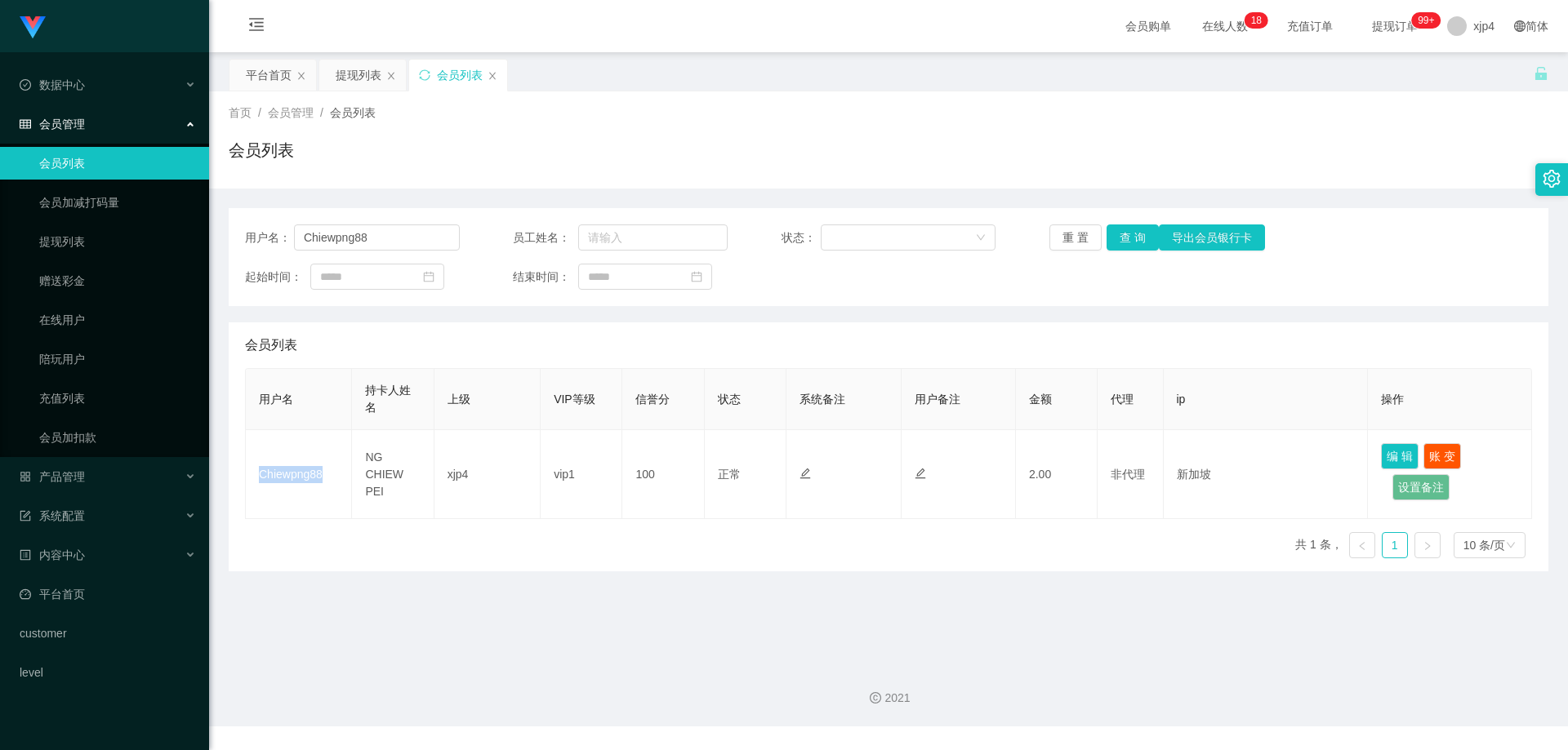
copy td "Chiewpng88"
click at [1121, 240] on button "查 询" at bounding box center [1132, 238] width 52 height 27
click at [1121, 240] on div "重 置 查 询 导出会员银行卡" at bounding box center [1157, 238] width 215 height 27
click at [1121, 240] on button "查 询" at bounding box center [1132, 238] width 52 height 27
click at [65, 483] on span "产品管理" at bounding box center [52, 477] width 66 height 13
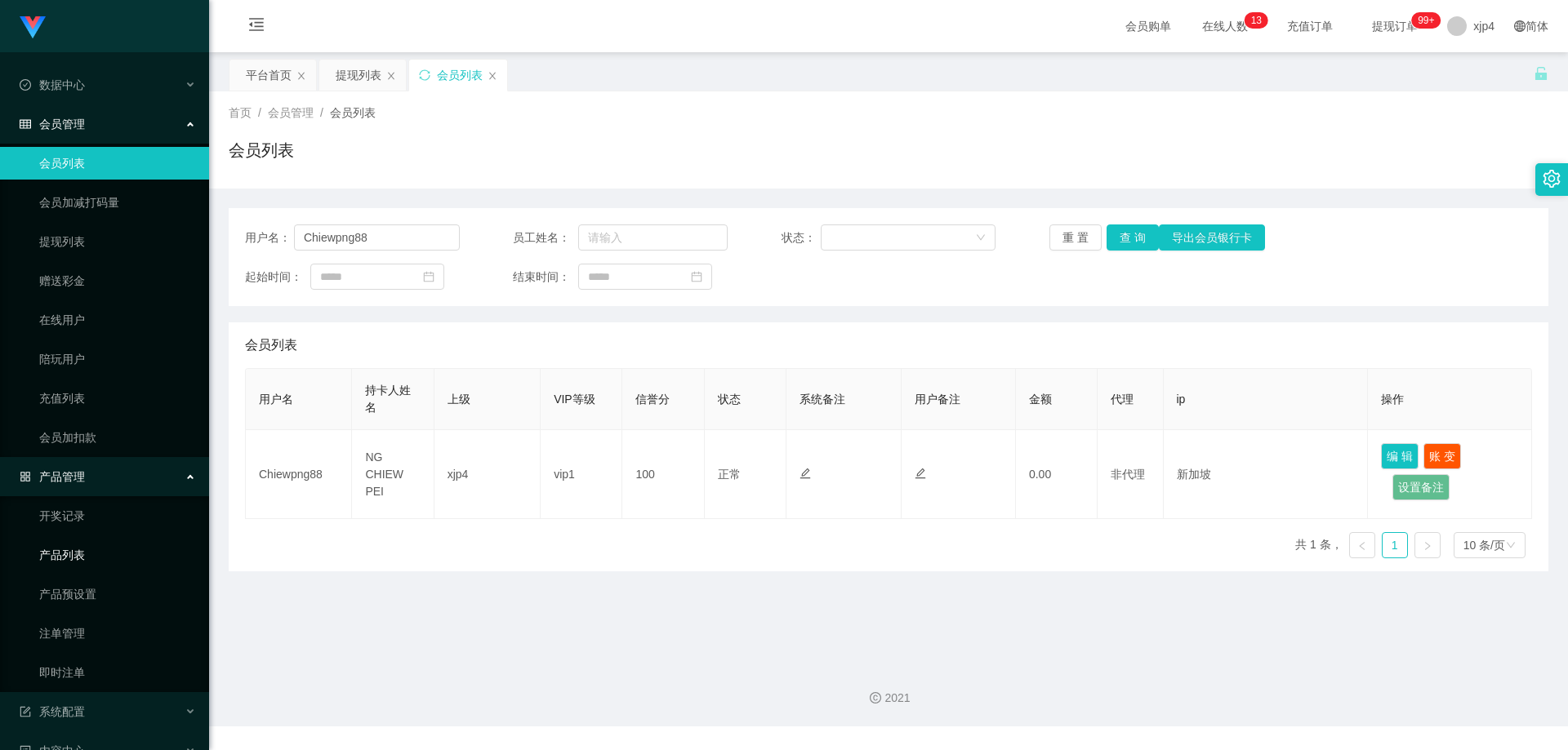
scroll to position [151, 0]
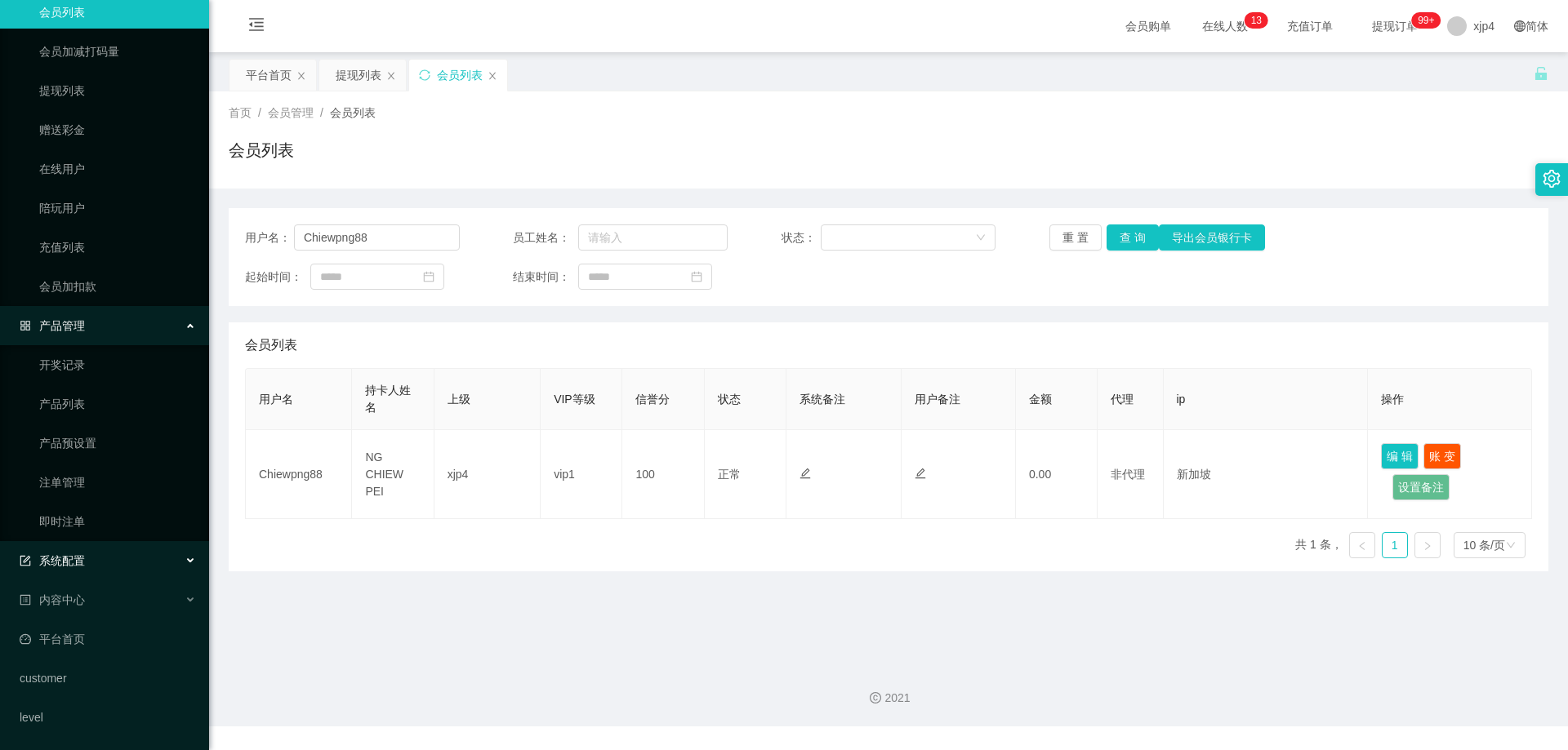
click at [78, 572] on div "系统配置" at bounding box center [104, 561] width 209 height 32
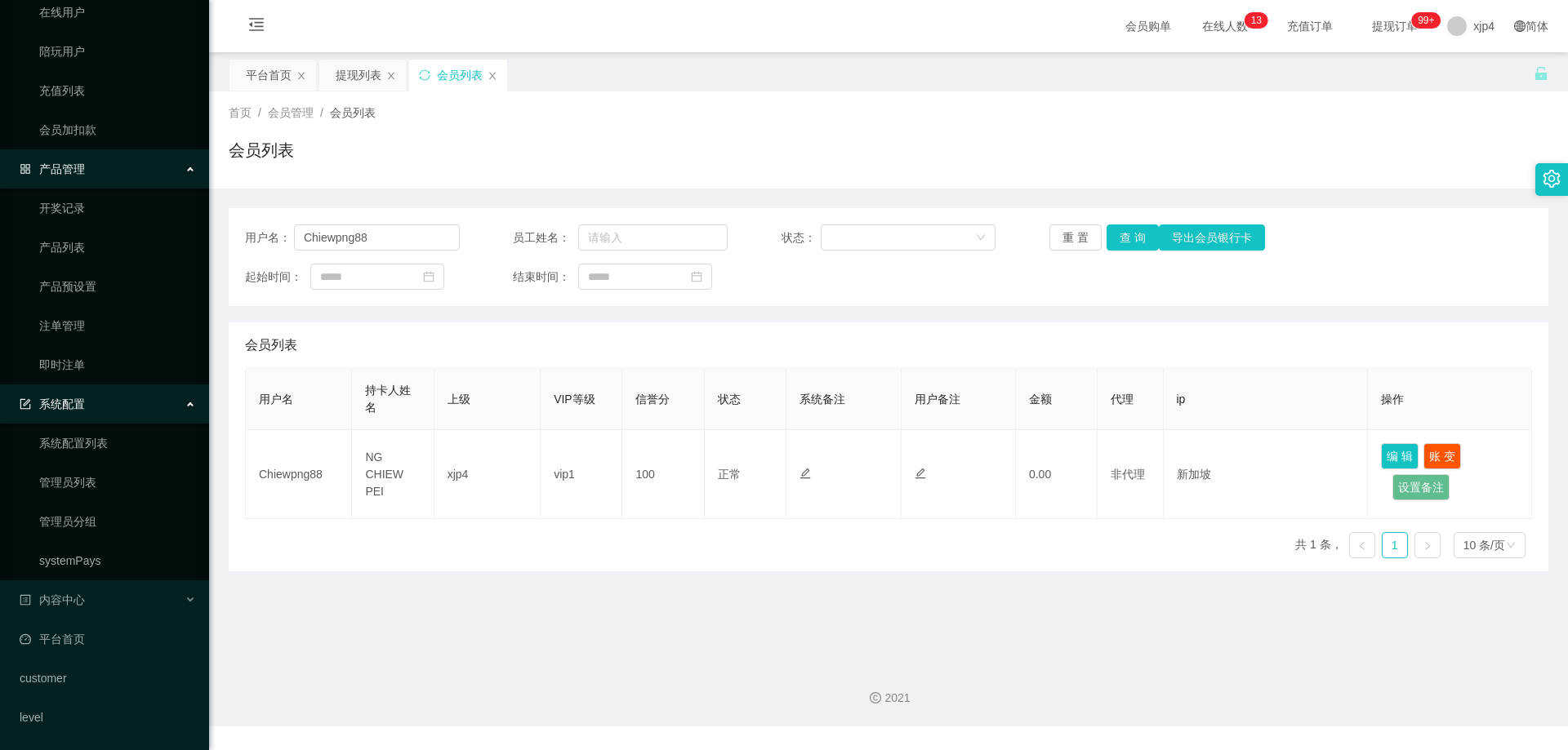
scroll to position [0, 0]
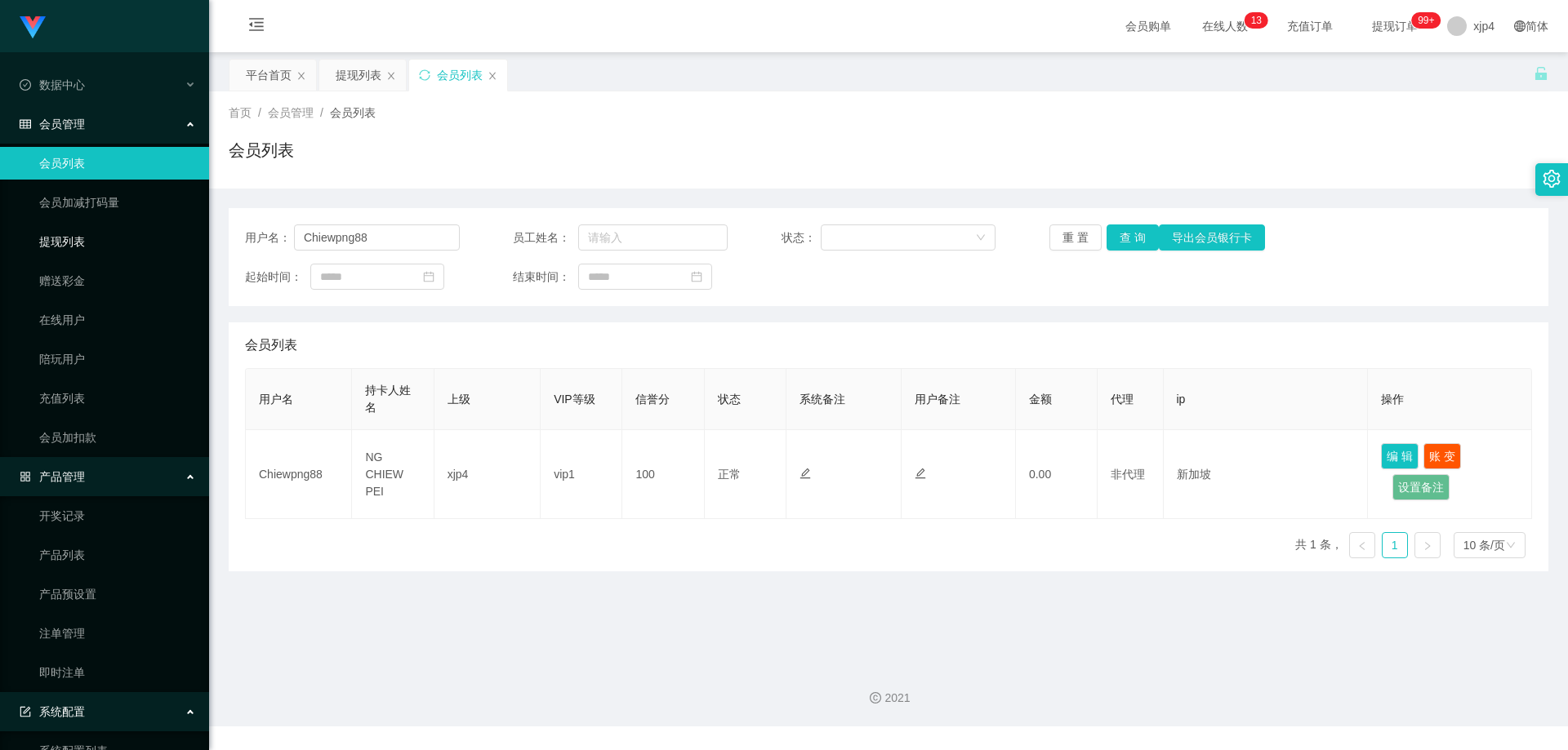
click at [87, 237] on link "提现列表" at bounding box center [117, 241] width 157 height 32
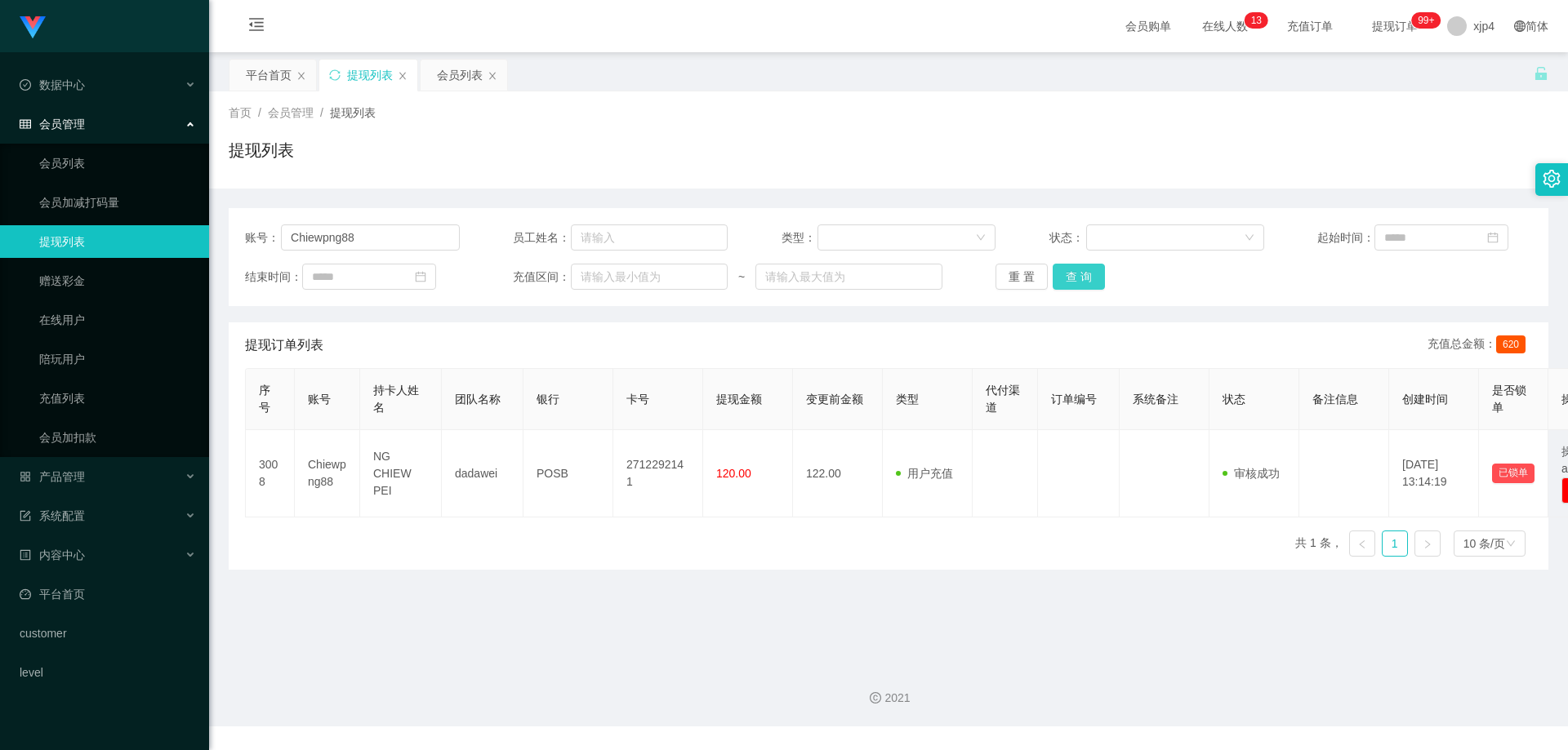
click at [1068, 272] on button "查 询" at bounding box center [1079, 277] width 52 height 27
click at [1068, 272] on div "重 置 查 询" at bounding box center [1103, 277] width 215 height 27
click at [1068, 272] on button "查 询" at bounding box center [1079, 277] width 52 height 27
click at [359, 236] on input "Chiewpng88" at bounding box center [370, 238] width 179 height 27
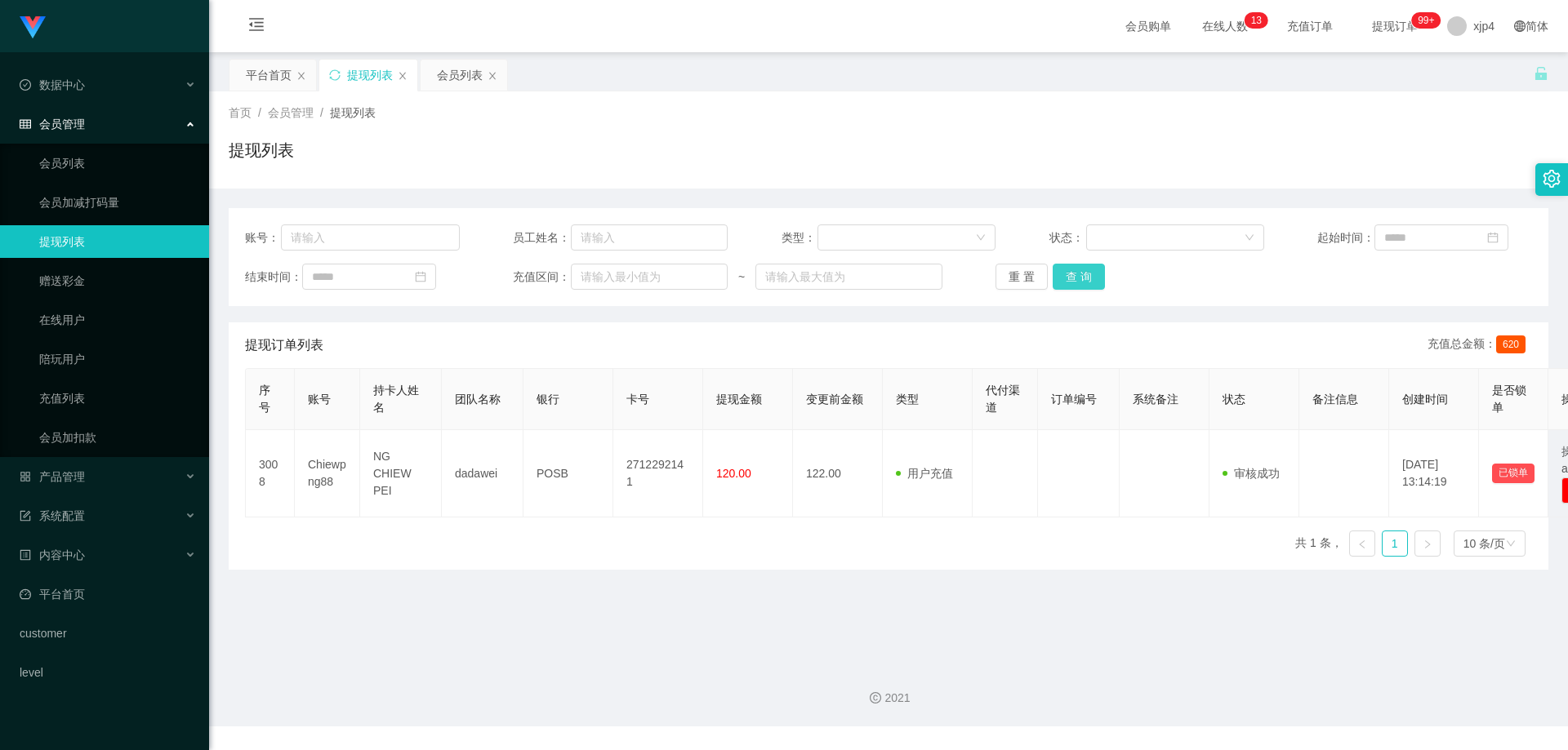
click at [1068, 282] on button "查 询" at bounding box center [1079, 277] width 52 height 27
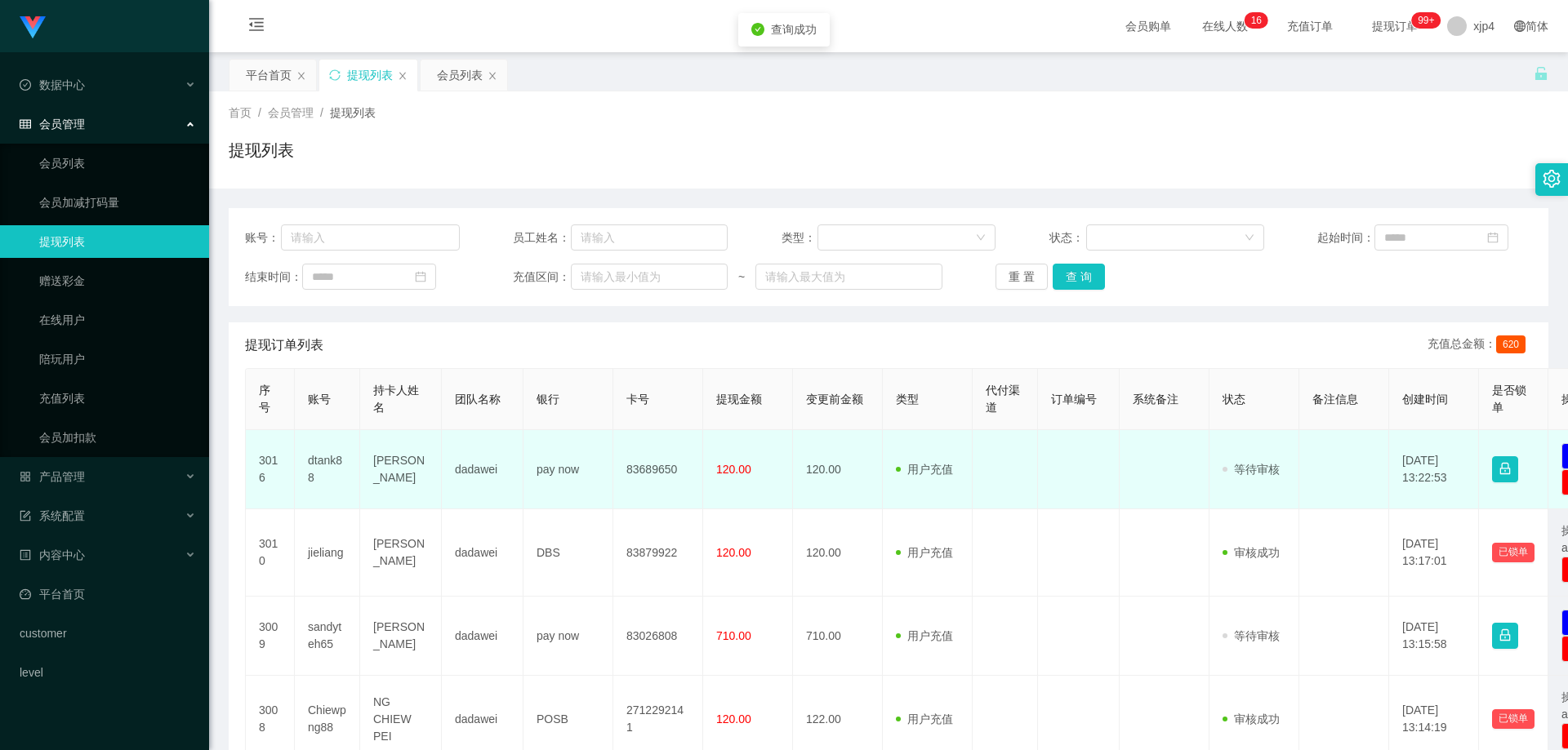
click at [324, 464] on td "dtank88" at bounding box center [327, 469] width 66 height 79
copy td "dtank88"
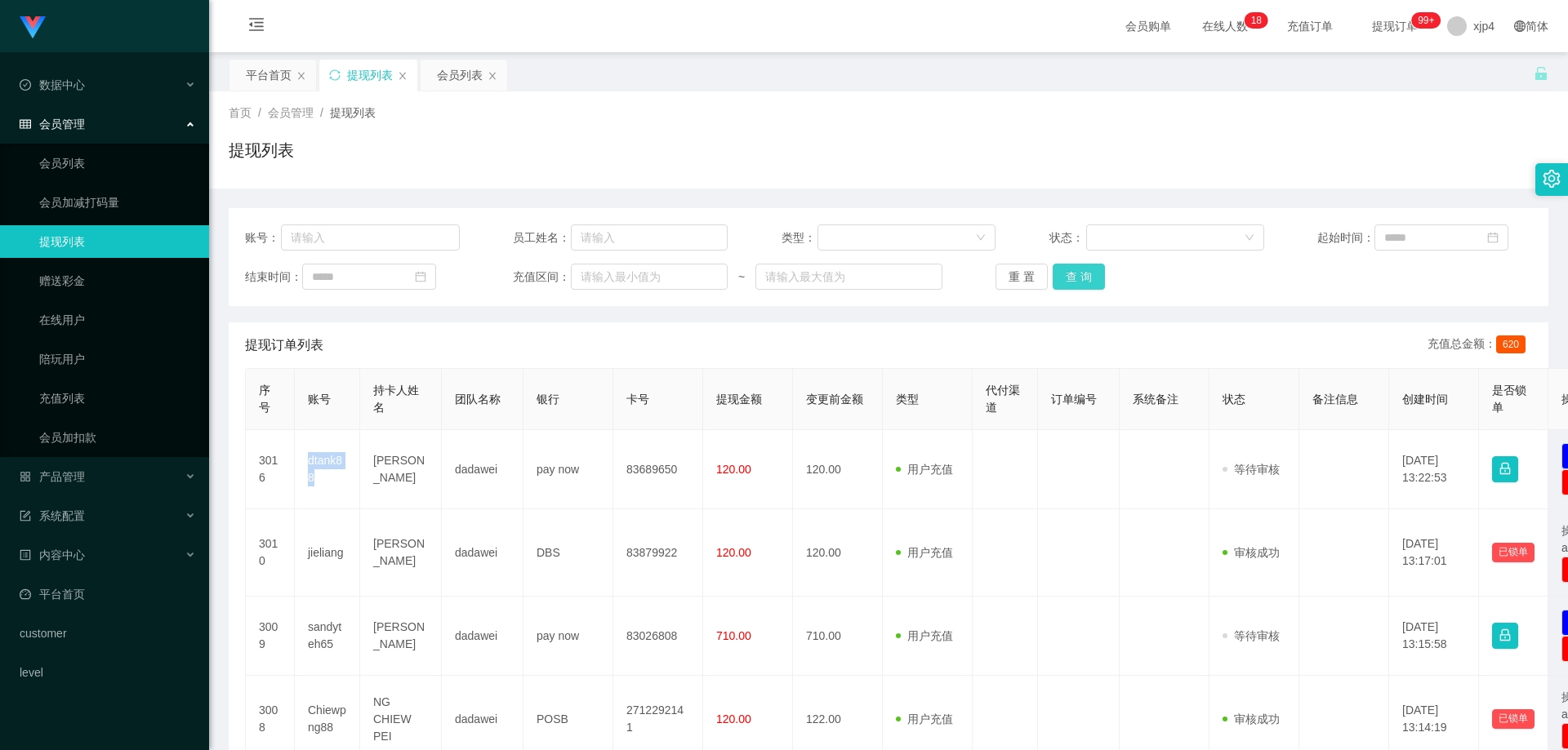
click at [1064, 286] on button "查 询" at bounding box center [1079, 277] width 52 height 27
click at [1064, 286] on div "重 置 查 询" at bounding box center [1103, 277] width 215 height 27
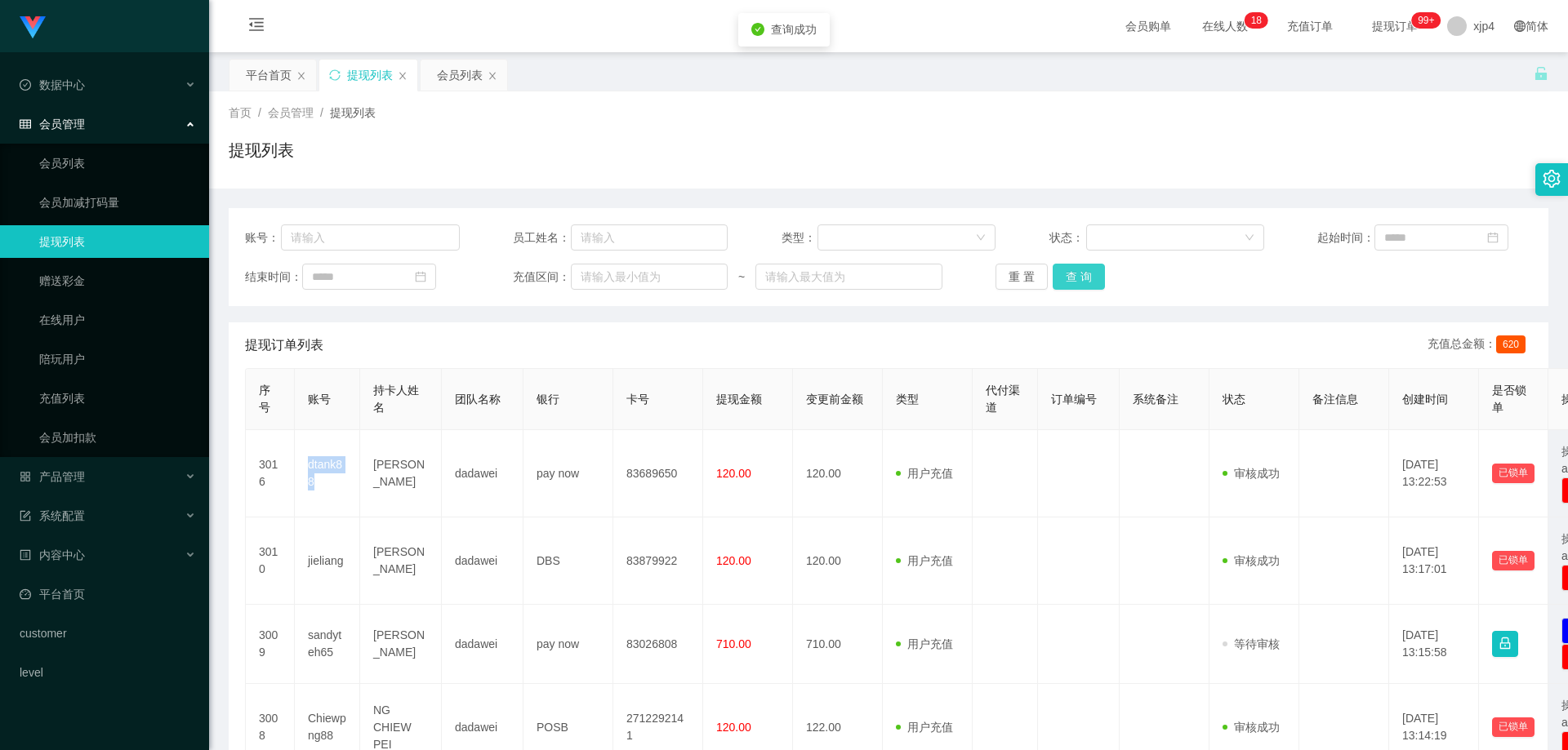
click at [1064, 286] on button "查 询" at bounding box center [1079, 277] width 52 height 27
click at [1064, 286] on div "重 置 查 询" at bounding box center [1103, 277] width 215 height 27
click at [1064, 286] on button "查 询" at bounding box center [1079, 277] width 52 height 27
click at [1061, 276] on button "查 询" at bounding box center [1079, 277] width 52 height 27
click at [1061, 276] on div "重 置 查 询" at bounding box center [1103, 277] width 215 height 27
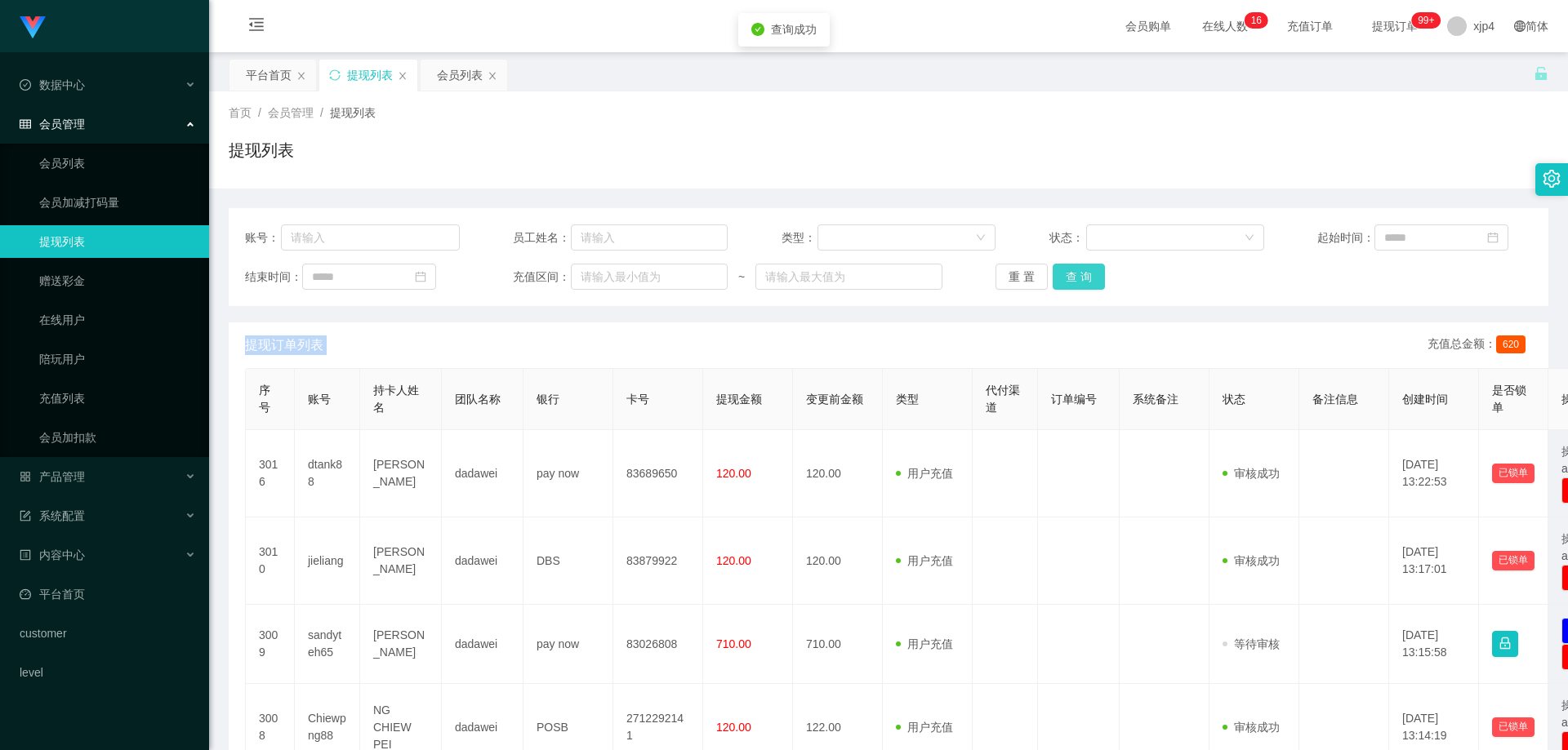
click at [1061, 276] on button "查 询" at bounding box center [1079, 277] width 52 height 27
click at [1061, 276] on div "重 置 查 询" at bounding box center [1103, 277] width 215 height 27
click at [1061, 276] on button "查 询" at bounding box center [1088, 277] width 70 height 27
click at [1047, 269] on div "重 置 查 询" at bounding box center [1103, 277] width 215 height 27
click at [1073, 273] on button "查 询" at bounding box center [1079, 277] width 52 height 27
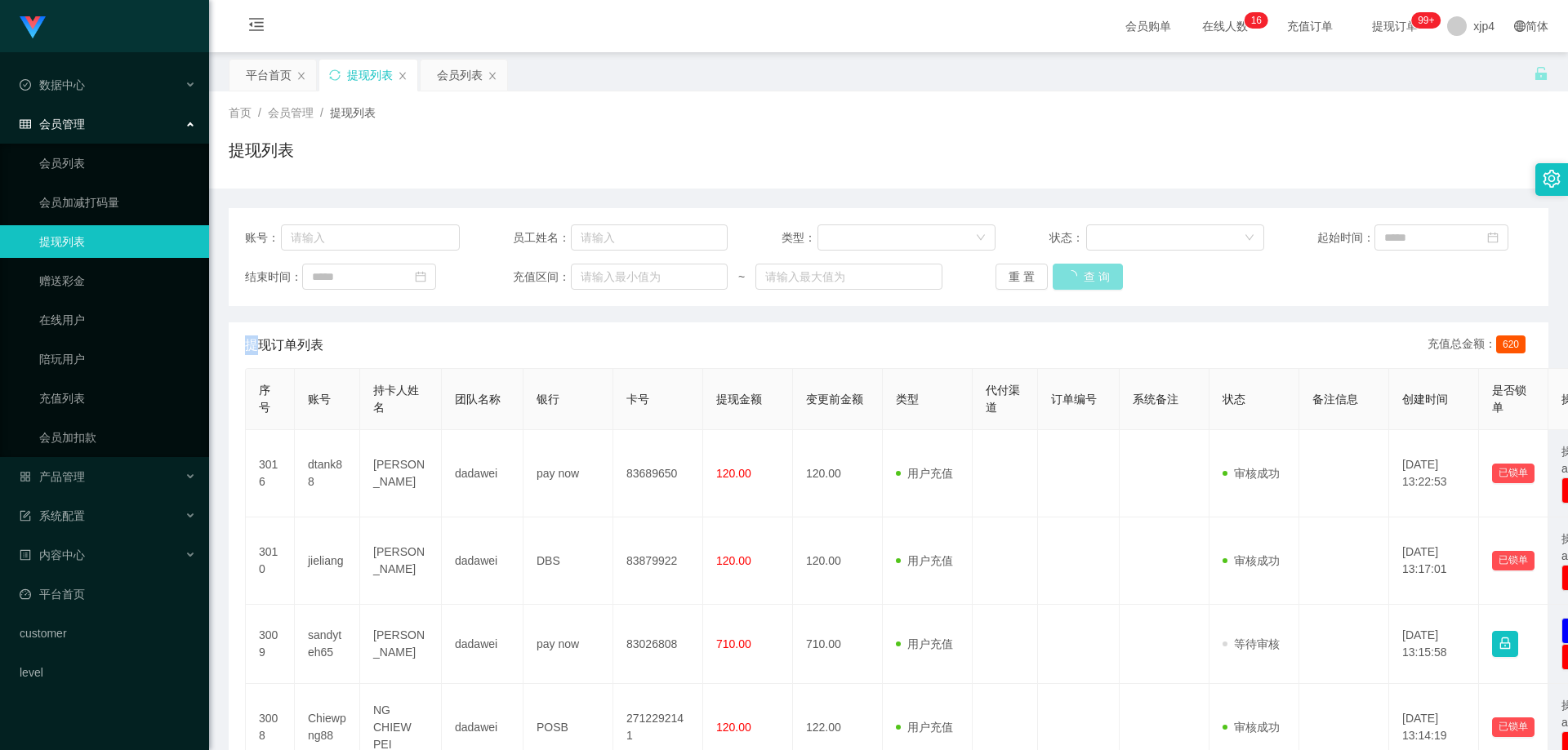
click at [1073, 273] on div "重 置 查 询" at bounding box center [1103, 277] width 215 height 27
click at [1073, 273] on button "查 询" at bounding box center [1079, 277] width 52 height 27
click at [1073, 273] on div "重 置 查 询" at bounding box center [1103, 277] width 215 height 27
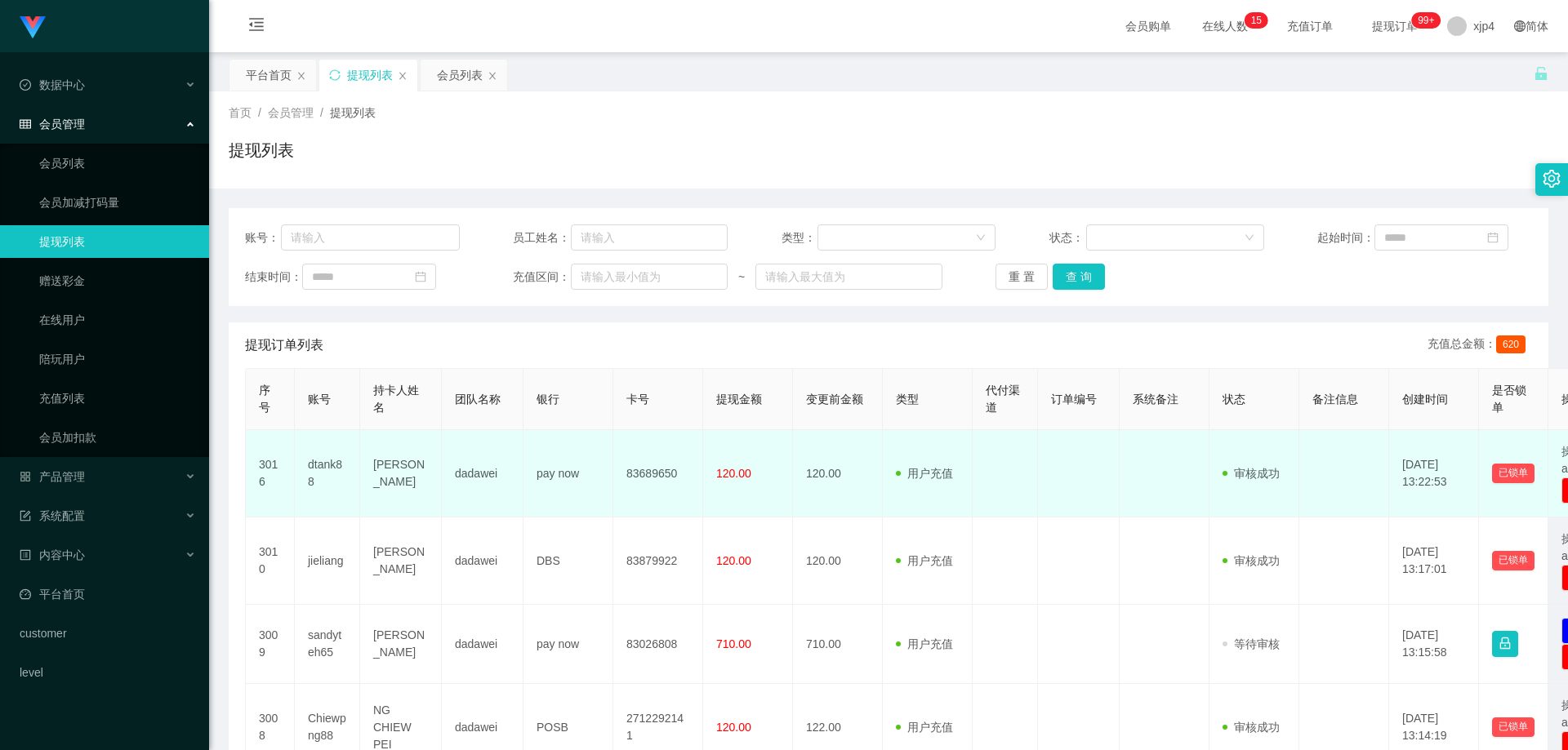
click at [668, 476] on td "83689650" at bounding box center [658, 474] width 90 height 87
copy td "83689650"
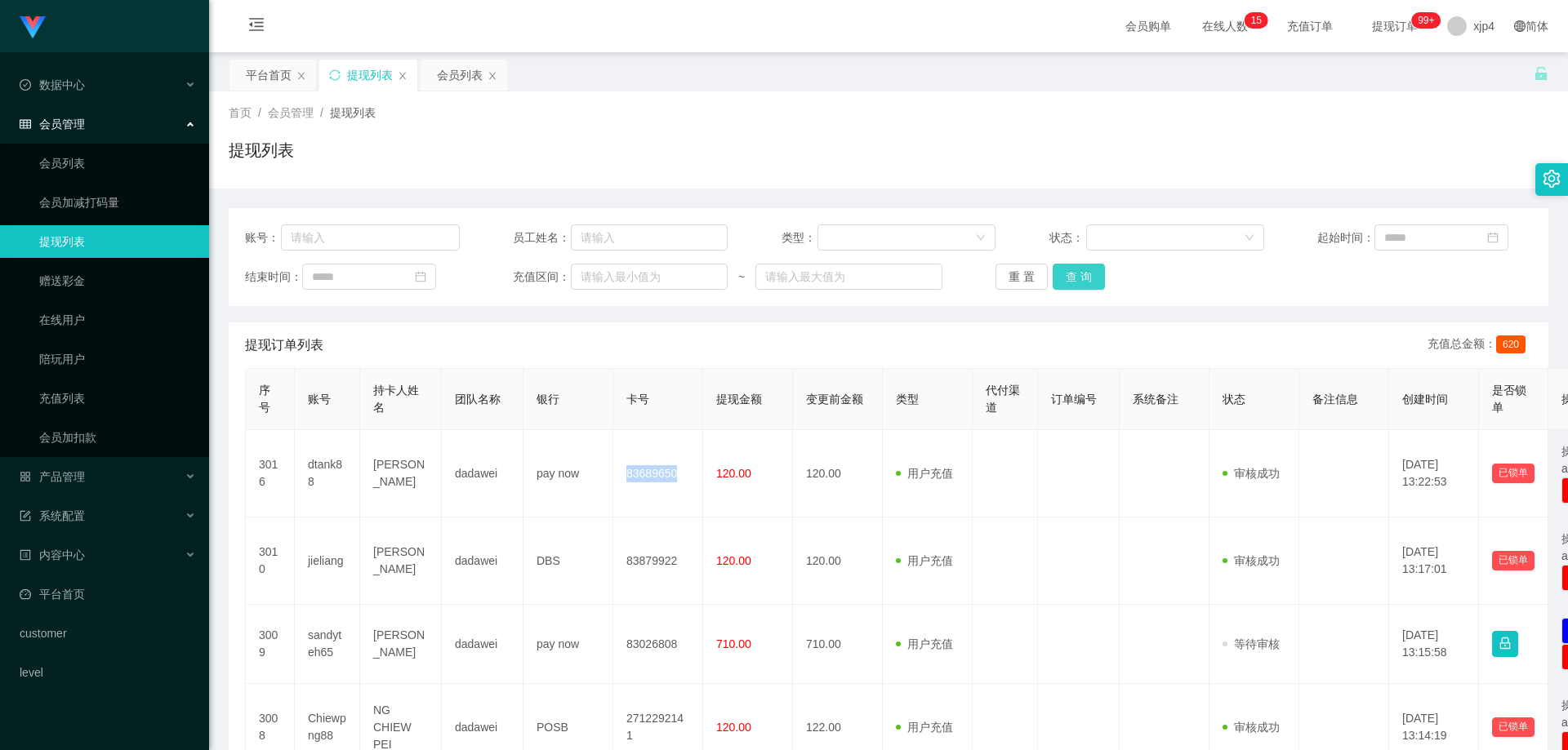
click at [1067, 287] on button "查 询" at bounding box center [1079, 277] width 52 height 27
click at [1067, 287] on div "重 置 查 询" at bounding box center [1103, 277] width 215 height 27
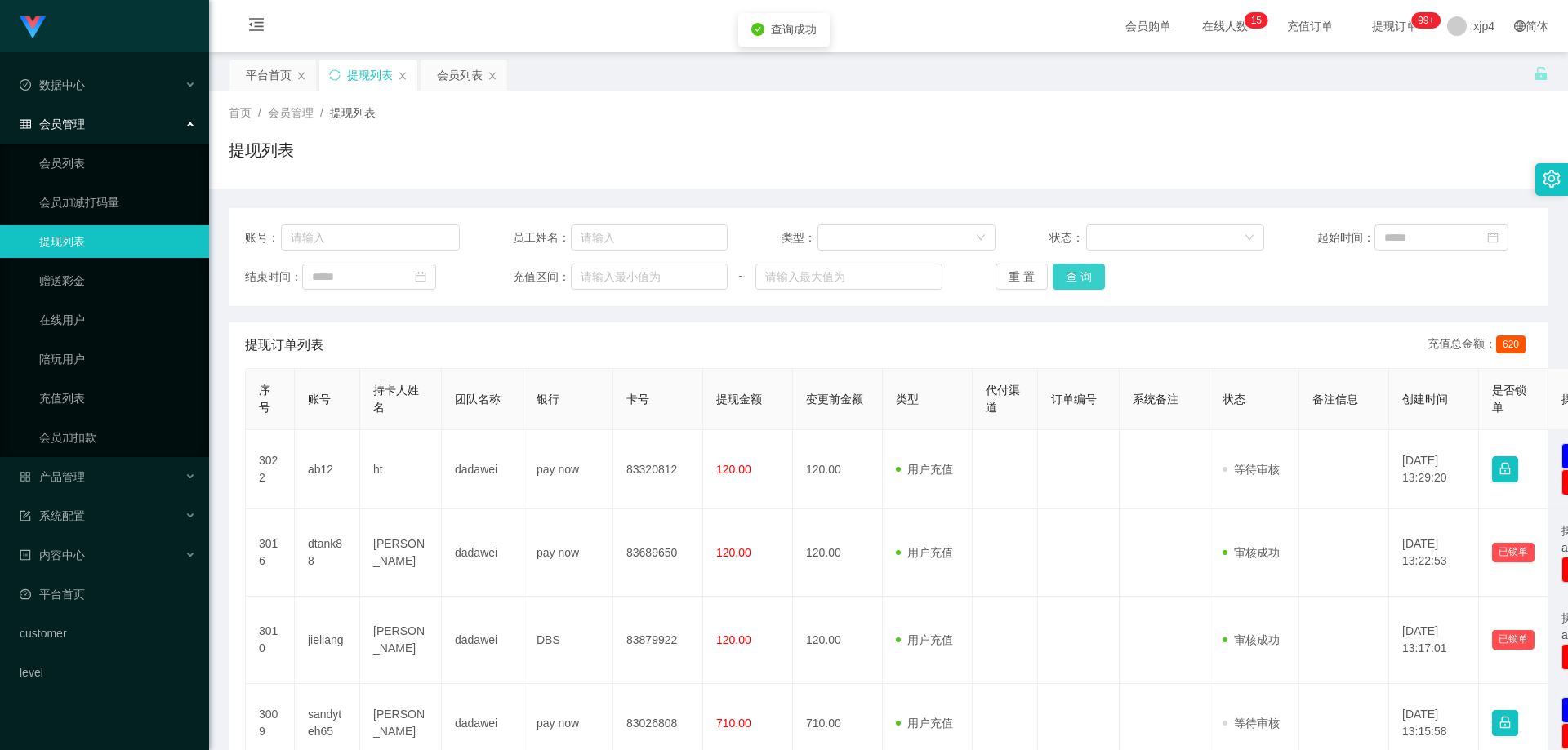
click at [1067, 287] on button "查 询" at bounding box center [1079, 277] width 52 height 27
click at [1067, 287] on div "重 置 查 询" at bounding box center [1103, 277] width 215 height 27
click at [1067, 287] on button "查 询" at bounding box center [1079, 277] width 52 height 27
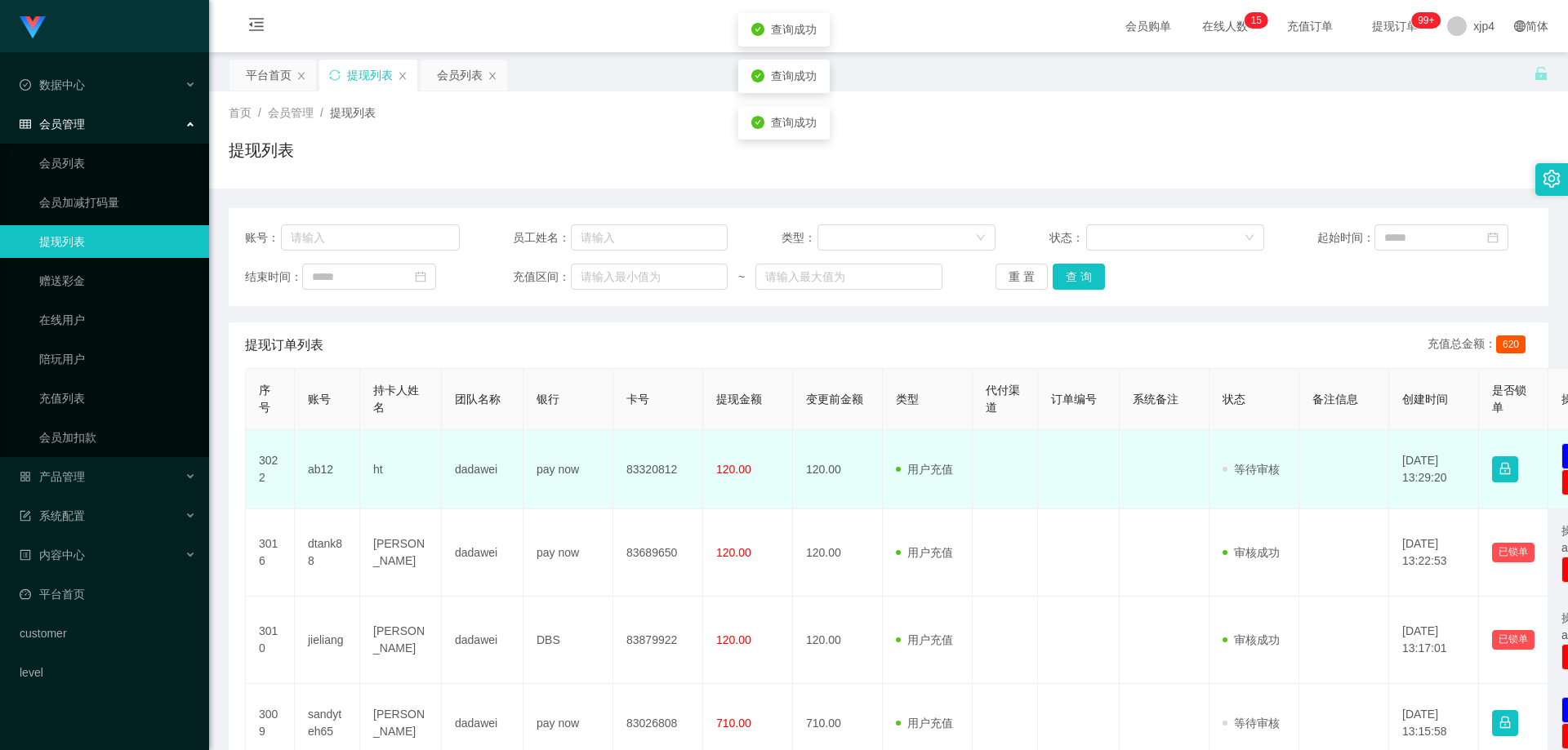
click at [324, 470] on td "ab12" at bounding box center [327, 469] width 66 height 79
copy td "ab12"
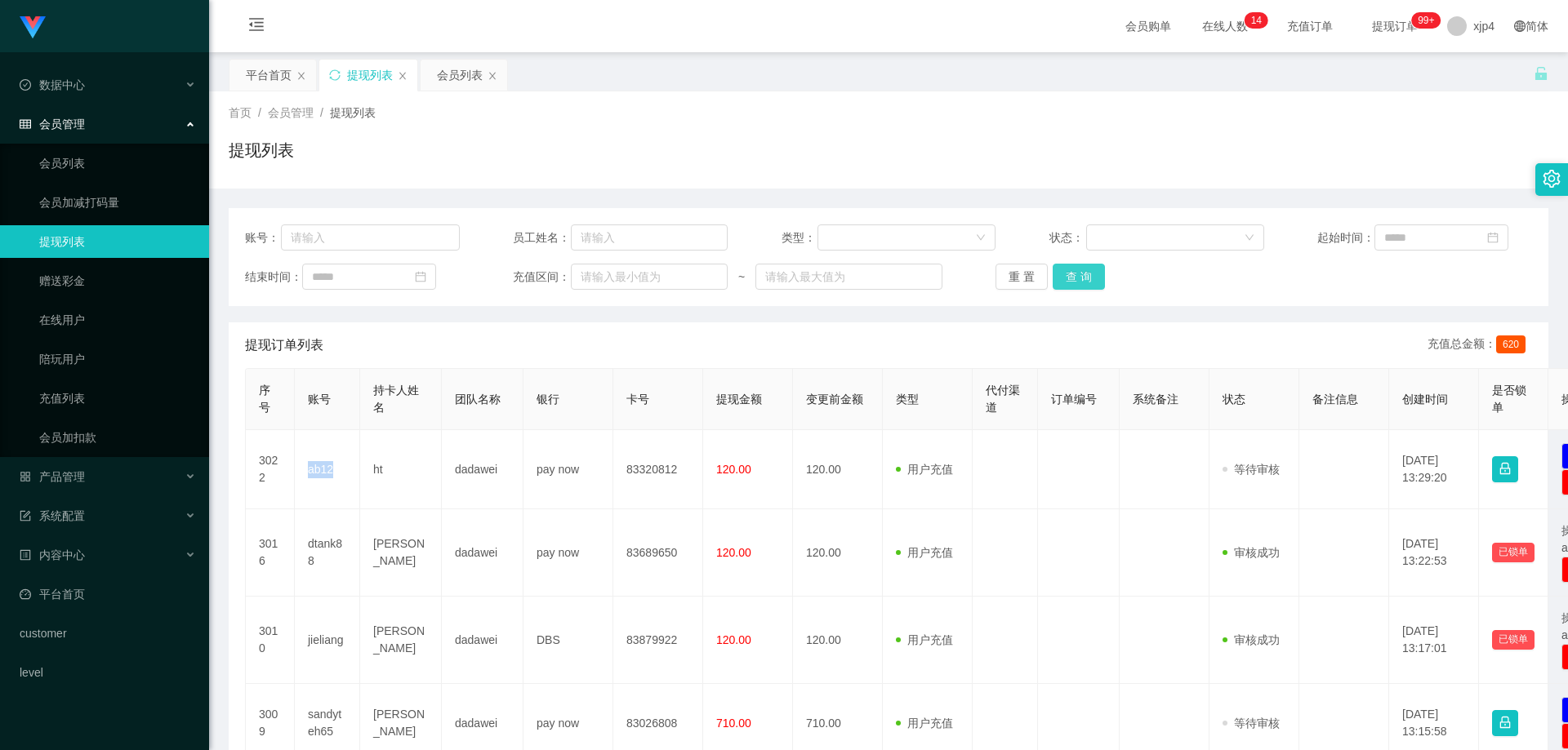
click at [1089, 278] on button "查 询" at bounding box center [1079, 277] width 52 height 27
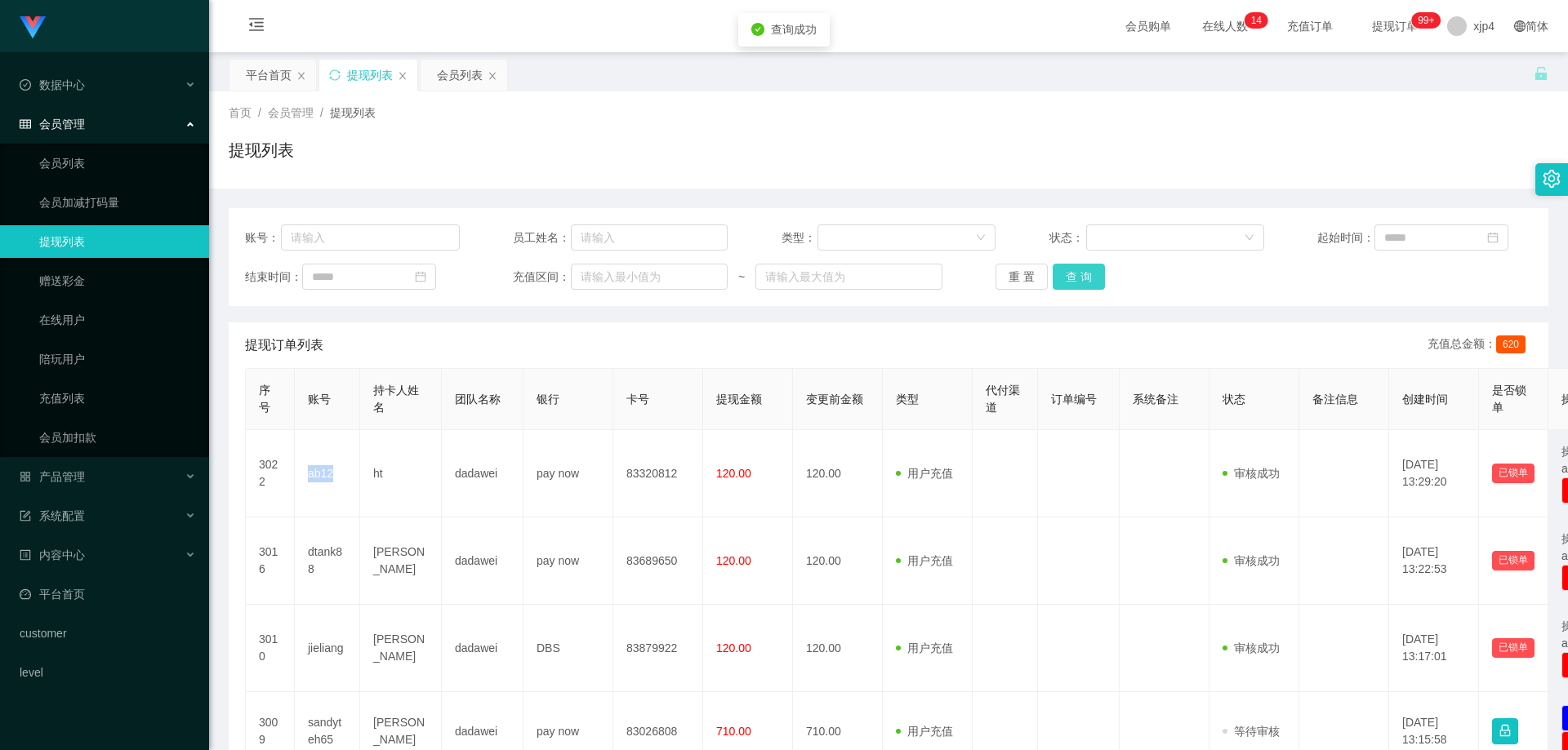
click at [1089, 278] on button "查 询" at bounding box center [1079, 277] width 52 height 27
